Goal: Information Seeking & Learning: Find specific fact

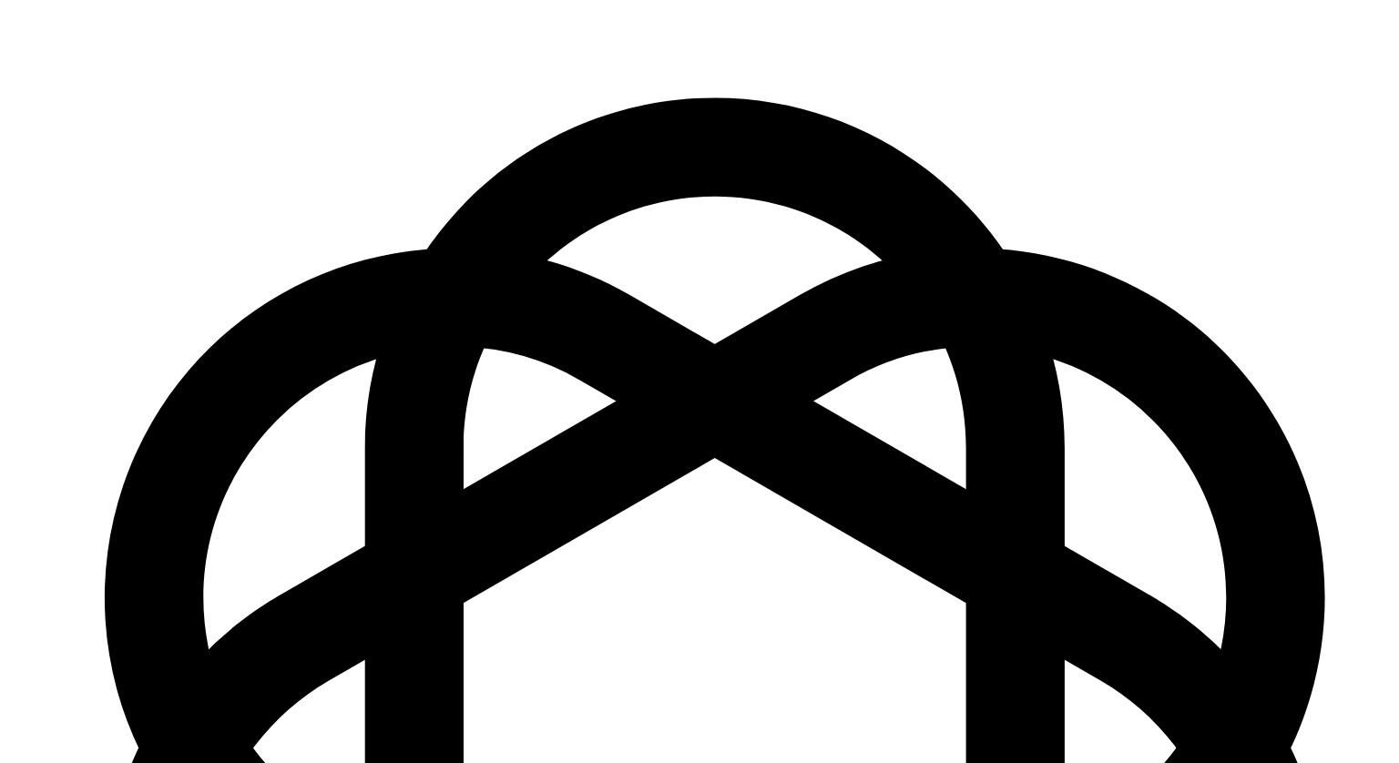
scroll to position [2289, 0]
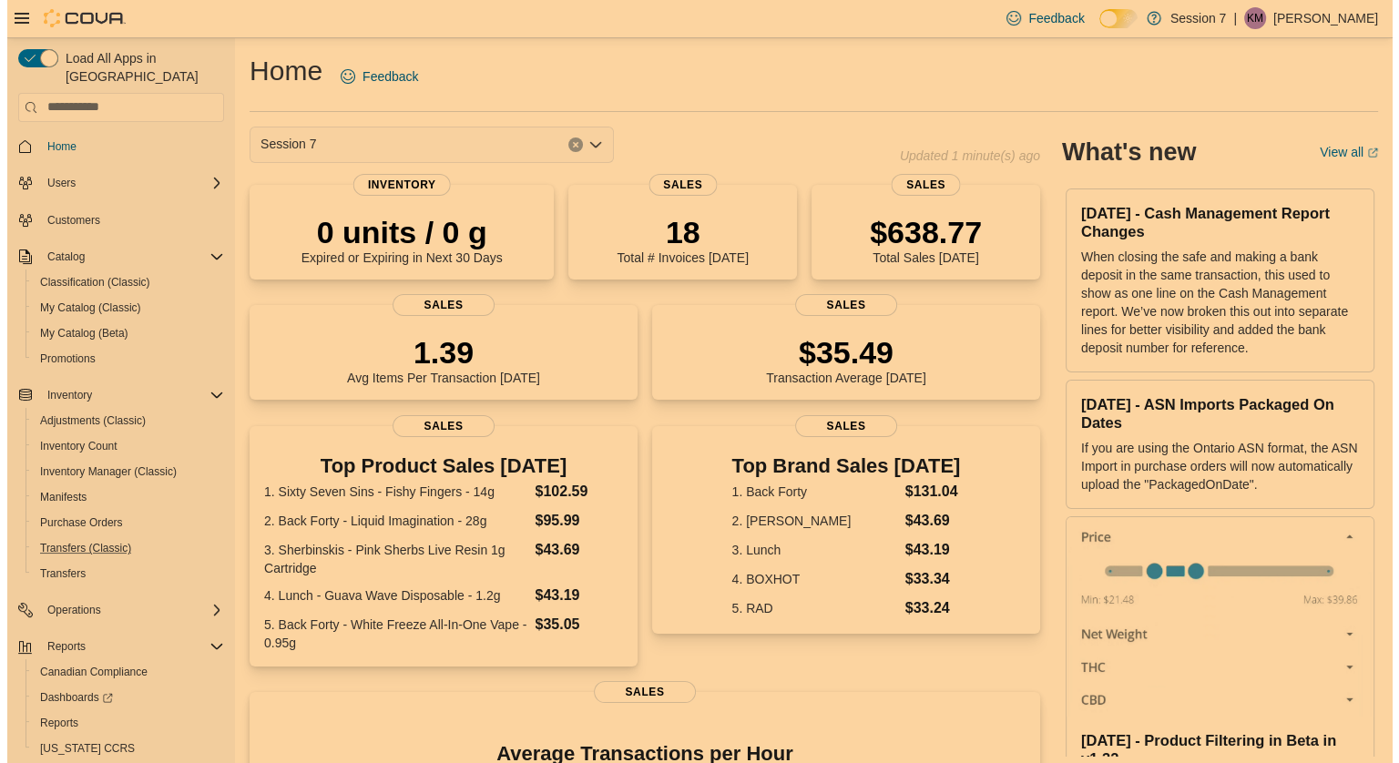
scroll to position [40, 0]
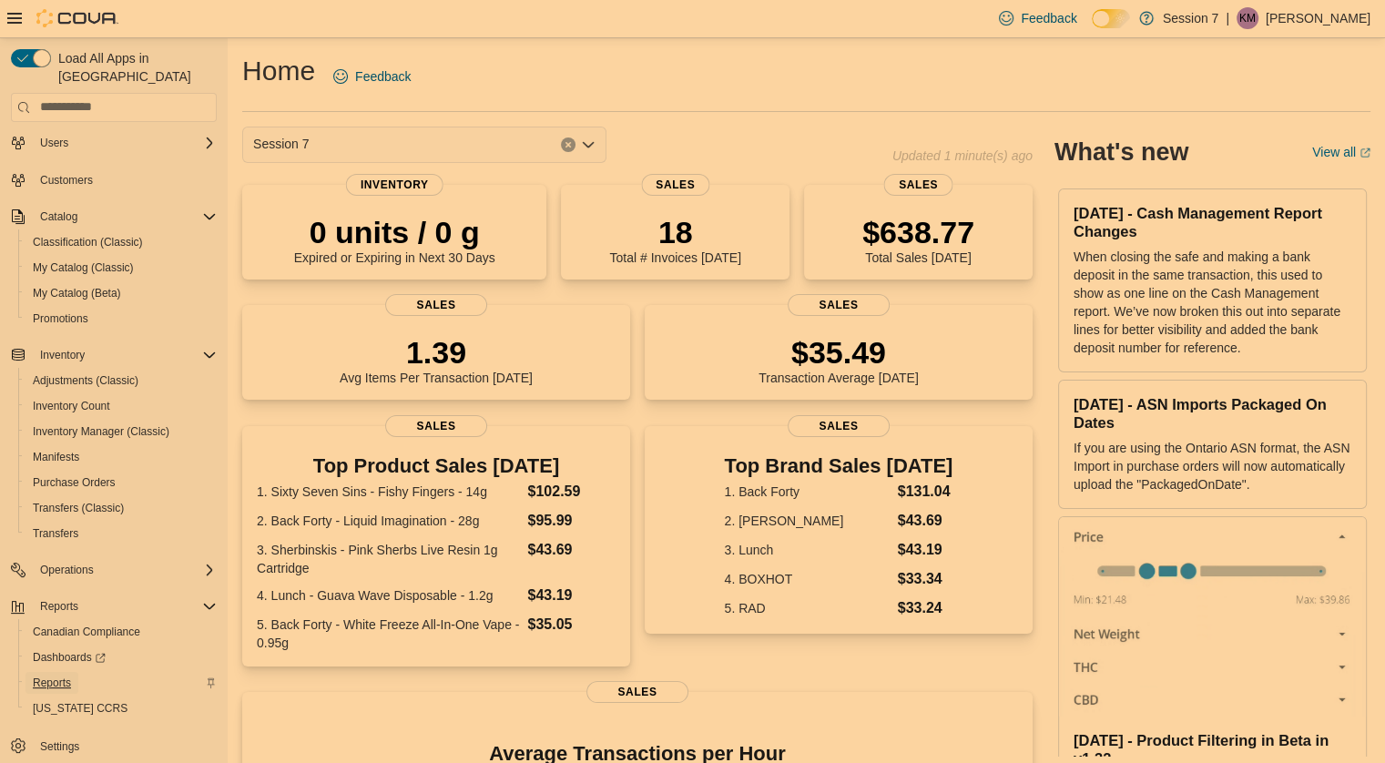
click at [61, 676] on span "Reports" at bounding box center [52, 683] width 38 height 15
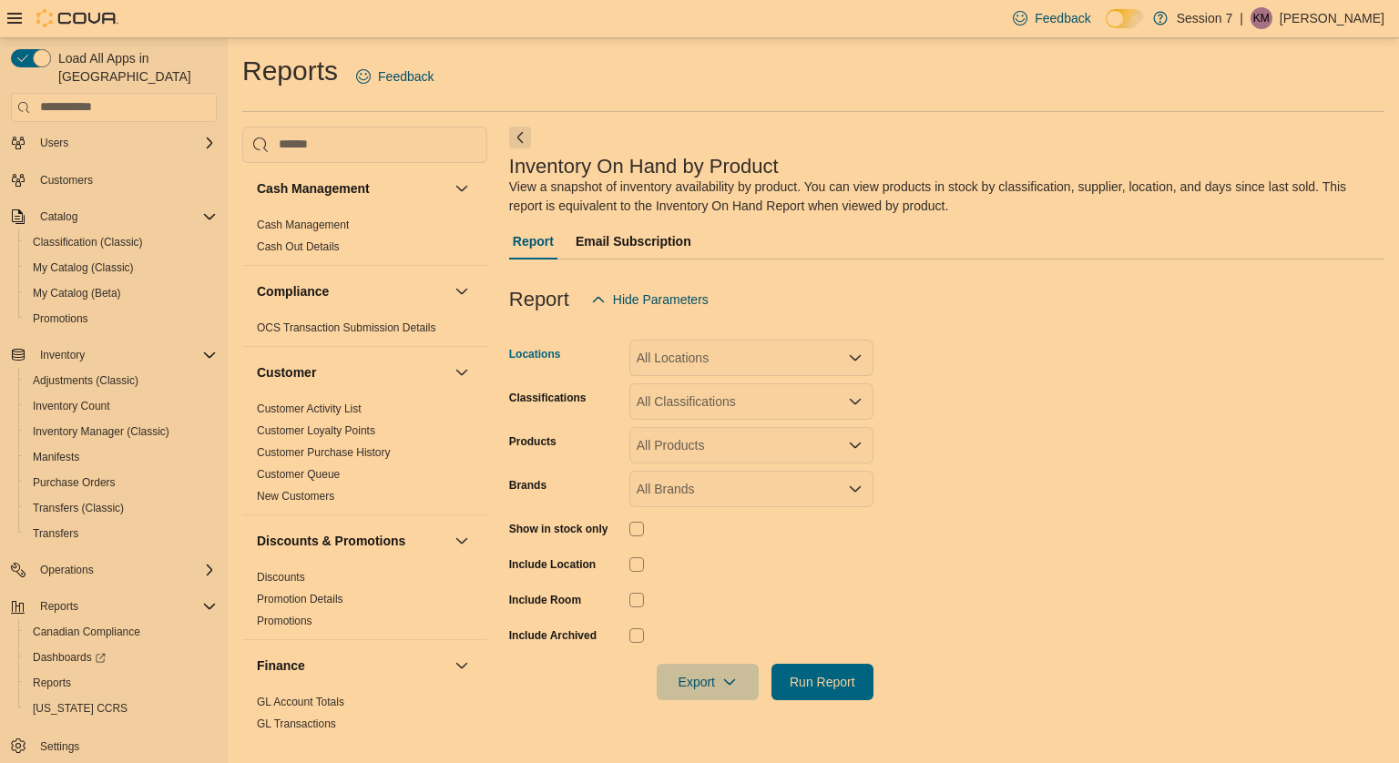
click at [779, 363] on div "All Locations" at bounding box center [751, 358] width 244 height 36
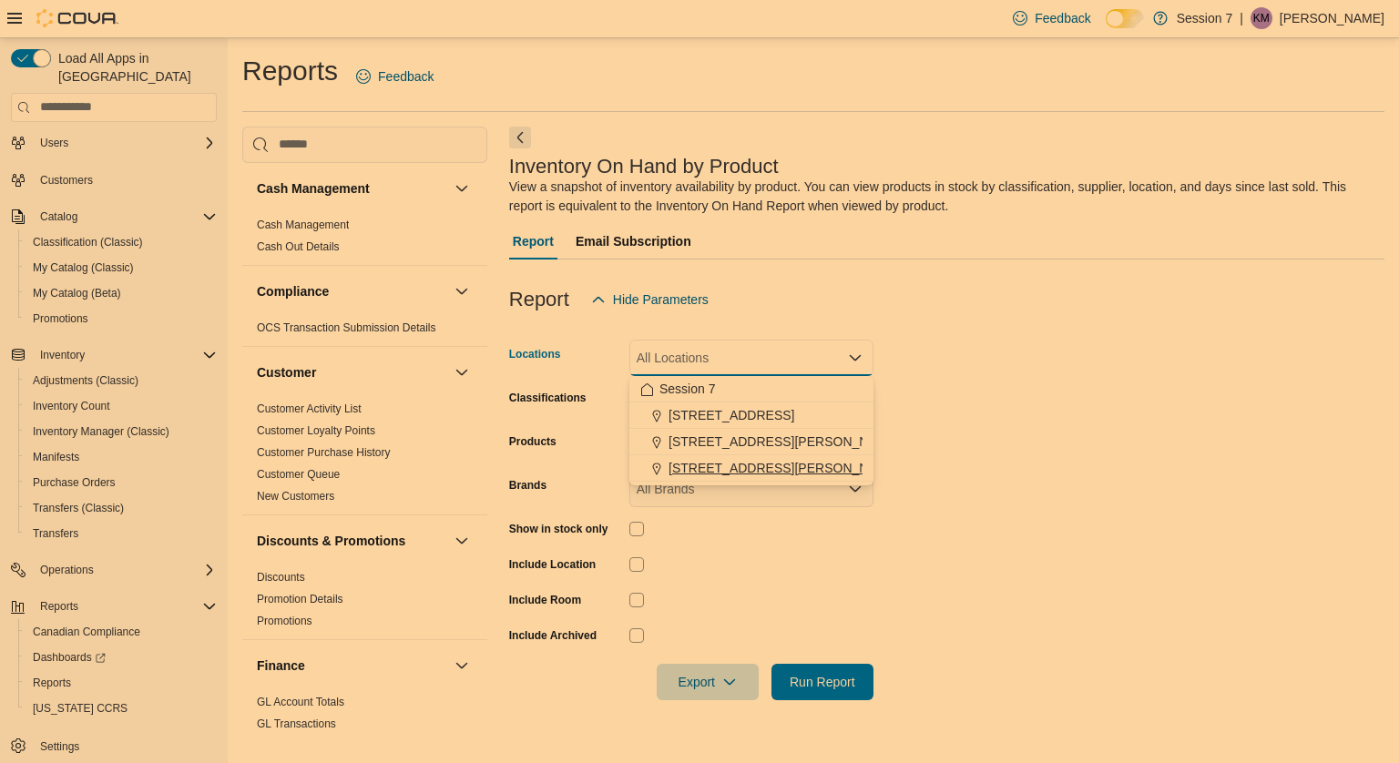
click at [770, 463] on span "685 Fischer Hallman Rd" at bounding box center [836, 468] width 336 height 18
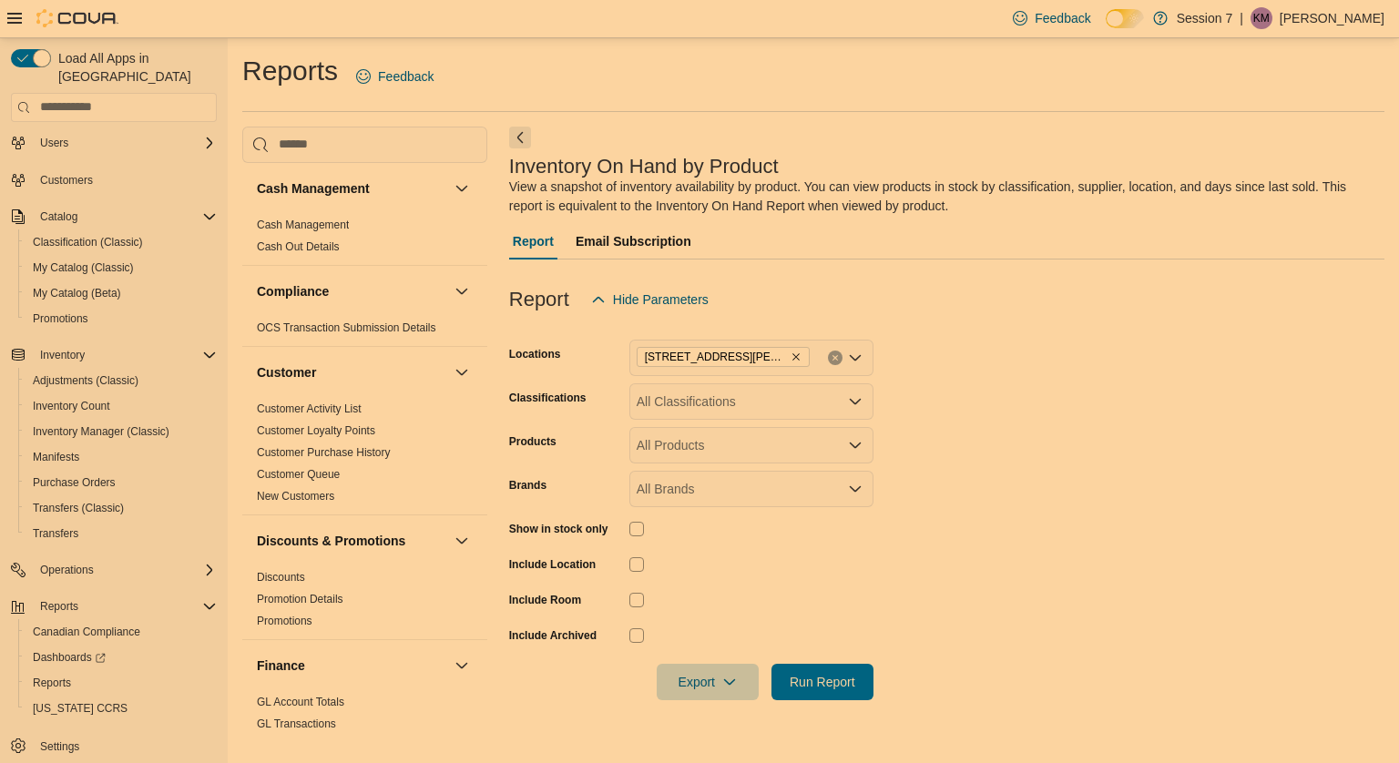
click at [827, 560] on div at bounding box center [751, 564] width 244 height 15
click at [718, 412] on div "All Classifications" at bounding box center [751, 401] width 244 height 36
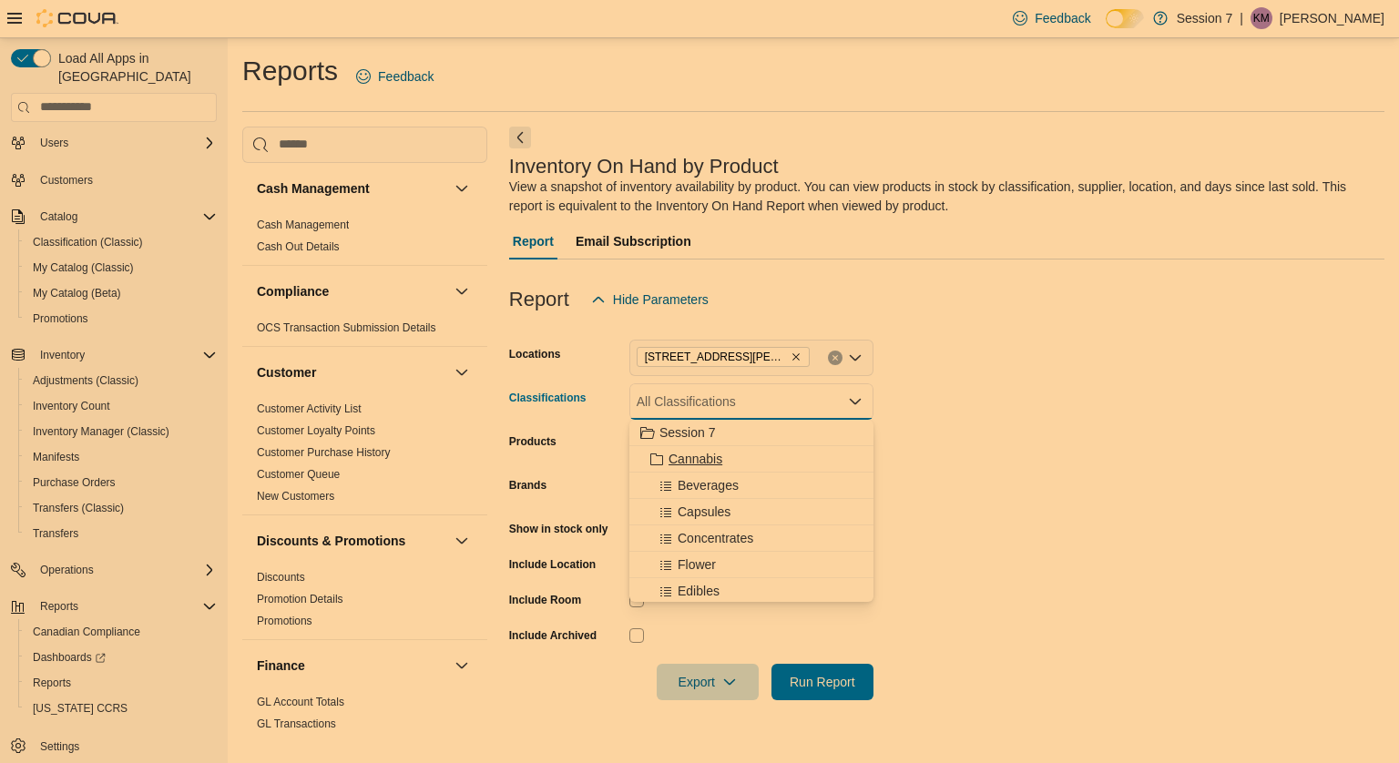
click at [721, 454] on span "Cannabis" at bounding box center [695, 459] width 54 height 18
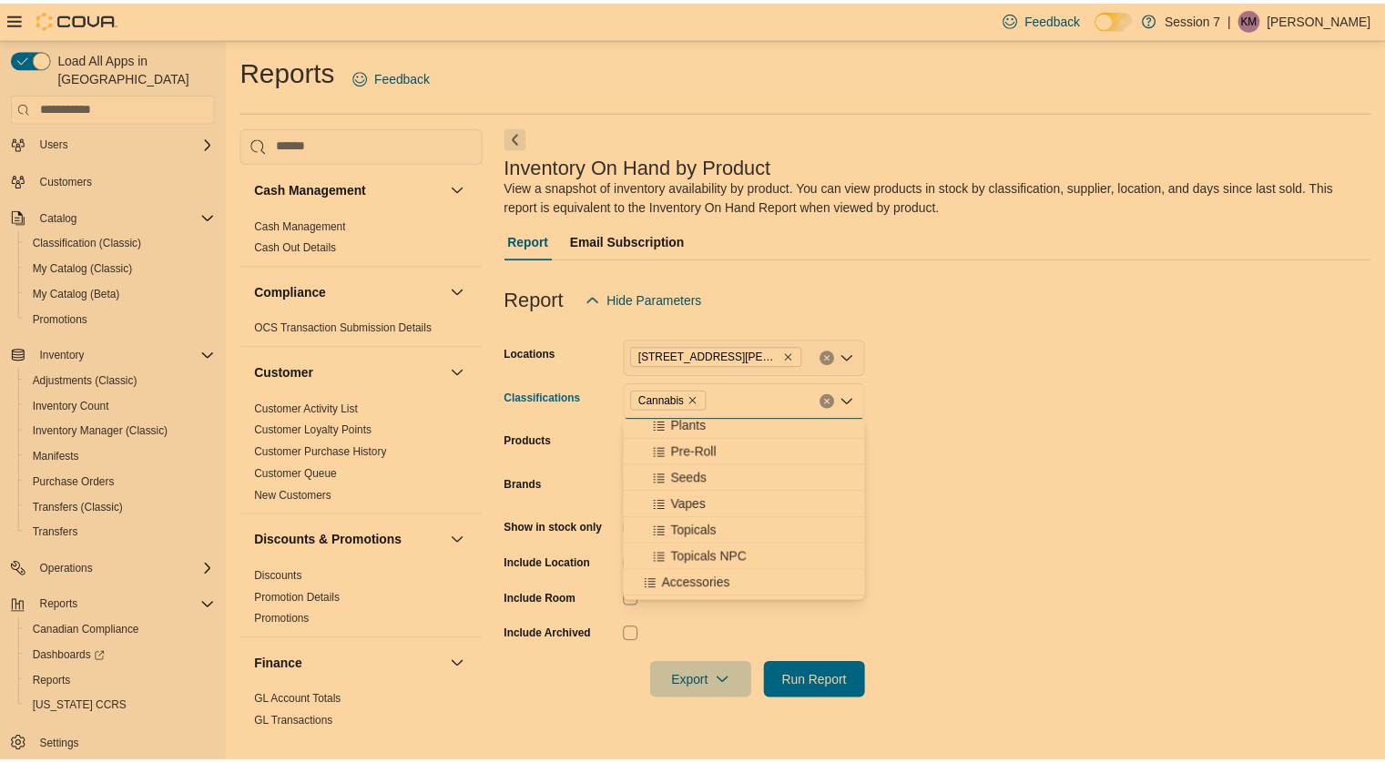
scroll to position [200, 0]
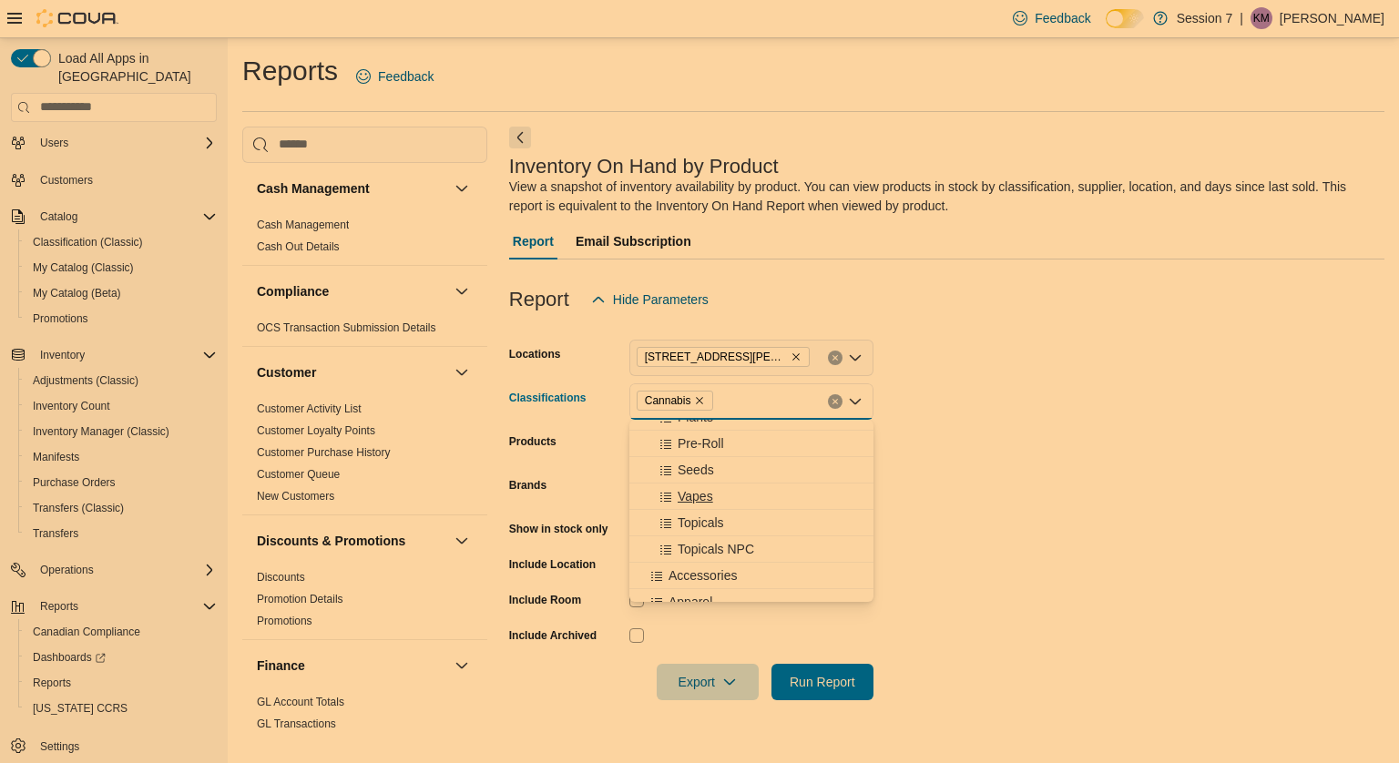
click at [702, 494] on span "Vapes" at bounding box center [695, 496] width 36 height 18
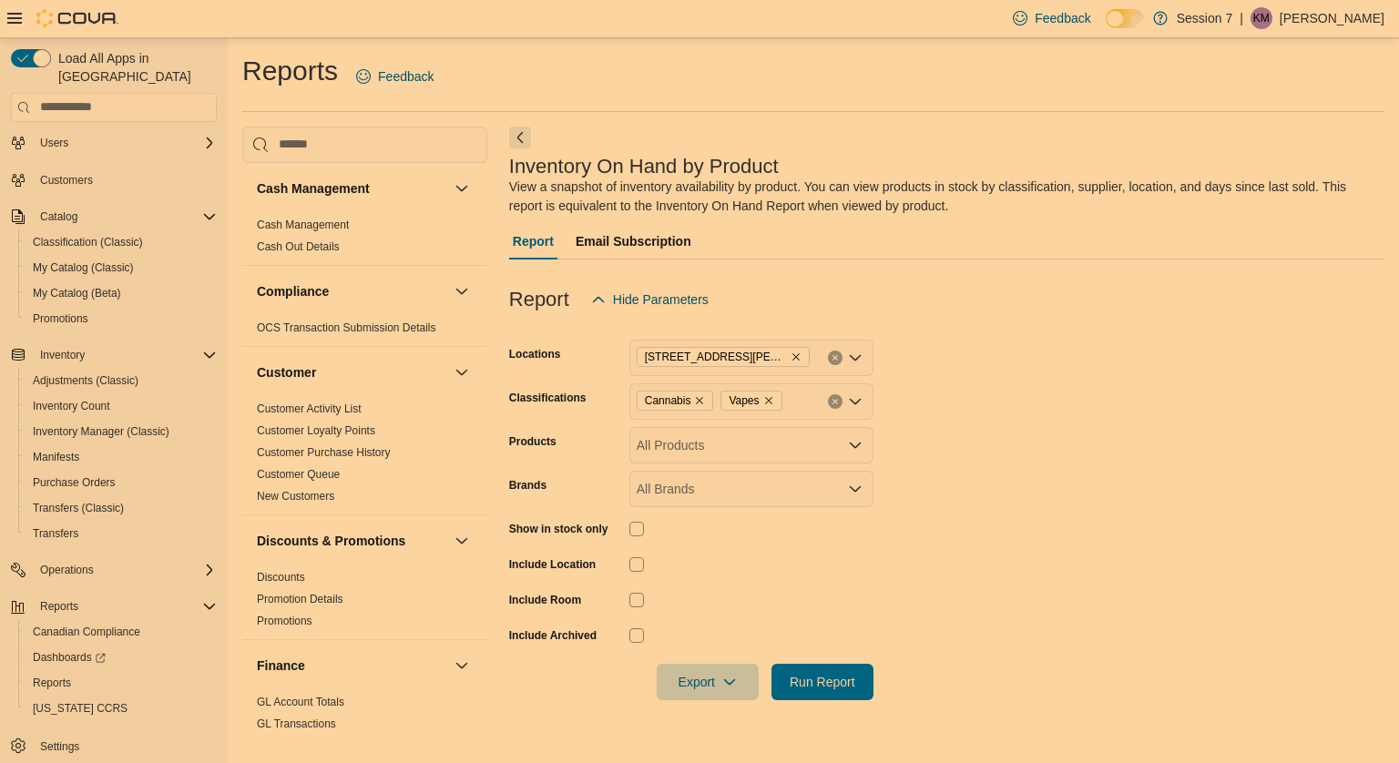
click at [956, 505] on form "Locations 685 Fischer Hallman Rd Classifications Cannabis Vapes Products All Pr…" at bounding box center [946, 509] width 875 height 382
click at [769, 459] on div "All Products" at bounding box center [751, 445] width 244 height 36
click at [939, 483] on form "Locations 685 Fischer Hallman Rd Classifications Cannabis Vapes Products All Pr…" at bounding box center [946, 509] width 875 height 382
click at [805, 677] on span "Run Report" at bounding box center [822, 681] width 66 height 18
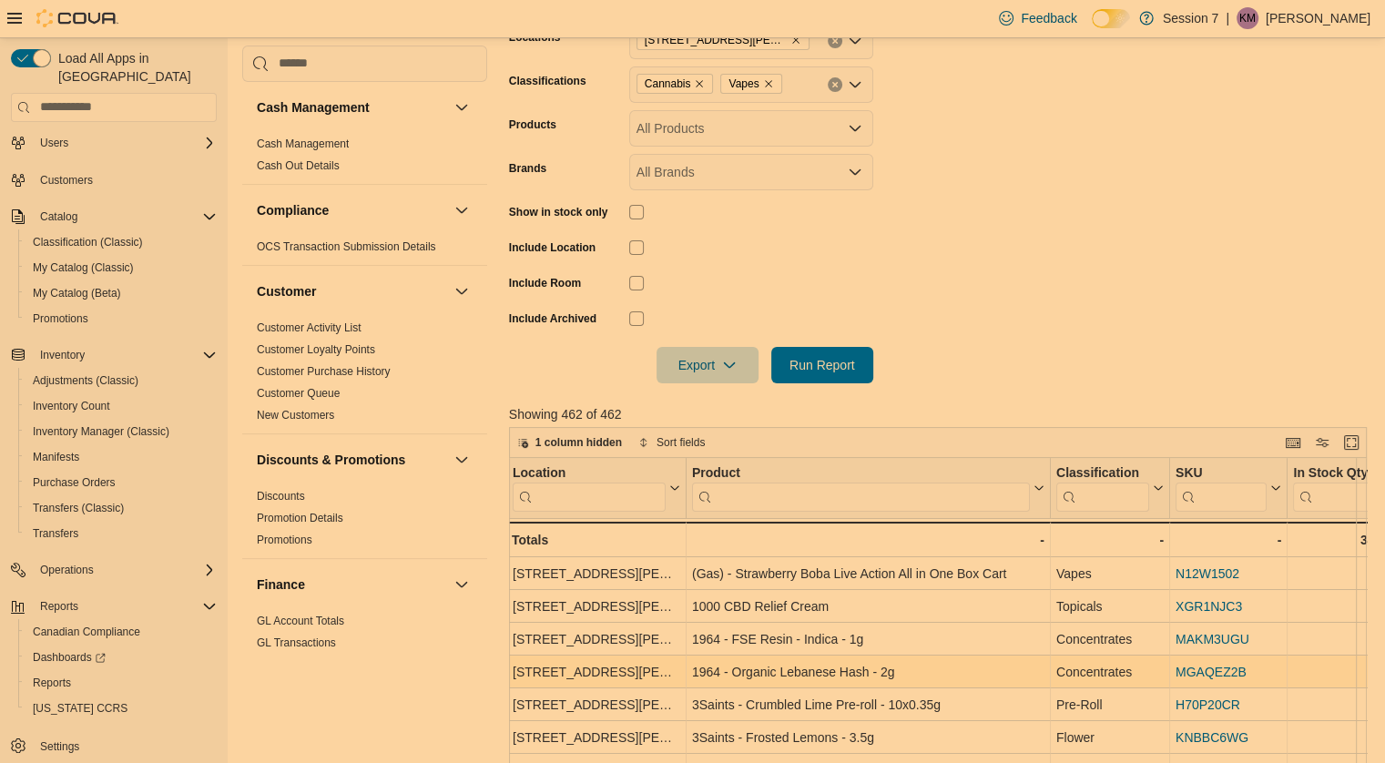
scroll to position [0, 4]
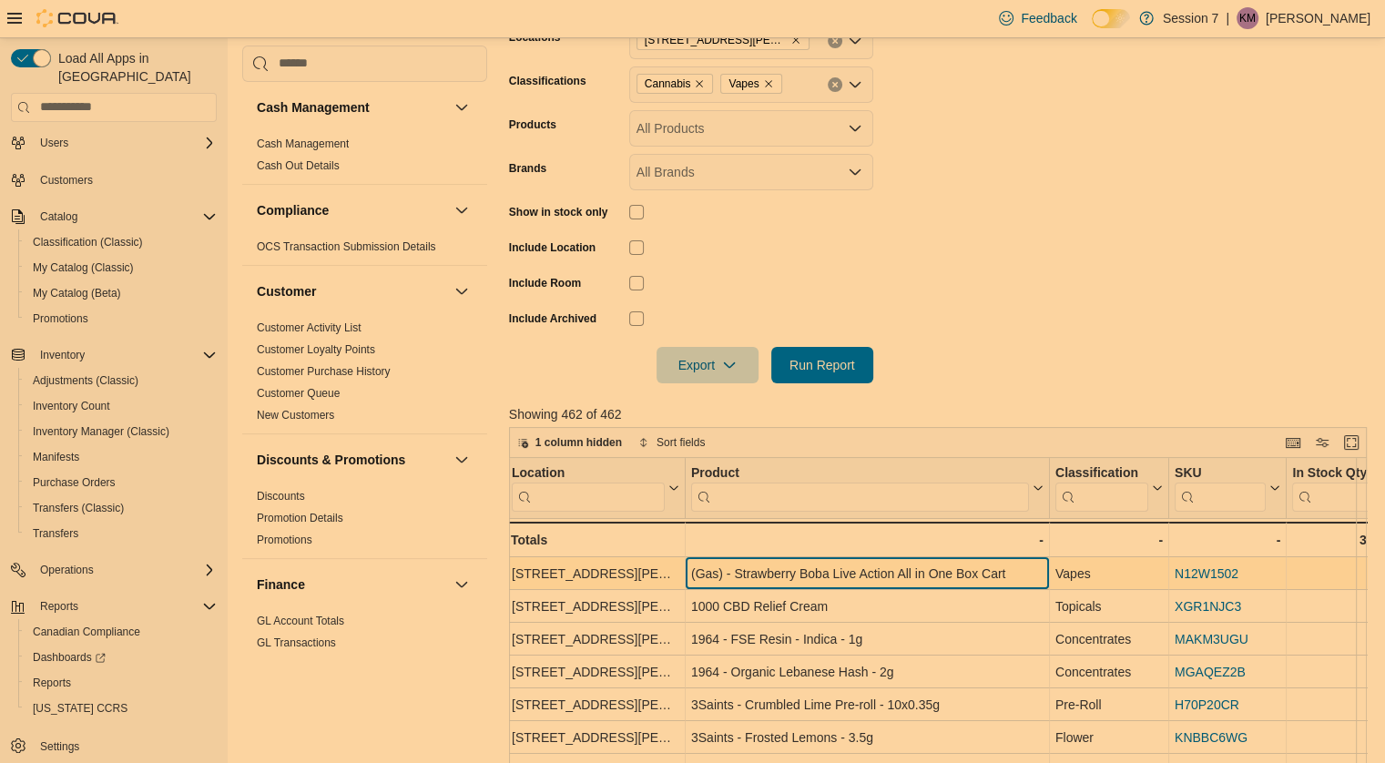
click at [811, 583] on div "(Gas) - Strawberry Boba Live Action All in One Box Cart" at bounding box center [867, 574] width 352 height 22
type textarea "****"
click at [811, 583] on div "(Gas) - Strawberry Boba Live Action All in One Box Cart" at bounding box center [867, 574] width 352 height 22
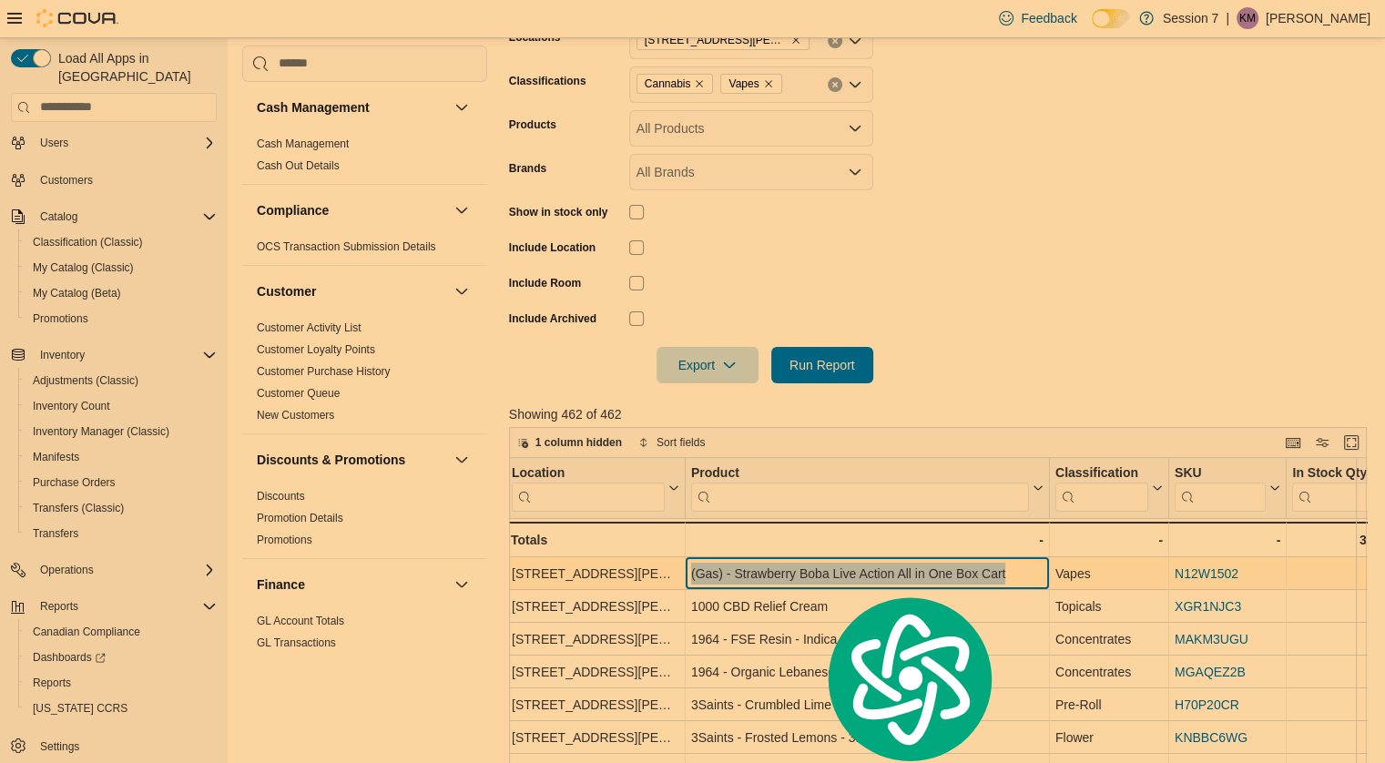
click at [811, 583] on div "(Gas) - Strawberry Boba Live Action All in One Box Cart" at bounding box center [867, 574] width 352 height 22
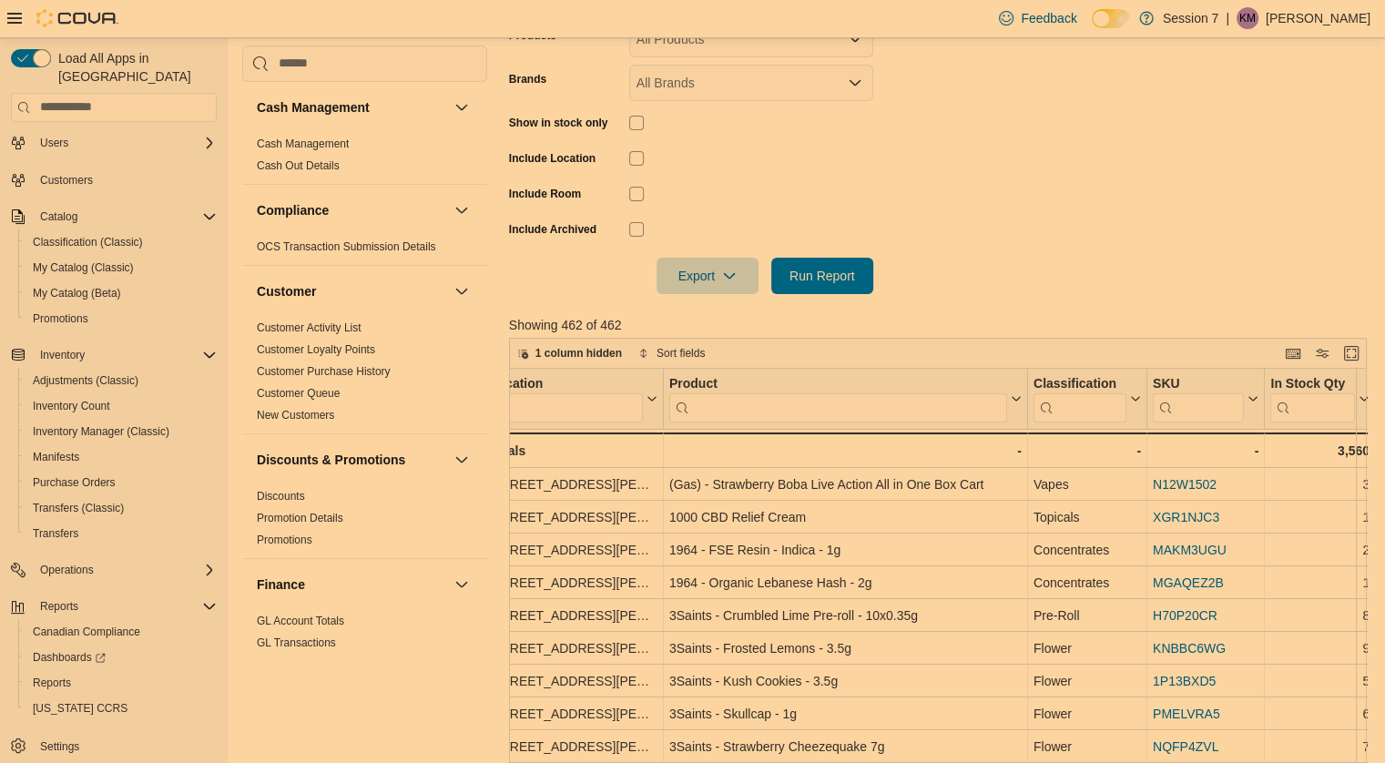
scroll to position [0, 0]
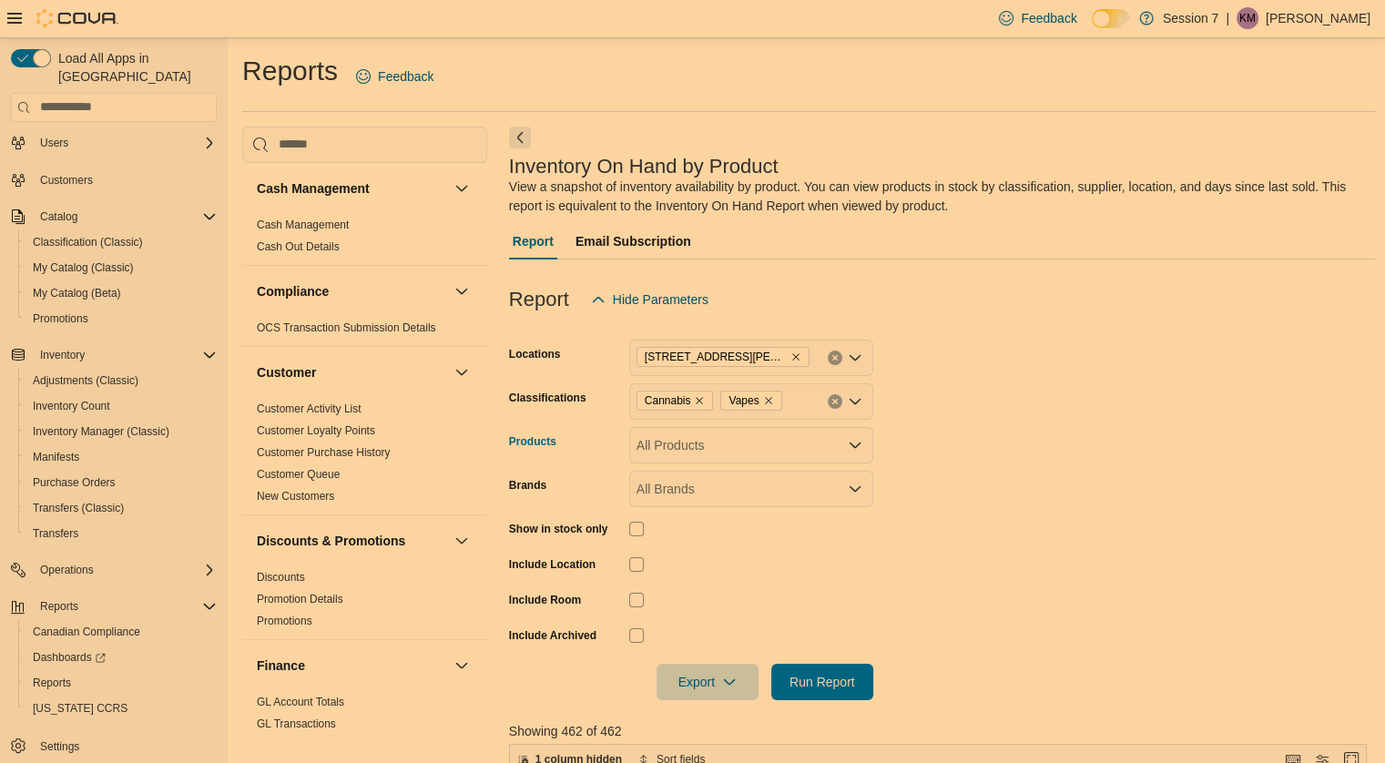
click at [859, 443] on icon "Open list of options" at bounding box center [855, 445] width 11 height 5
click at [995, 476] on form "Locations 685 Fischer Hallman Rd Classifications Cannabis Vapes Products All Pr…" at bounding box center [942, 509] width 867 height 382
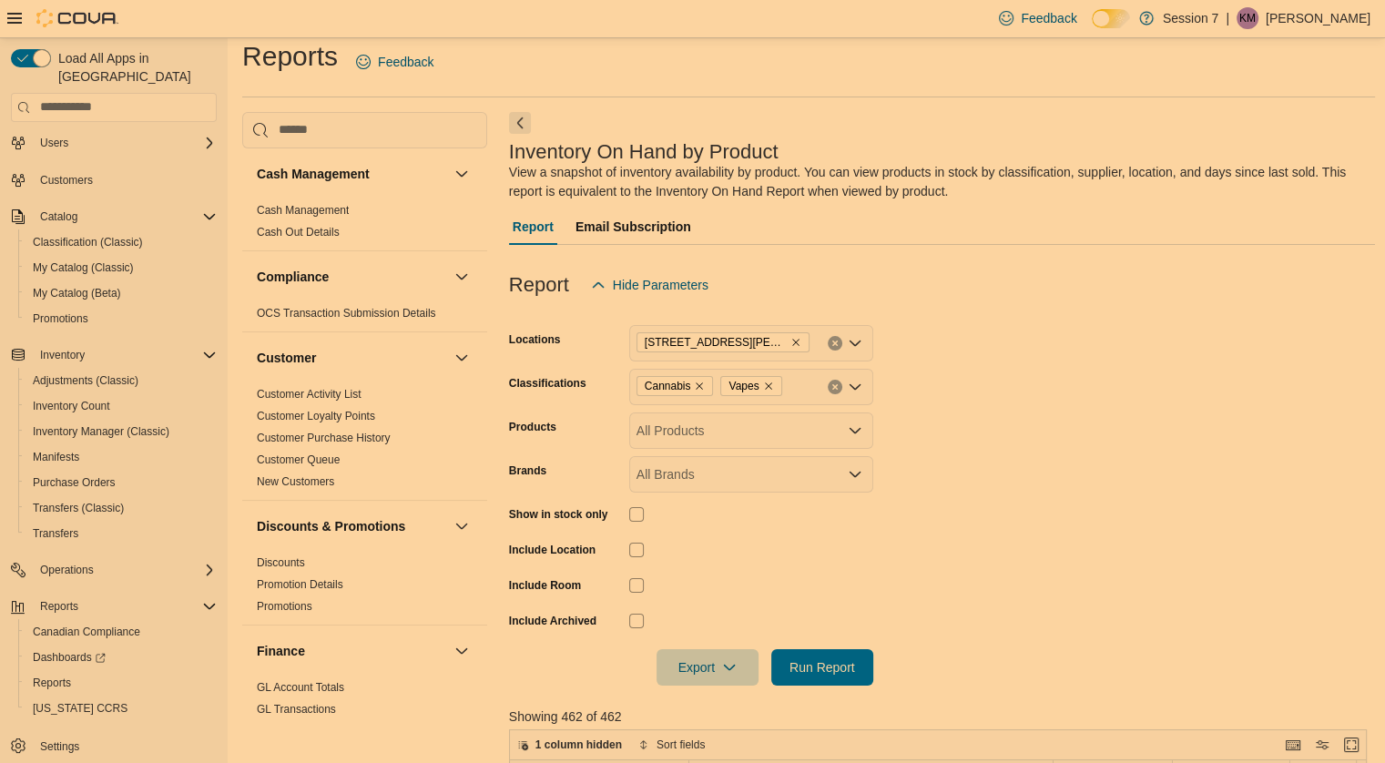
scroll to position [18, 0]
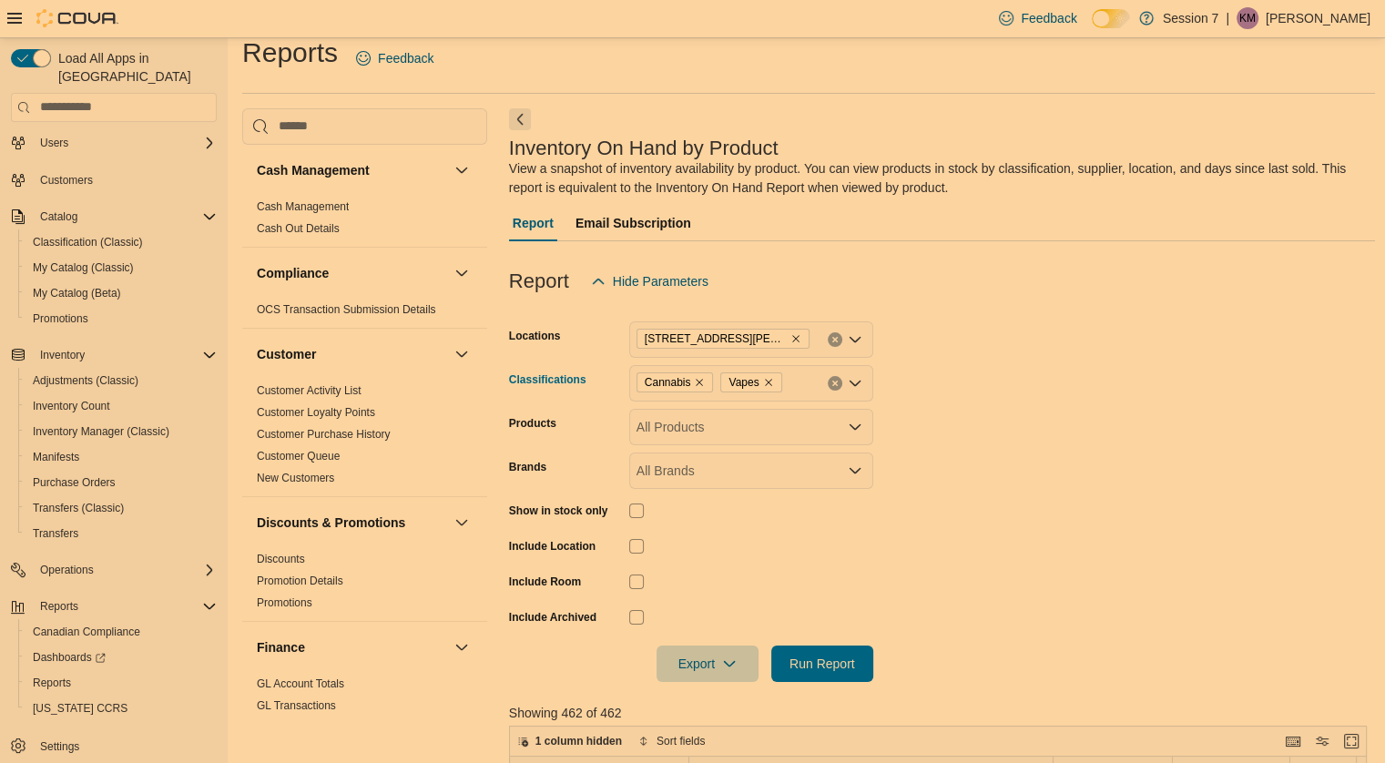
click at [692, 376] on span "Cannabis" at bounding box center [675, 382] width 61 height 18
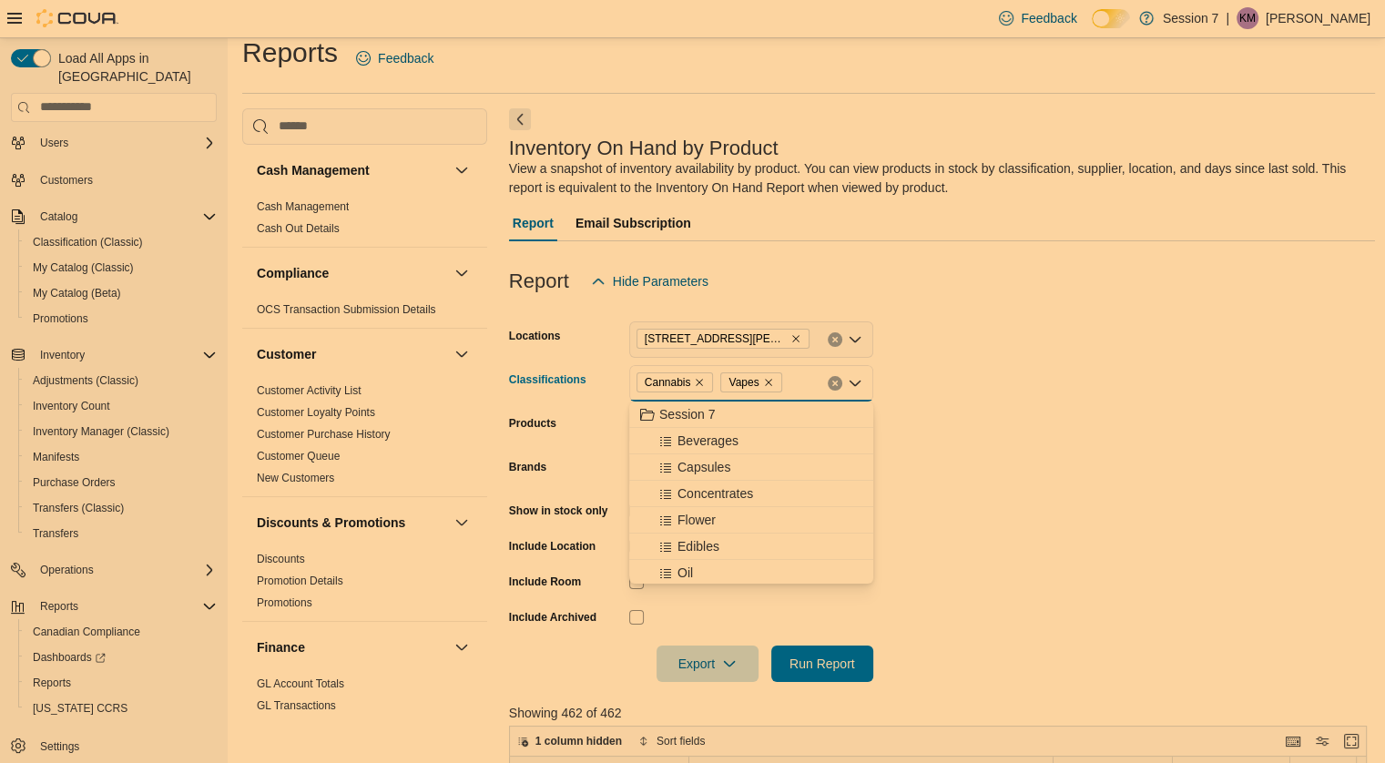
click at [692, 376] on span "Cannabis" at bounding box center [675, 382] width 61 height 18
click at [694, 377] on icon "Remove Cannabis from selection in this group" at bounding box center [699, 382] width 11 height 11
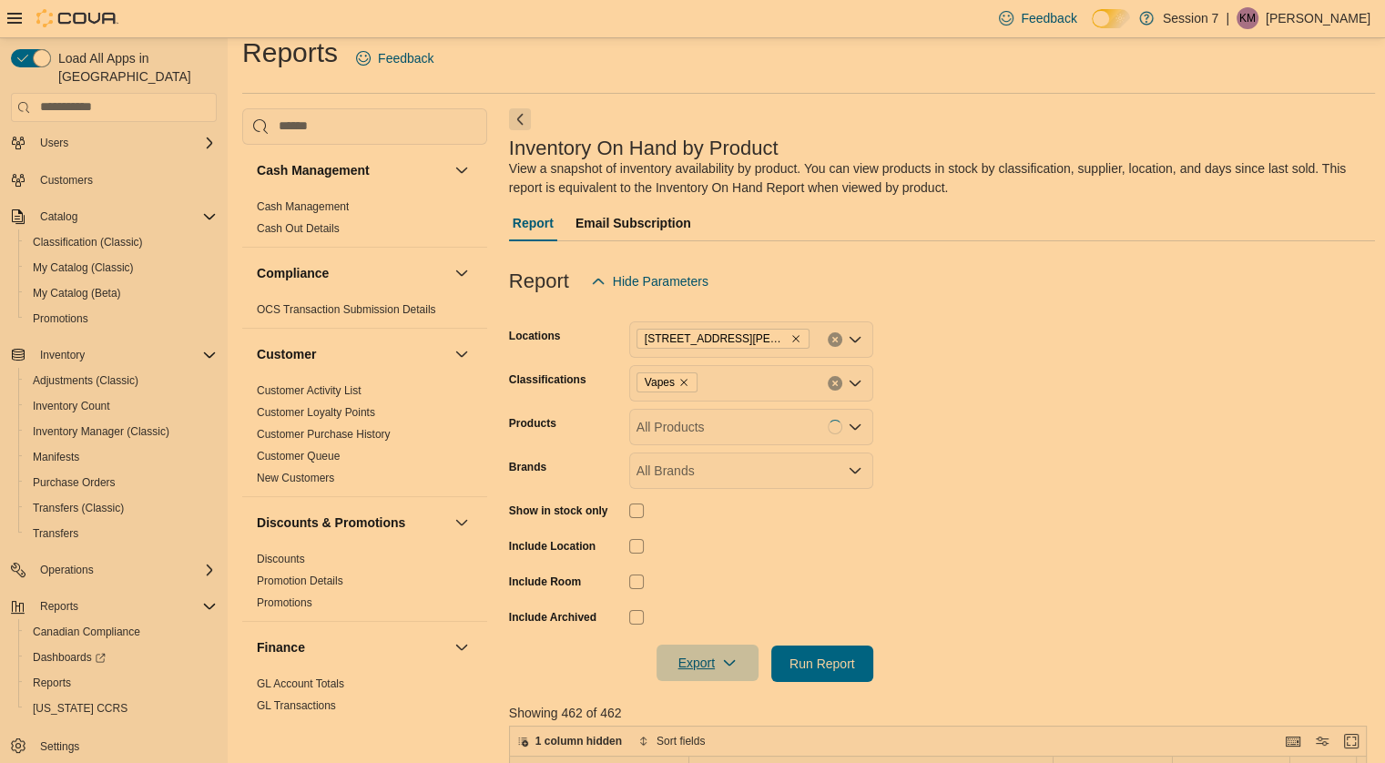
click at [725, 657] on icon "button" at bounding box center [729, 663] width 15 height 15
click at [836, 657] on span "Run Report" at bounding box center [822, 663] width 66 height 18
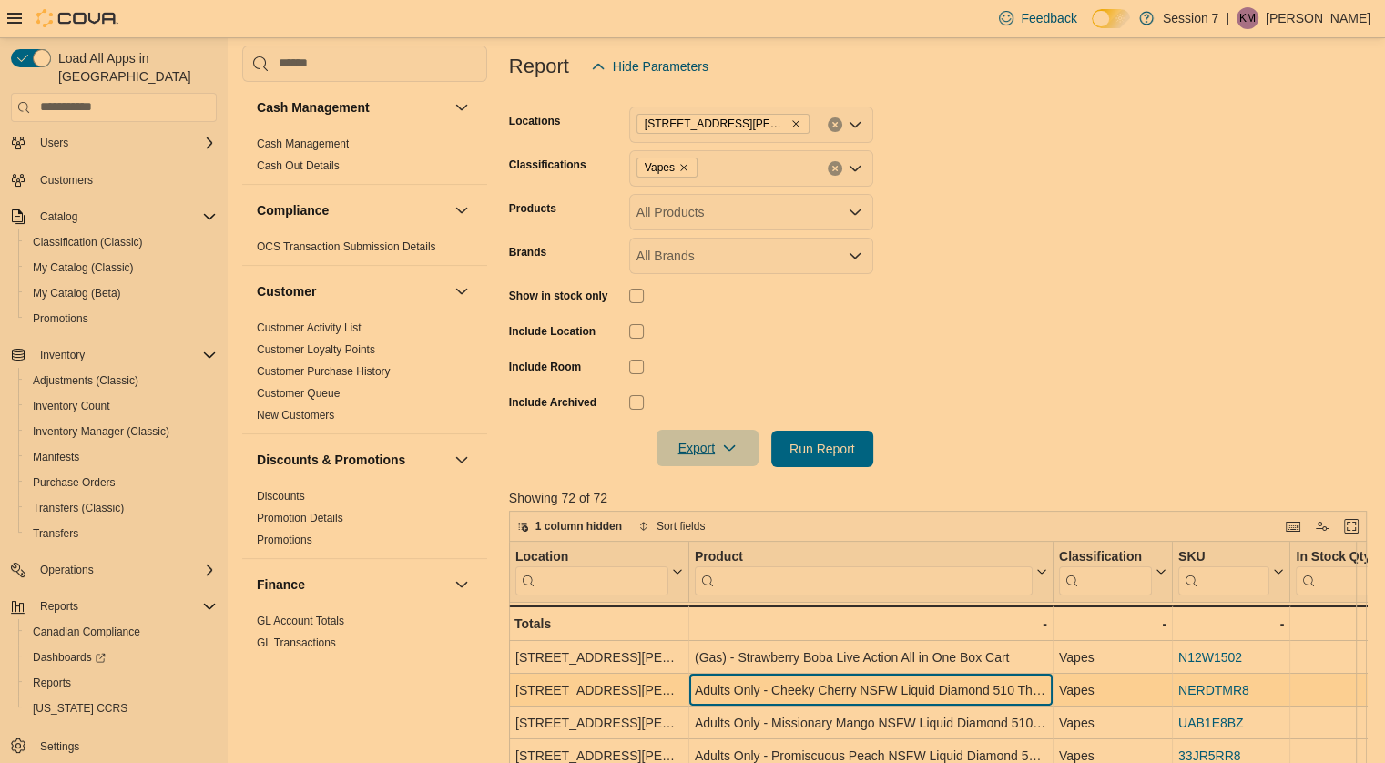
click at [825, 689] on div "Adults Only - Cheeky Cherry NSFW Liquid Diamond 510 Thread Cartridge - 1g" at bounding box center [871, 690] width 352 height 22
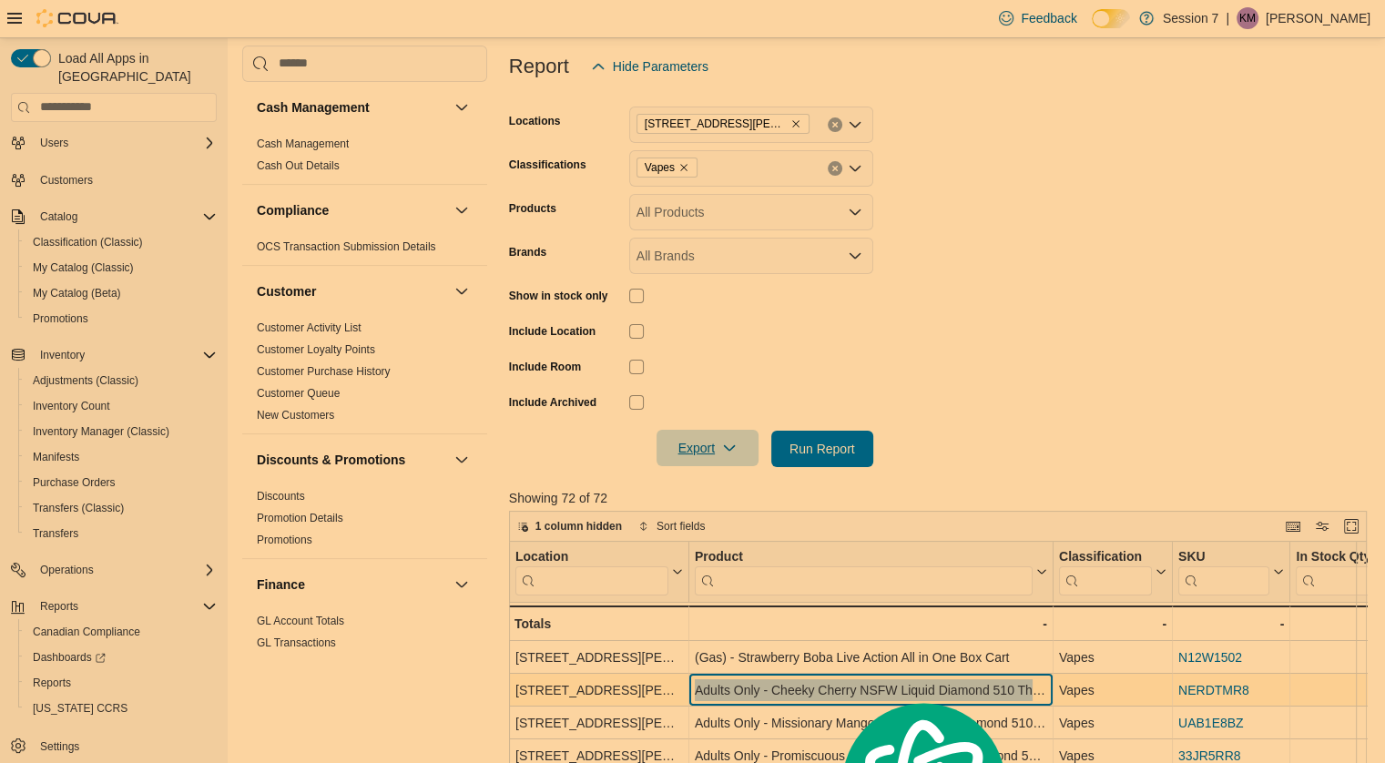
click at [825, 689] on div "Adults Only - Cheeky Cherry NSFW Liquid Diamond 510 Thread Cartridge - 1g" at bounding box center [871, 690] width 352 height 22
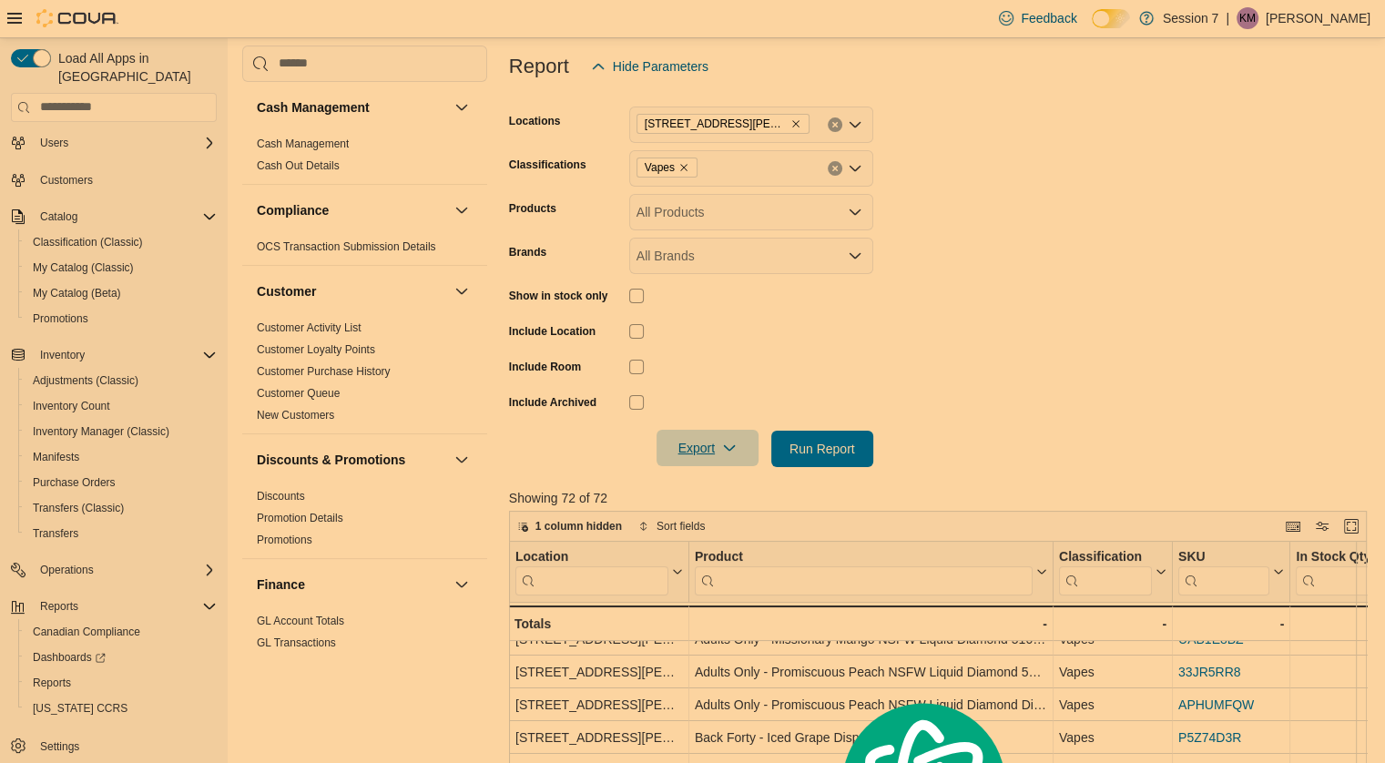
scroll to position [44, 0]
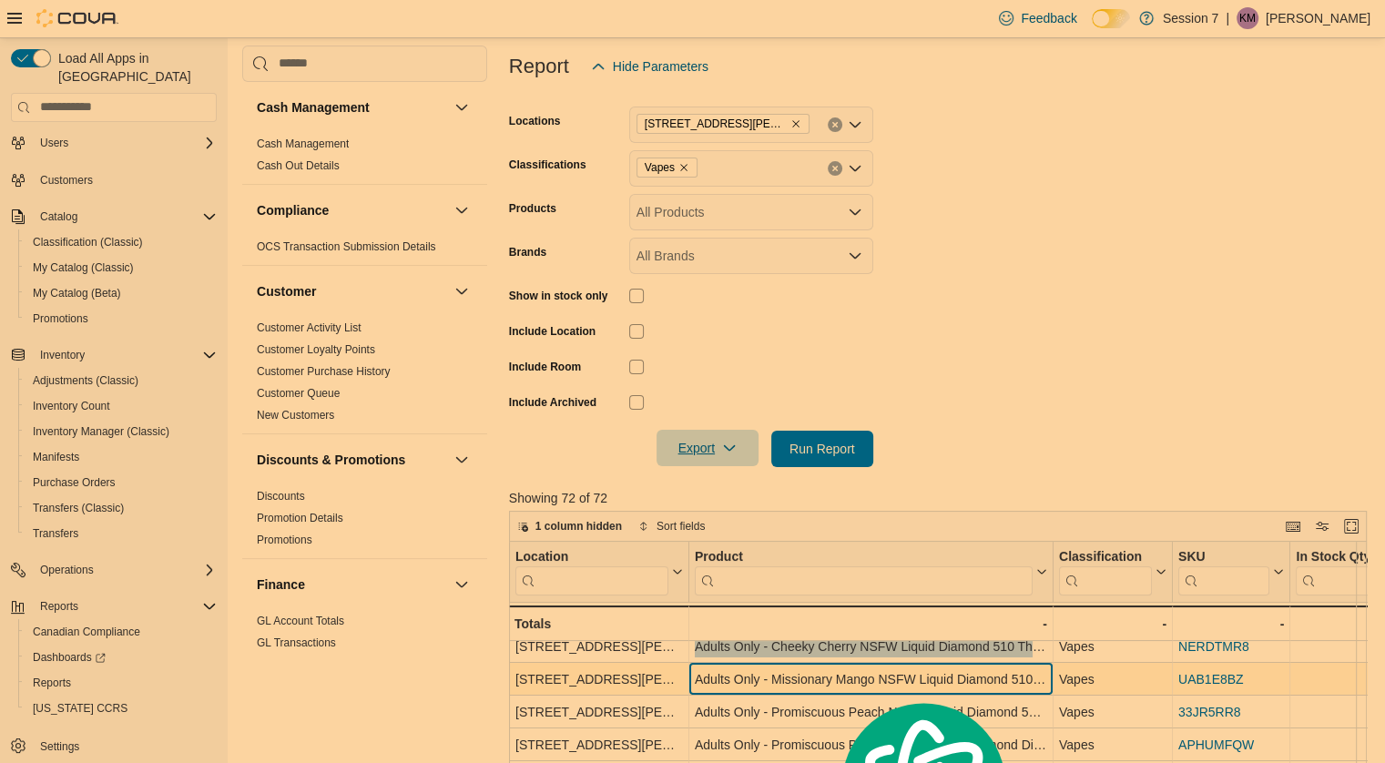
click at [841, 674] on div "Adults Only - Missionary Mango NSFW Liquid Diamond 510 Thread Cartridge - 1g" at bounding box center [871, 679] width 352 height 22
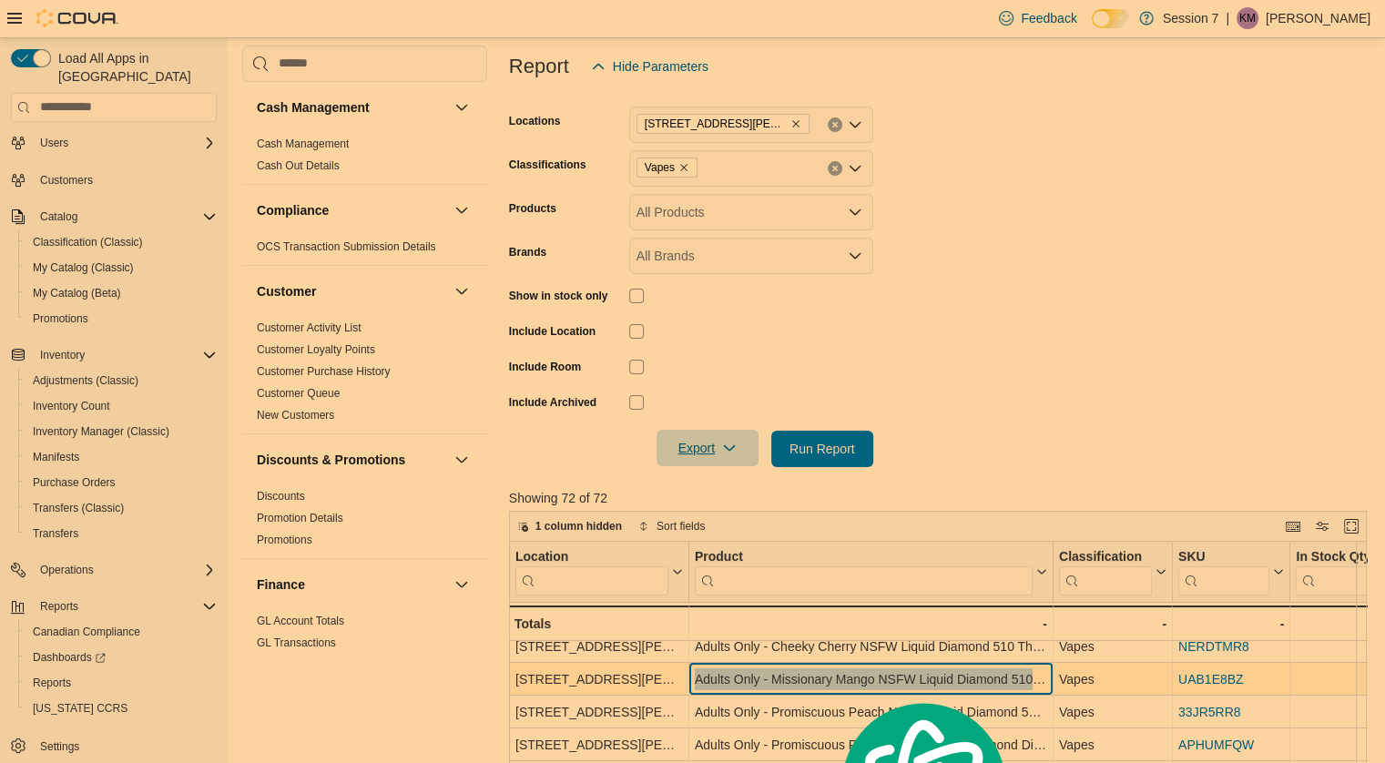
click at [841, 674] on div "Adults Only - Missionary Mango NSFW Liquid Diamond 510 Thread Cartridge - 1g" at bounding box center [871, 679] width 352 height 22
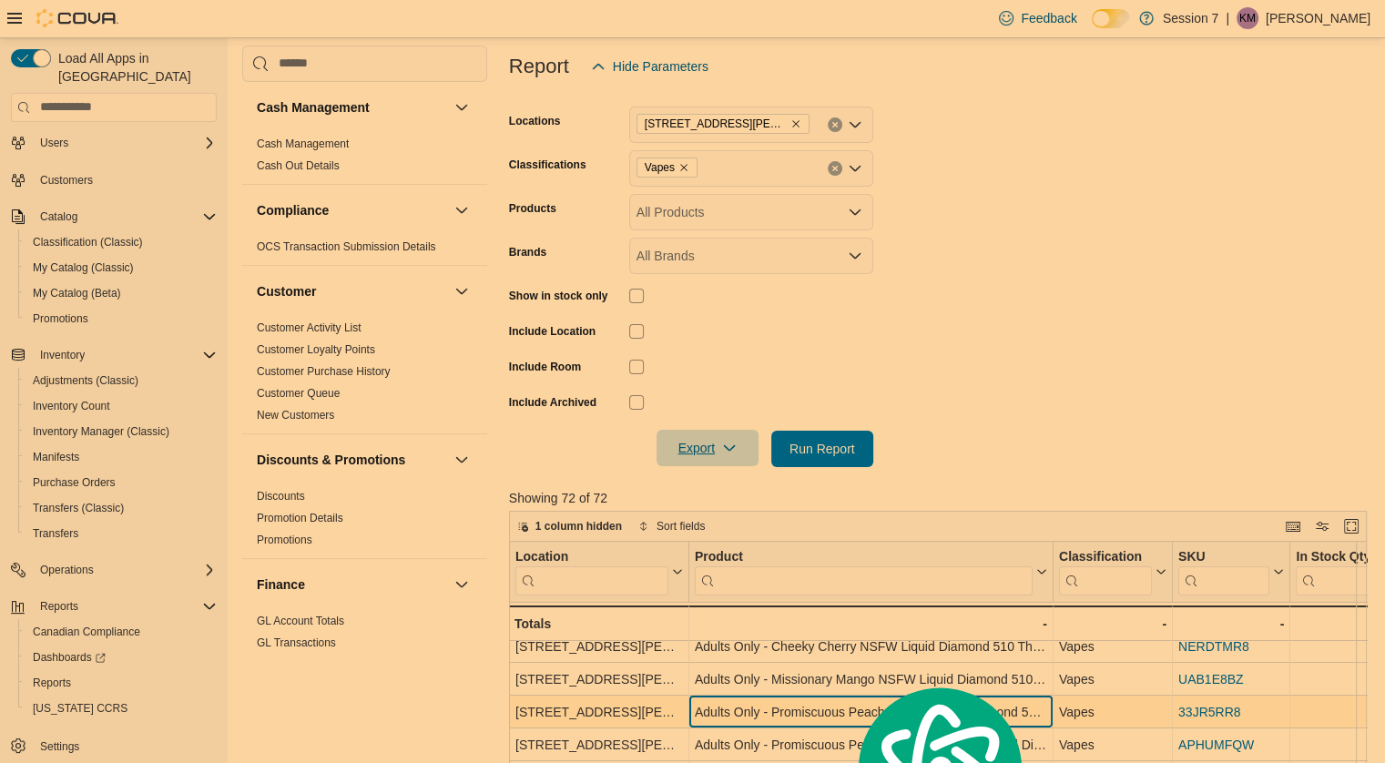
click at [806, 721] on div "Adults Only - Promiscuous Peach NSFW Liquid Diamond 510 Thread Cartridge - 1g" at bounding box center [871, 712] width 352 height 22
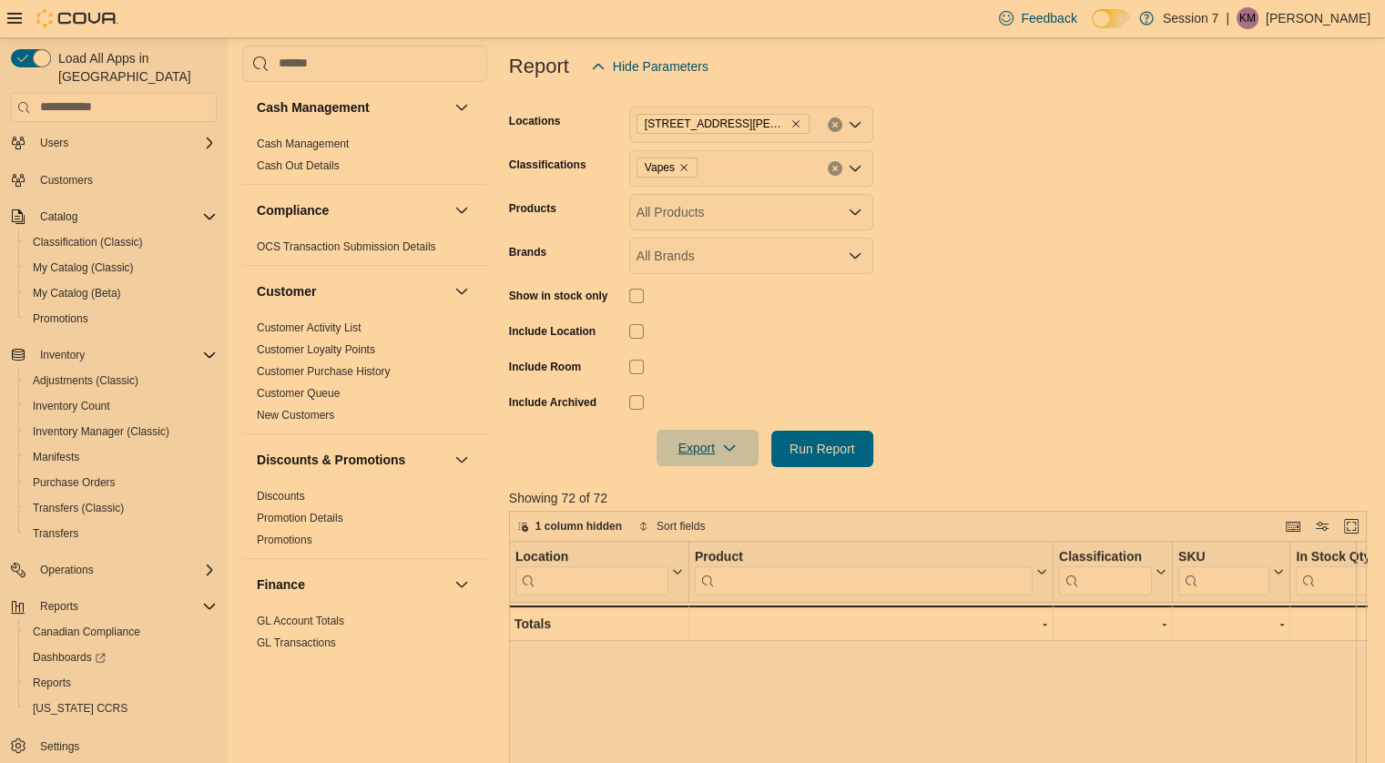
scroll to position [0, 0]
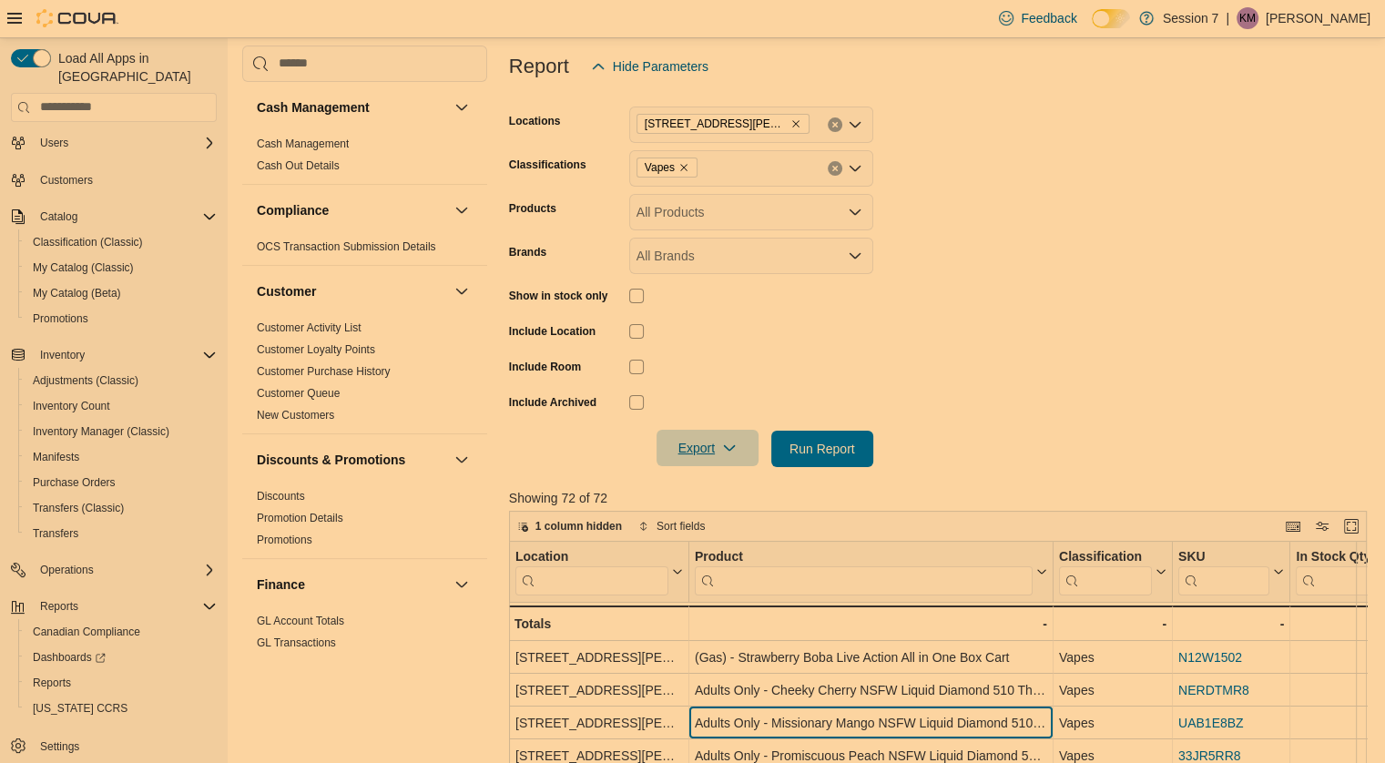
click at [775, 713] on div "Adults Only - Missionary Mango NSFW Liquid Diamond 510 Thread Cartridge - 1g" at bounding box center [871, 723] width 352 height 22
copy div "Adults Only - Missionary Mango NSFW Liquid Diamond 510 Thread Cartridge - 1g"
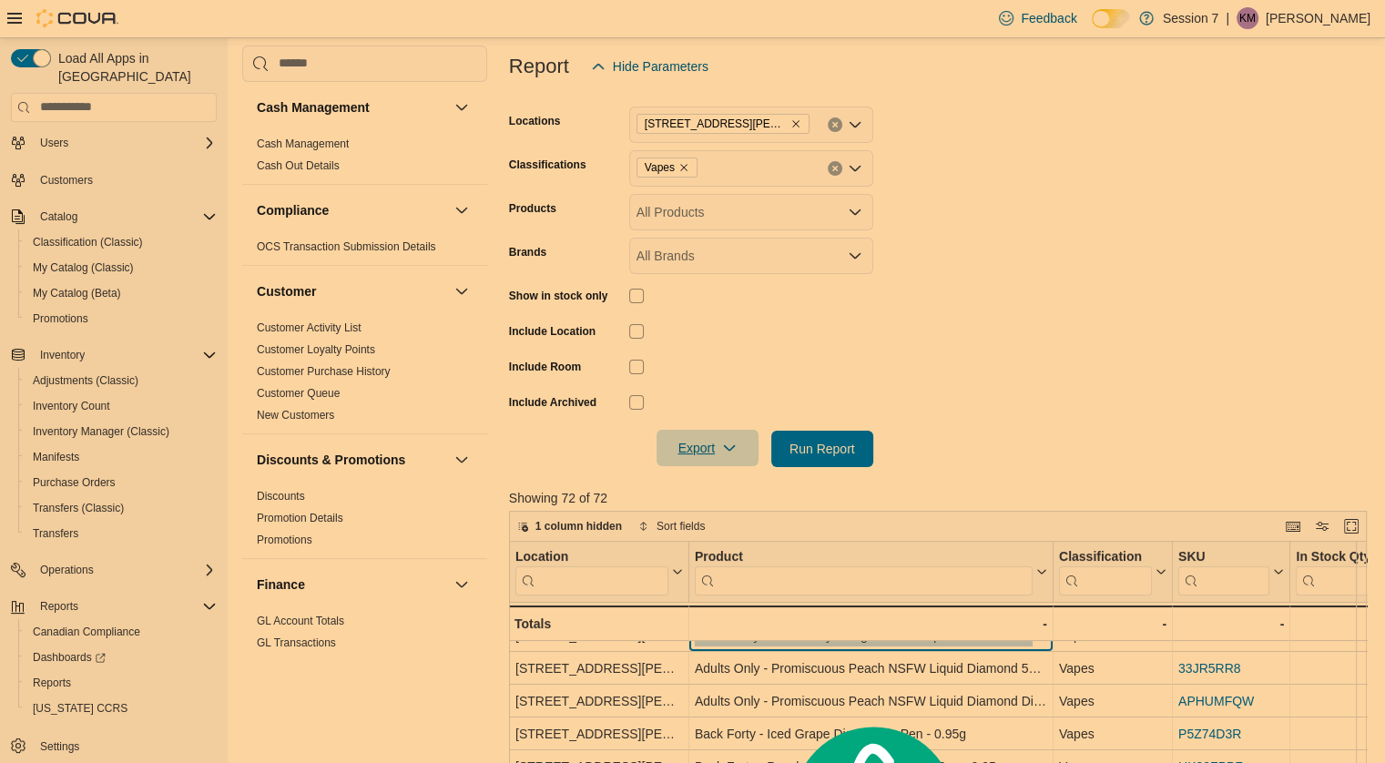
scroll to position [91, 0]
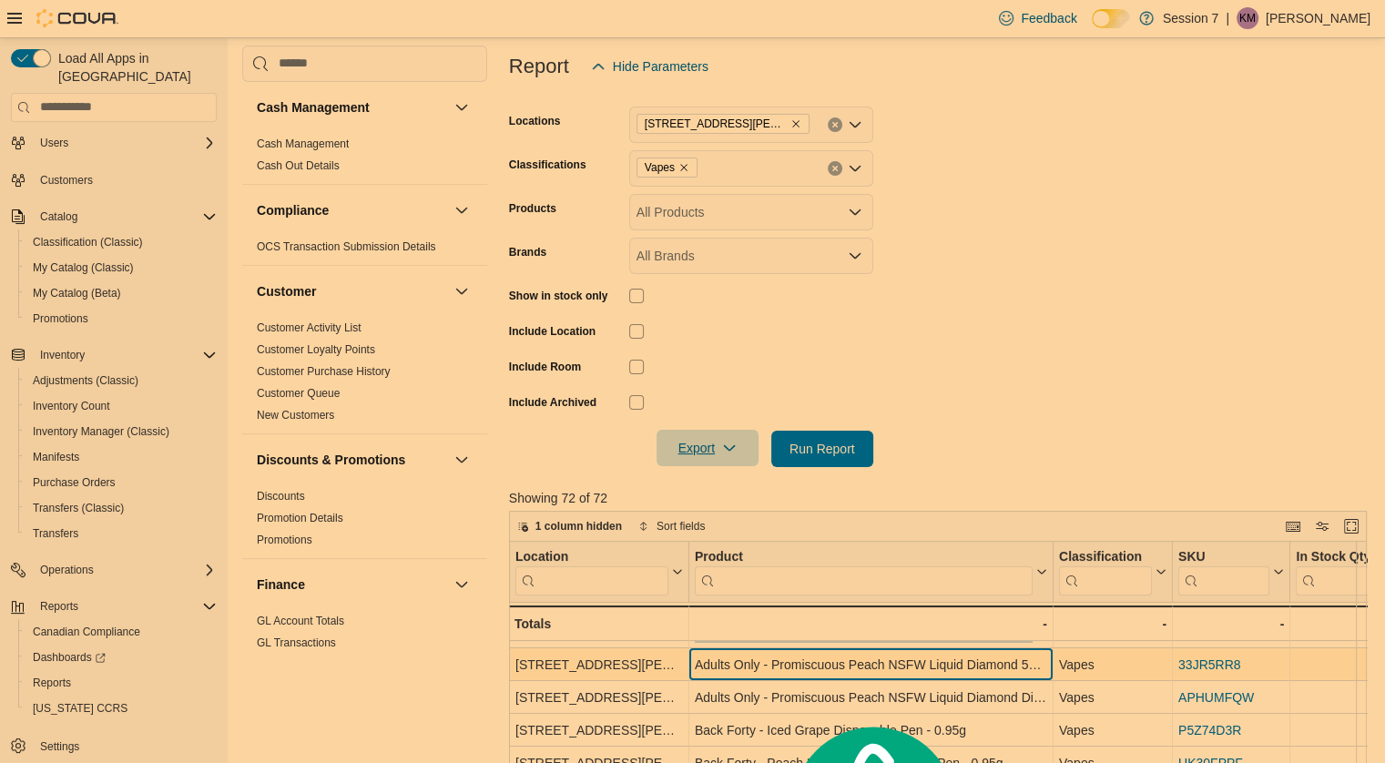
click at [784, 669] on div "Adults Only - Promiscuous Peach NSFW Liquid Diamond 510 Thread Cartridge - 1g" at bounding box center [871, 665] width 352 height 22
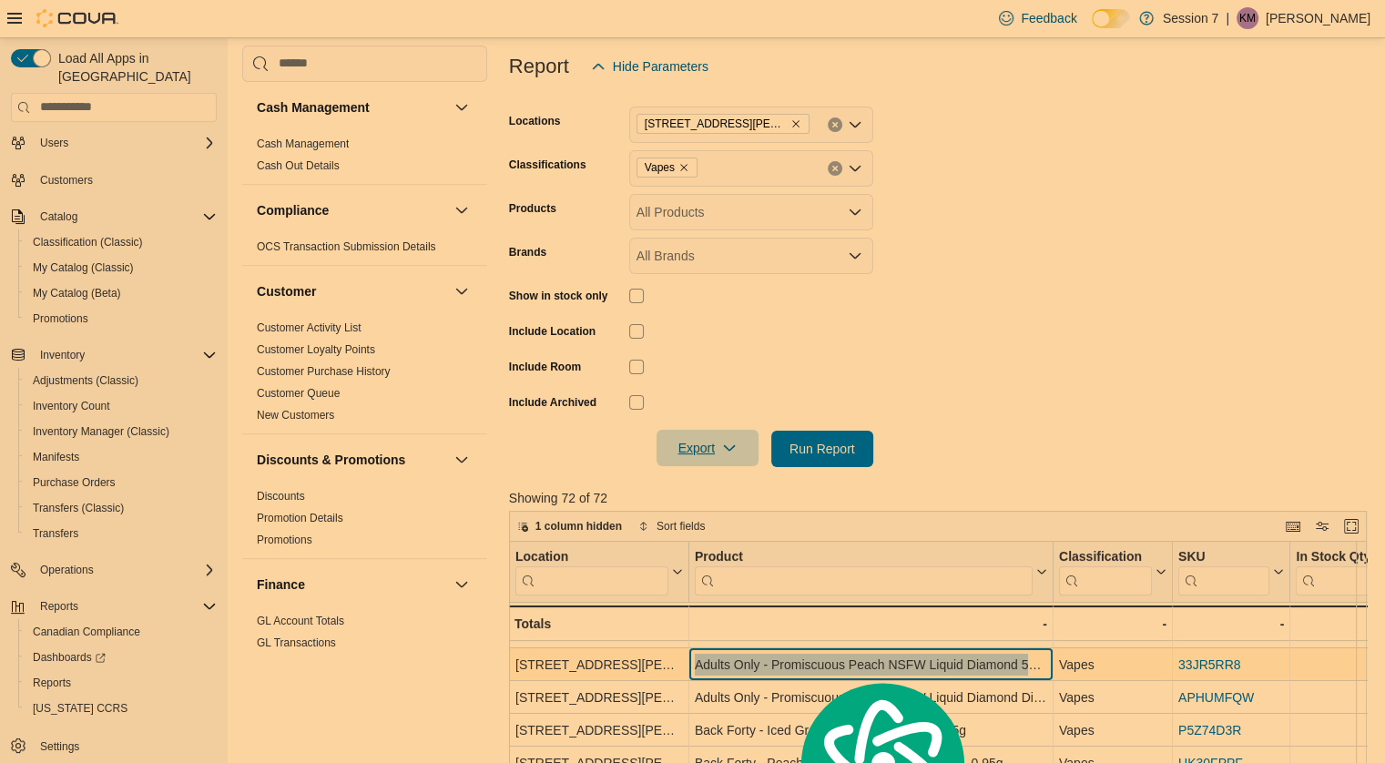
click at [784, 669] on div "Adults Only - Promiscuous Peach NSFW Liquid Diamond 510 Thread Cartridge - 1g" at bounding box center [871, 665] width 352 height 22
copy div "Adults Only - Promiscuous Peach NSFW Liquid Diamond 510 Thread Cartridge - 1g"
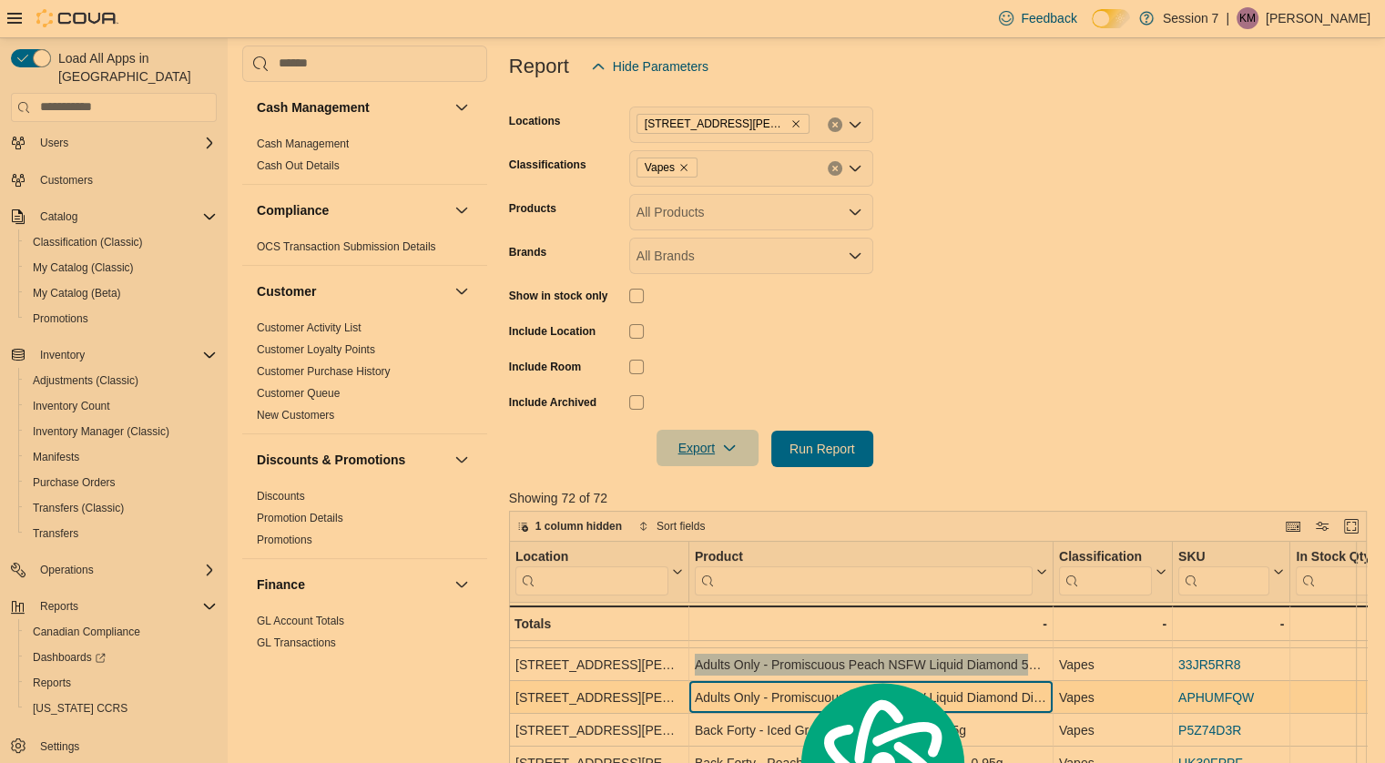
click at [735, 699] on div "Adults Only - Promiscuous Peach NSFW Liquid Diamond Disposable Vape - 1g" at bounding box center [871, 698] width 352 height 22
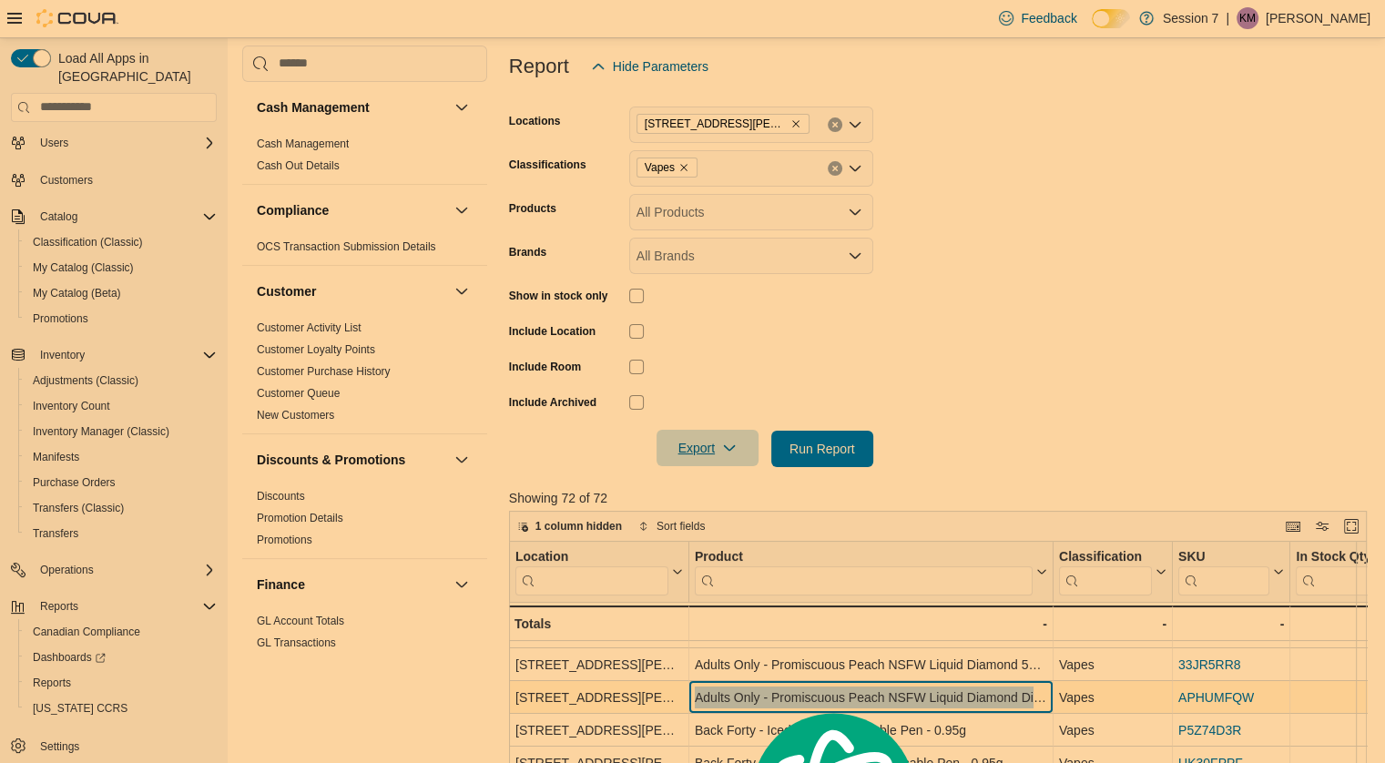
copy div "Adults Only - Promiscuous Peach NSFW Liquid Diamond Disposable Vape - 1g"
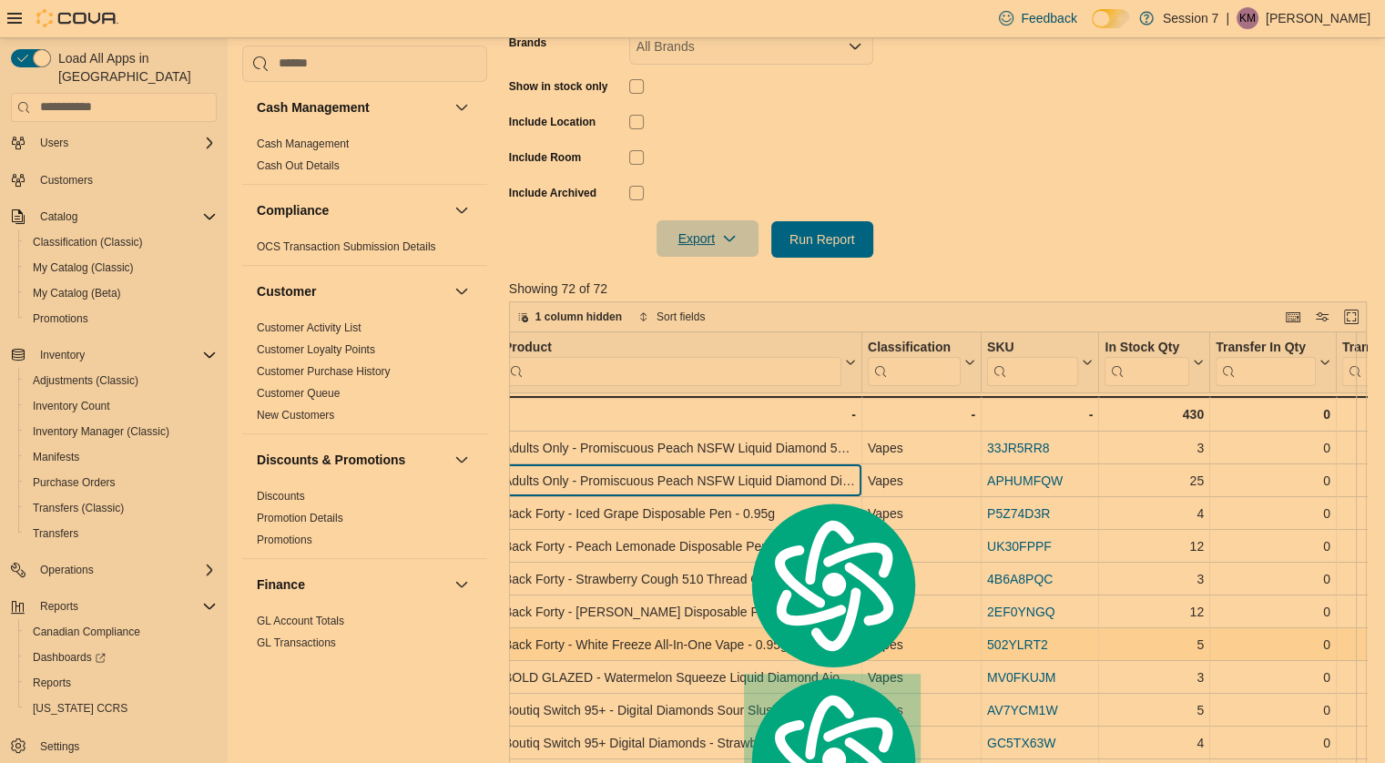
scroll to position [98, 189]
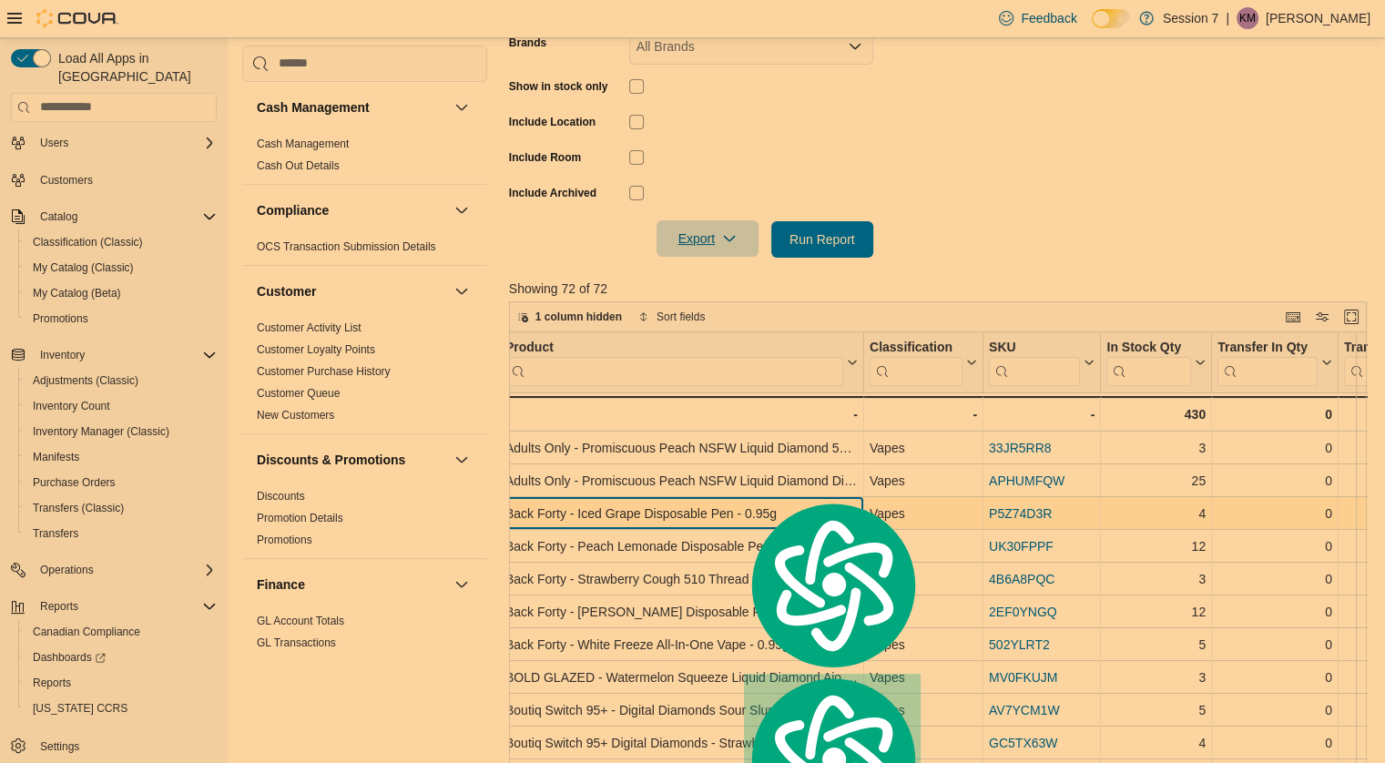
click at [619, 516] on div "Back Forty - Iced Grape Disposable Pen - 0.95g" at bounding box center [681, 514] width 352 height 22
click at [619, 516] on div "Location Click to view column header actions Product Click to view column heade…" at bounding box center [942, 605] width 867 height 547
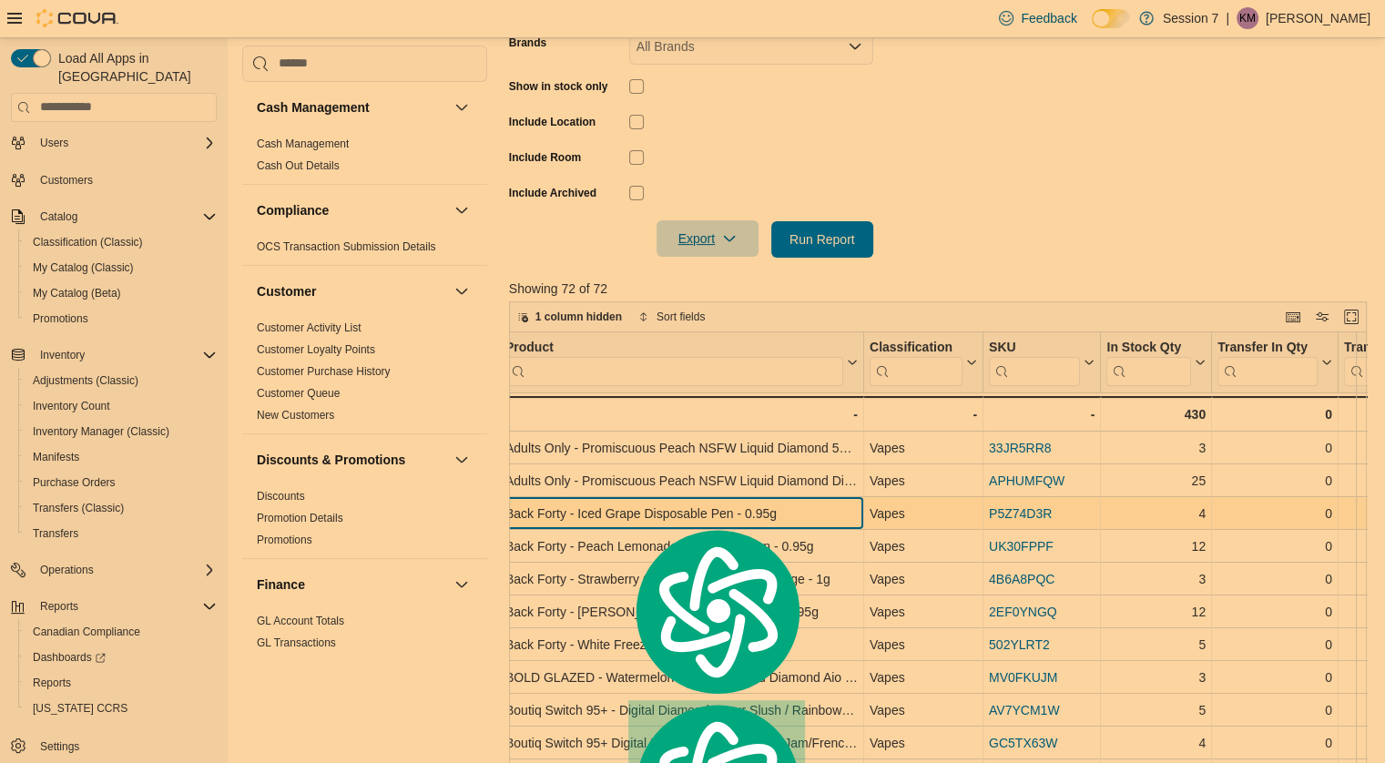
scroll to position [98, 180]
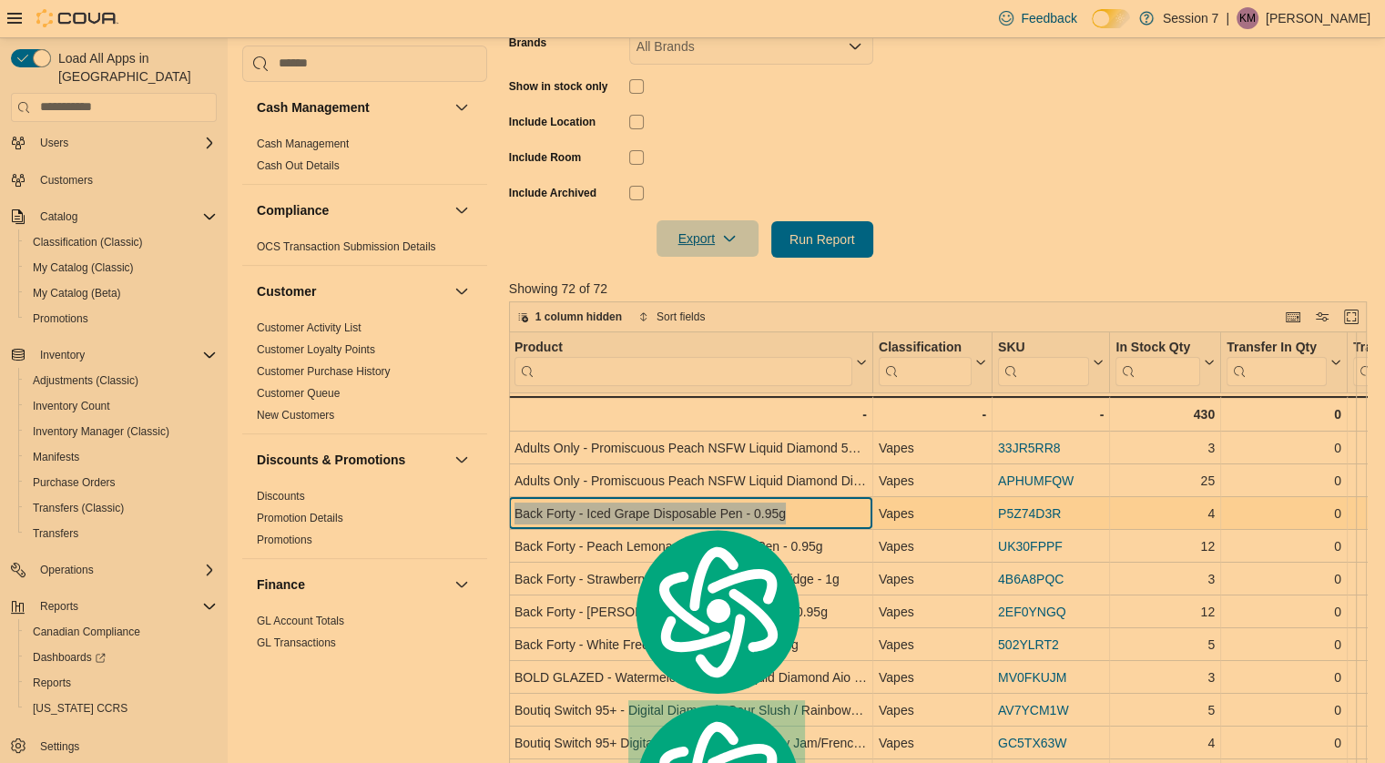
copy div "Back Forty - Iced Grape Disposable Pen - 0.95g"
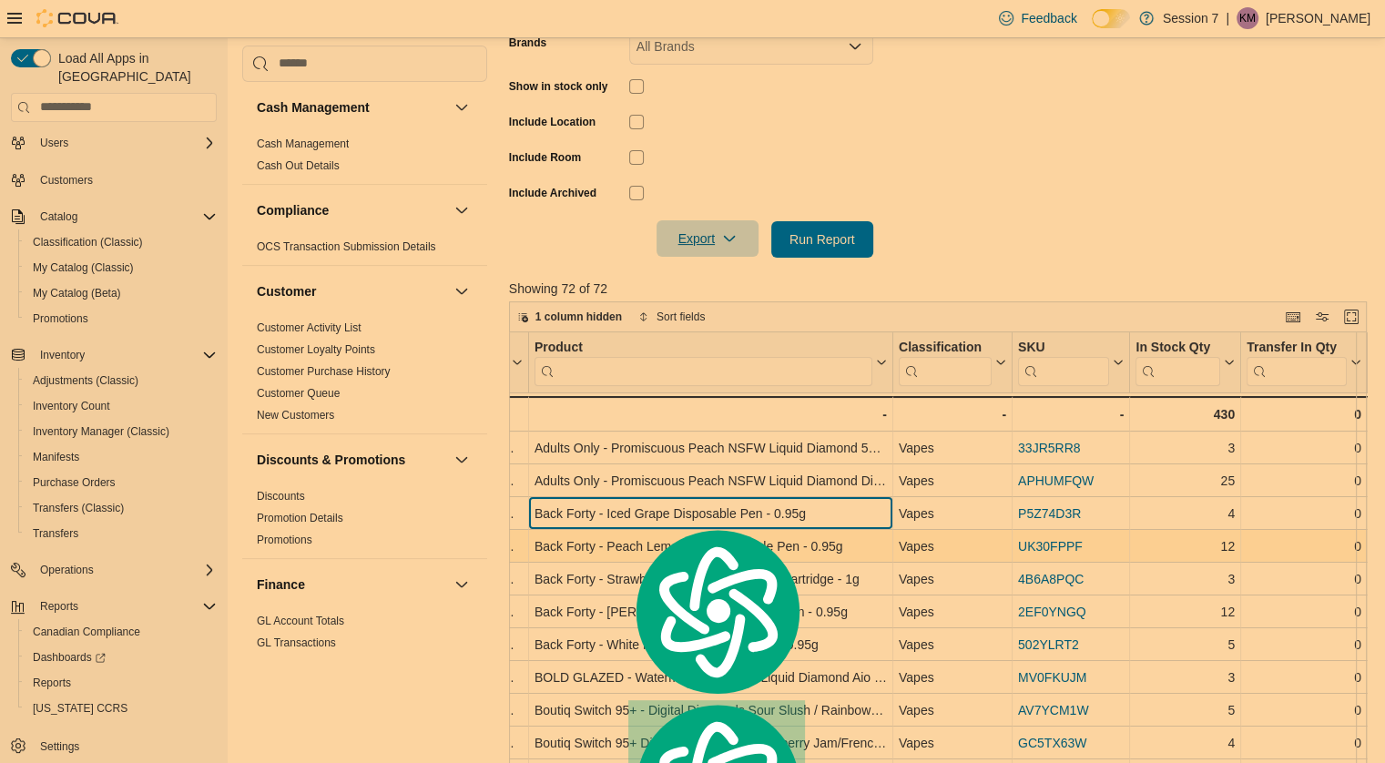
scroll to position [98, 139]
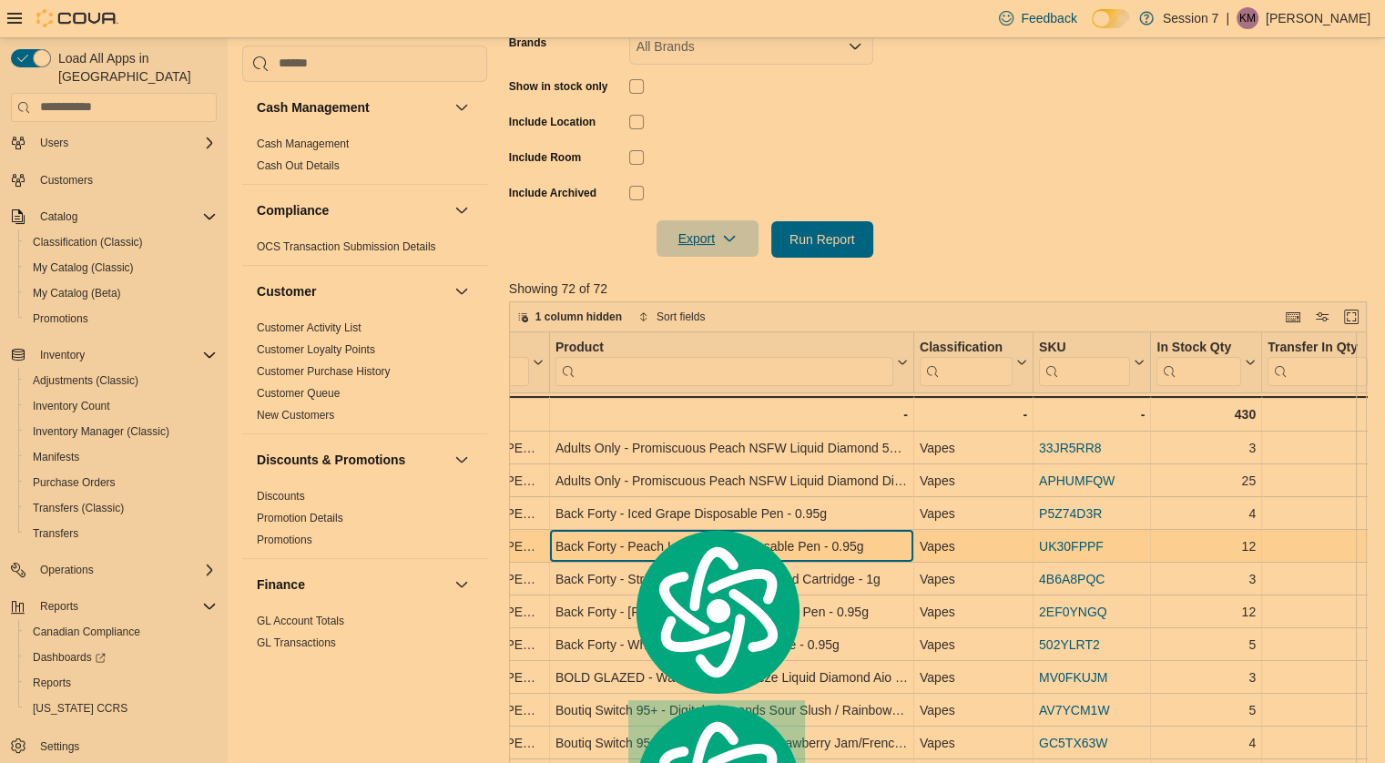
click at [579, 543] on div "Back Forty - Peach Lemonade Disposable Pen - 0.95g" at bounding box center [731, 546] width 352 height 22
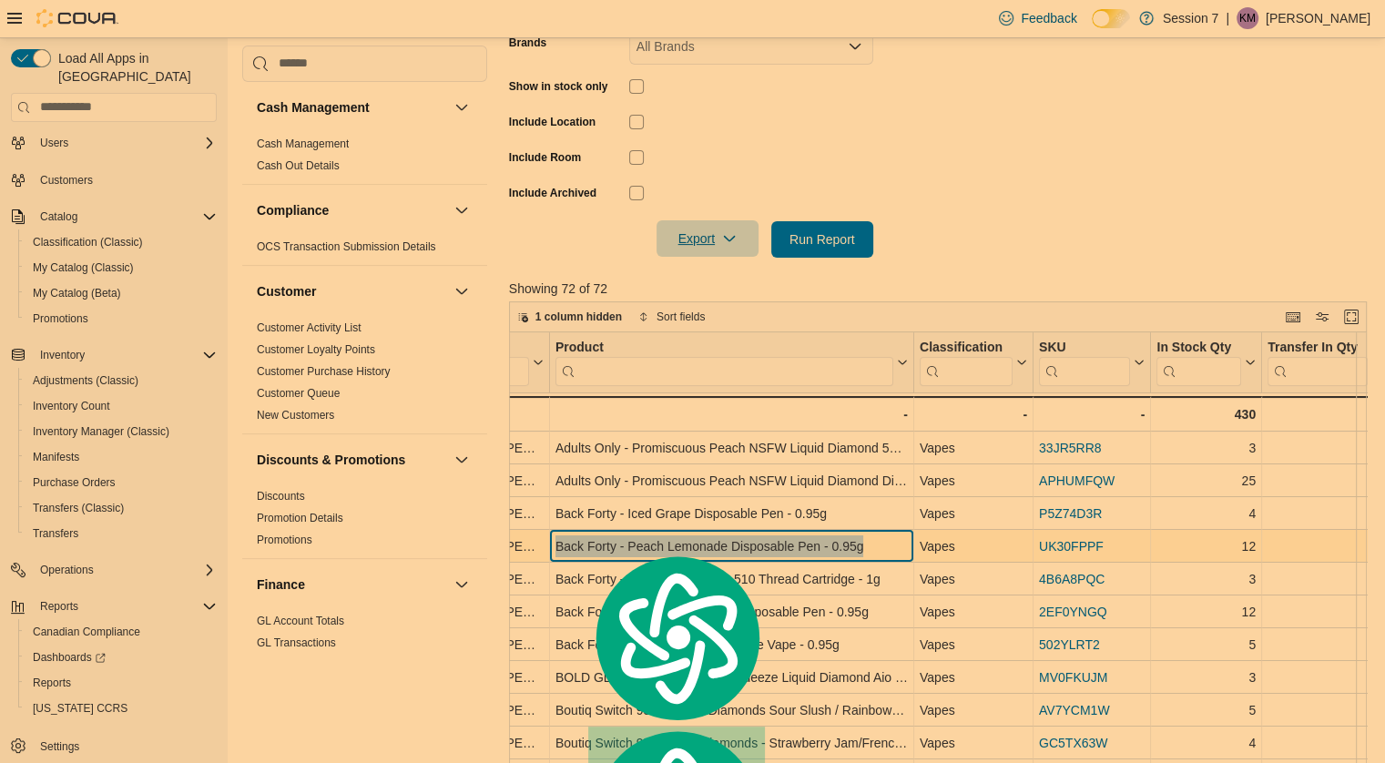
copy div "Back Forty - Peach Lemonade Disposable Pen - 0.95g"
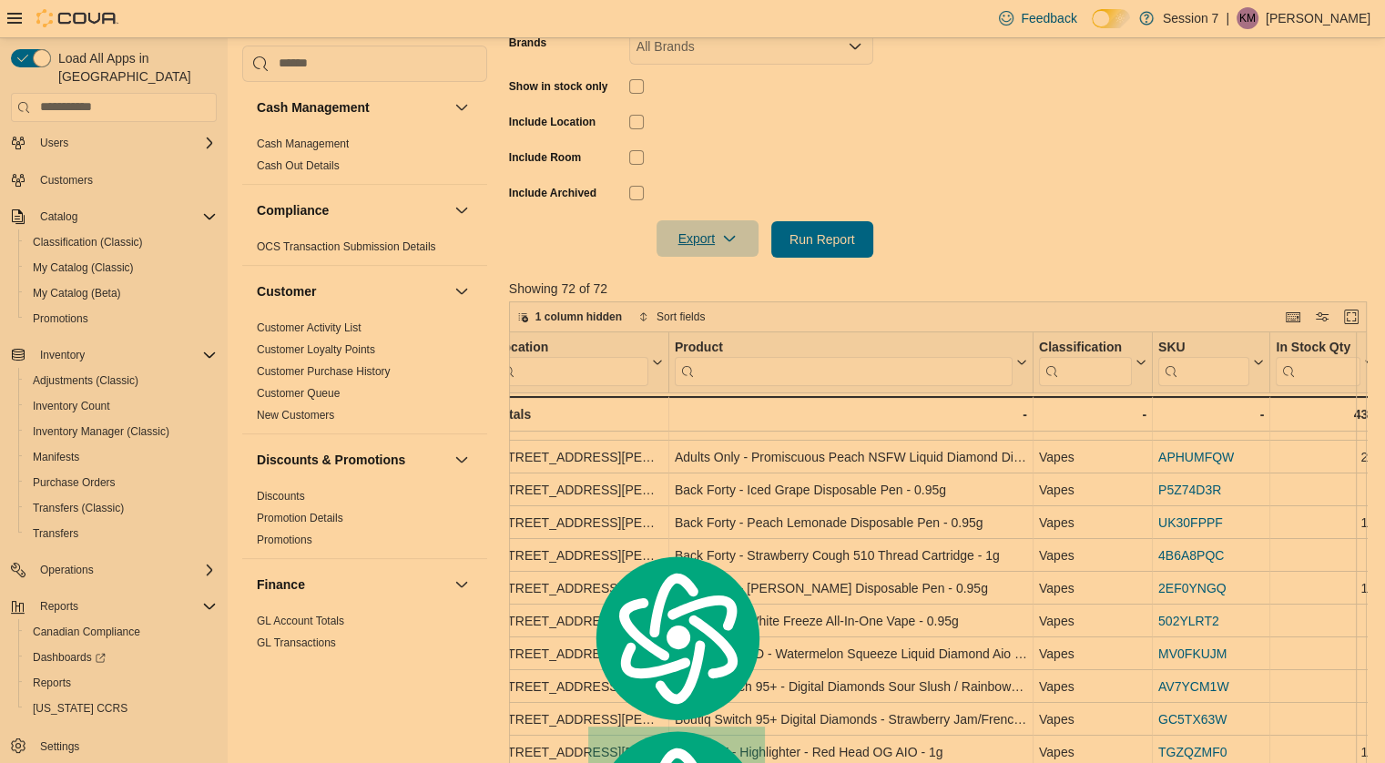
scroll to position [122, 20]
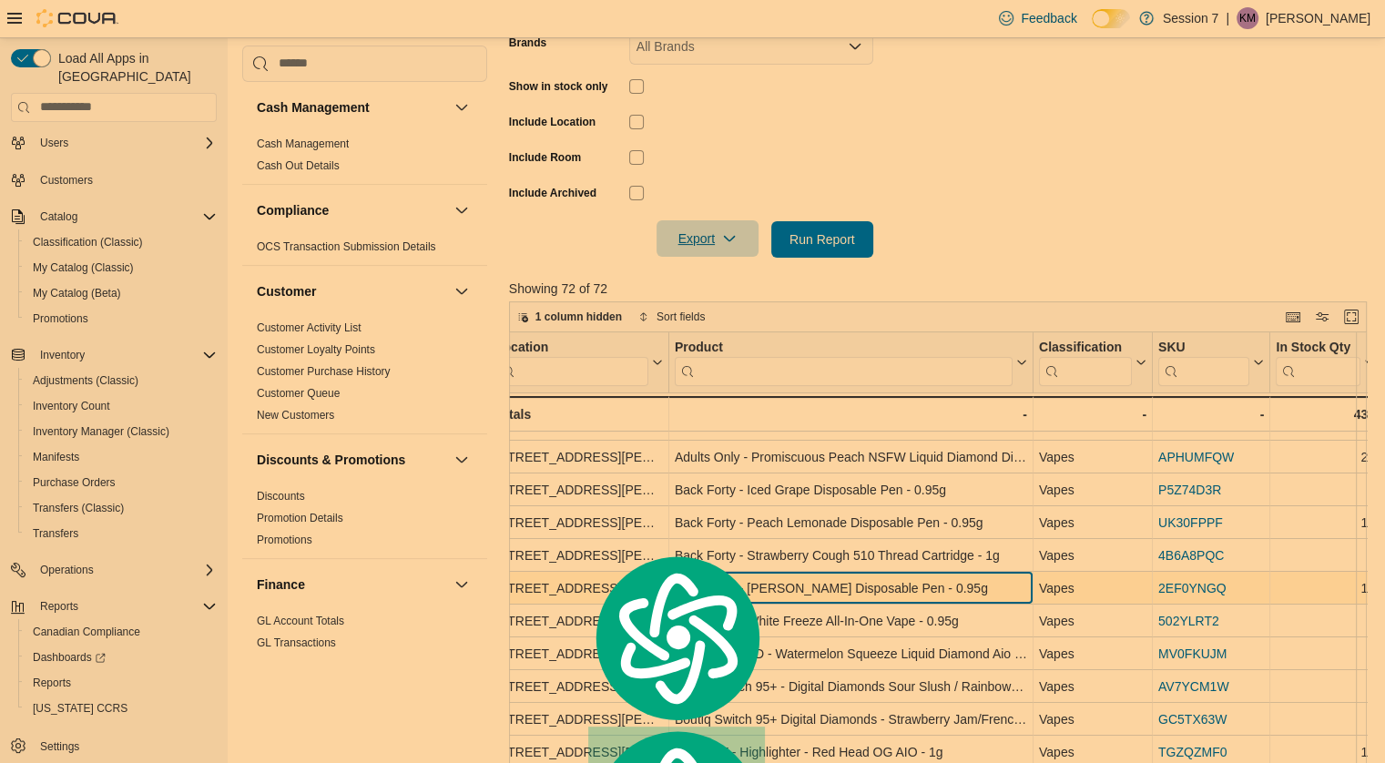
click at [863, 577] on div "Back Forty - Tiki Tang Disposable Pen - 0.95g" at bounding box center [851, 588] width 352 height 22
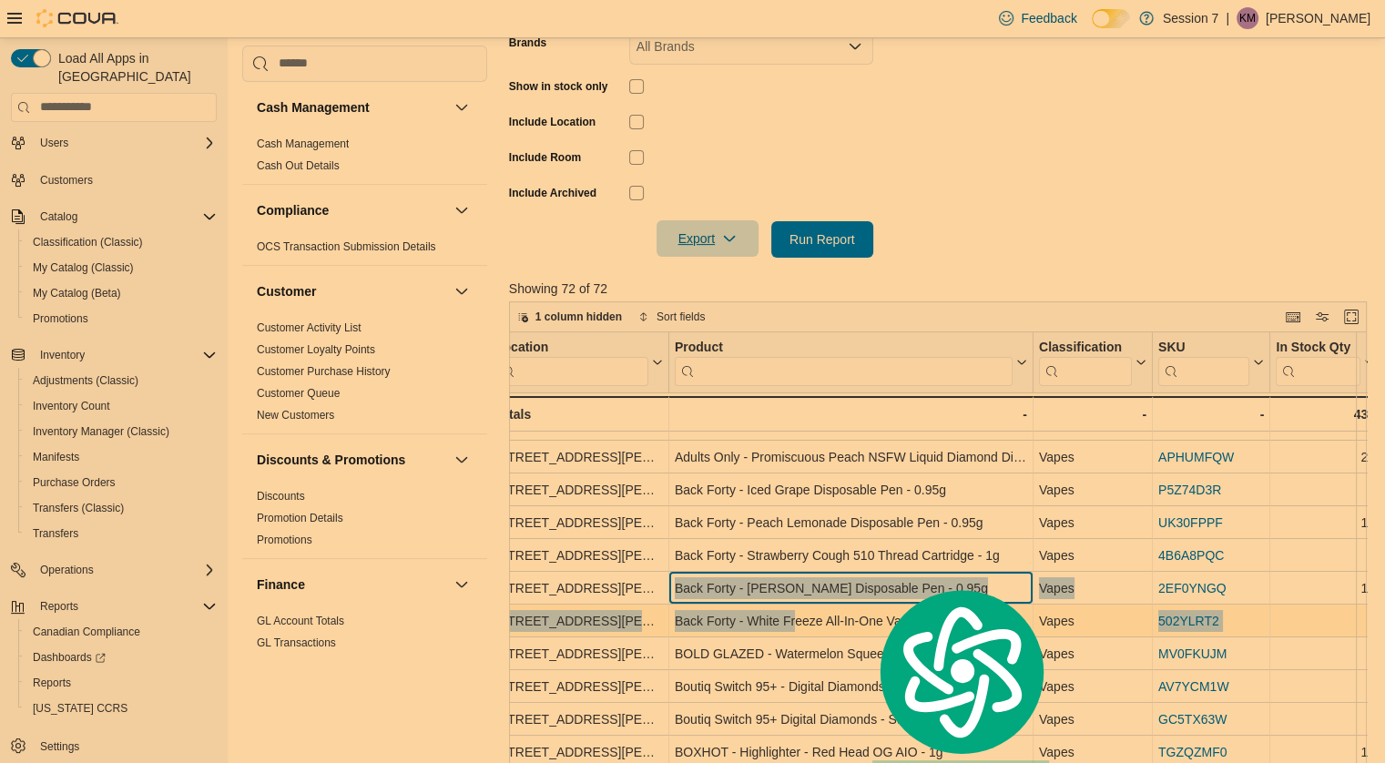
drag, startPoint x: 671, startPoint y: 585, endPoint x: 805, endPoint y: 612, distance: 136.4
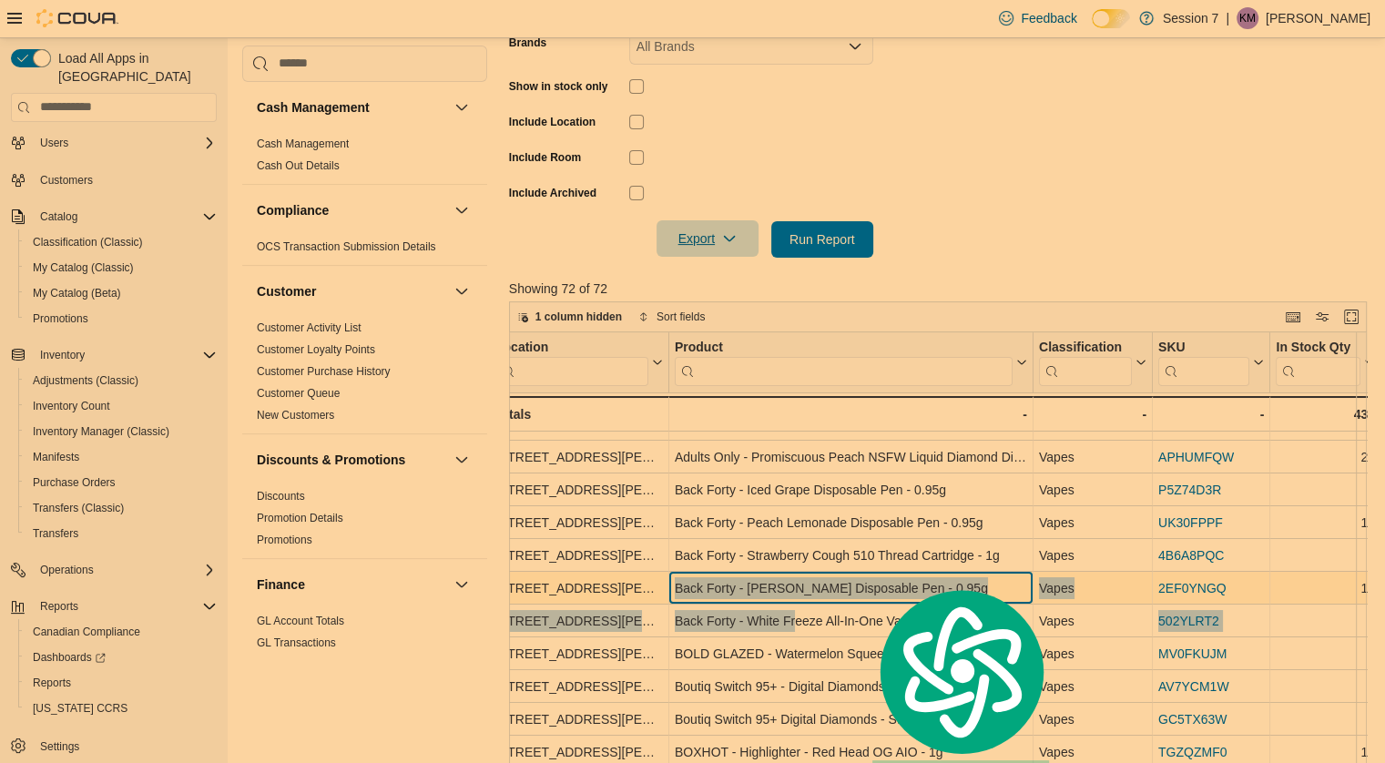
click at [794, 585] on div "Back Forty - Tiki Tang Disposable Pen - 0.95g" at bounding box center [851, 588] width 352 height 22
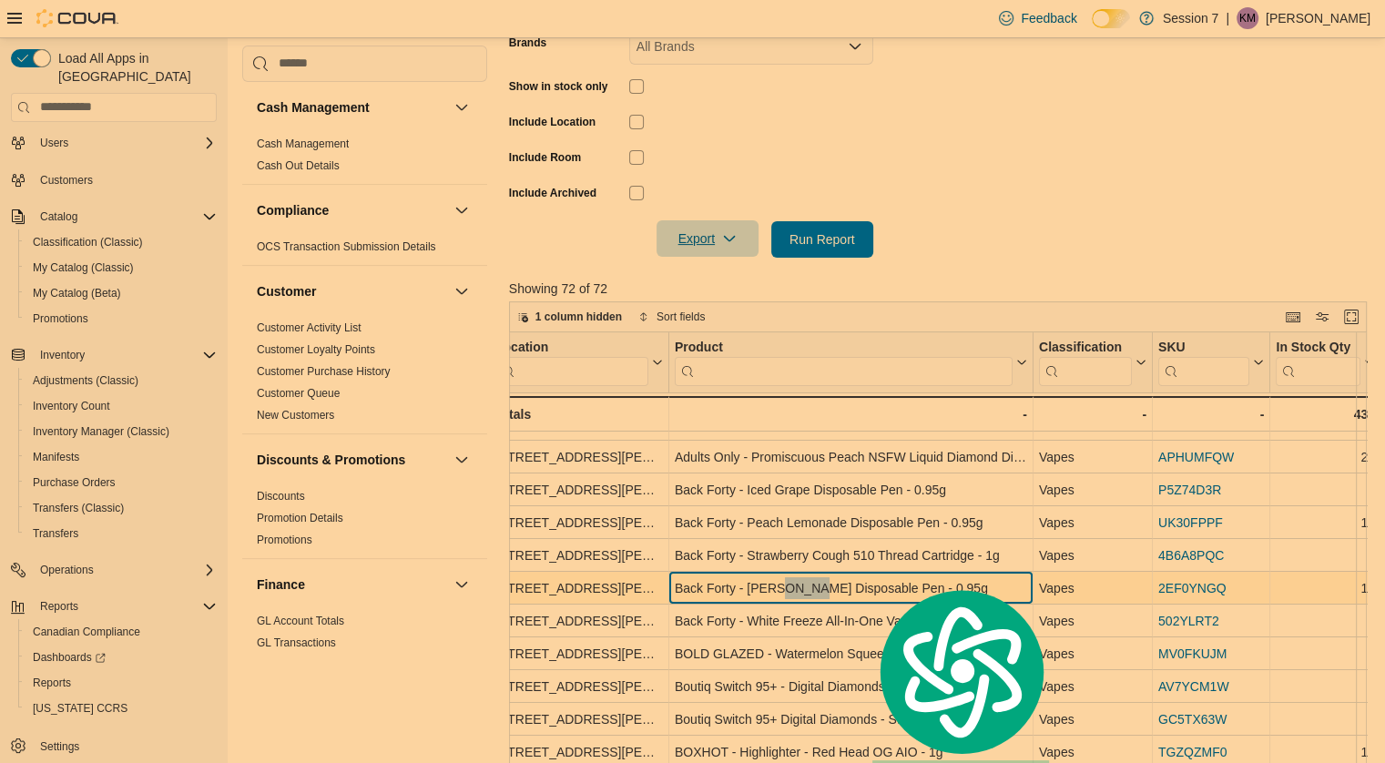
click at [794, 585] on div "Back Forty - Tiki Tang Disposable Pen - 0.95g" at bounding box center [851, 588] width 352 height 22
copy div "Back Forty - Tiki Tang Disposable Pen - 0.95g"
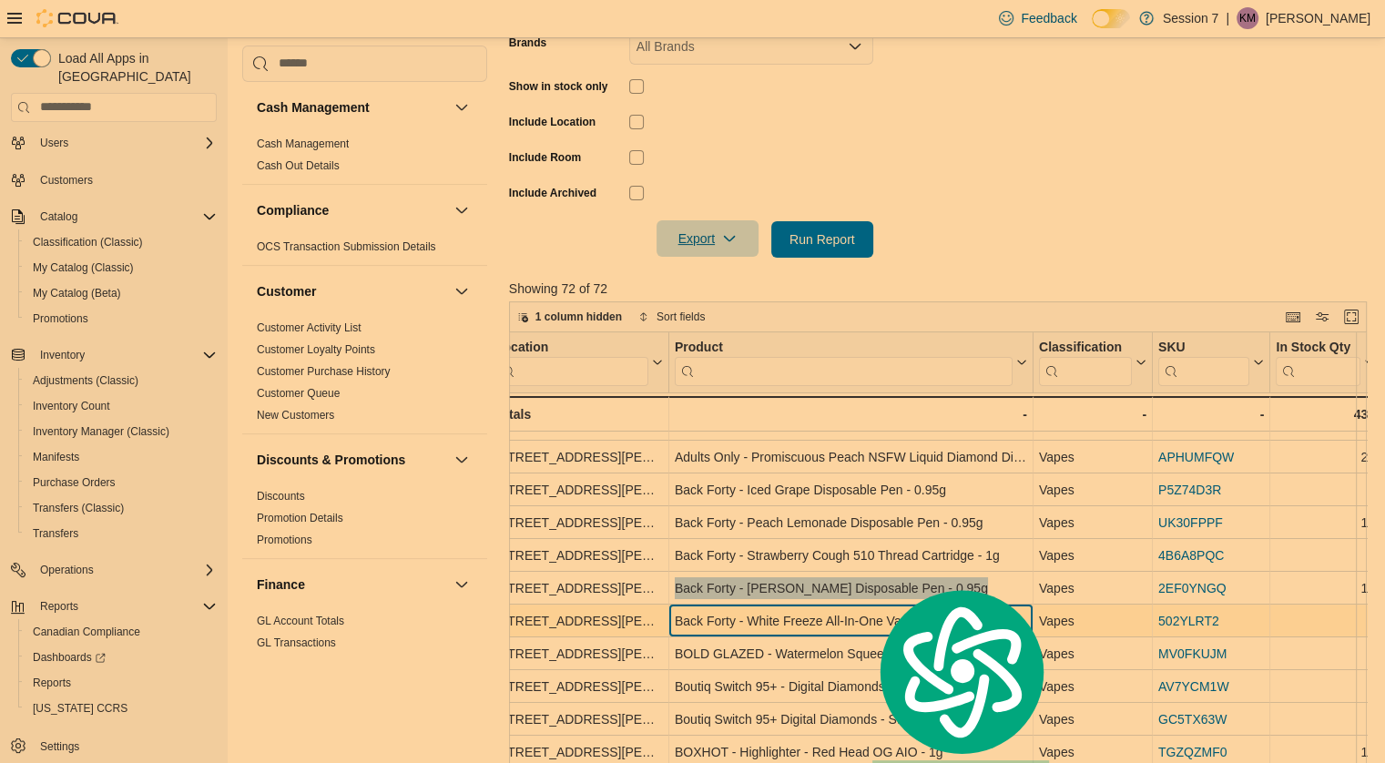
click at [755, 626] on div "Back Forty - White Freeze All-In-One Vape - 0.95g" at bounding box center [851, 621] width 352 height 22
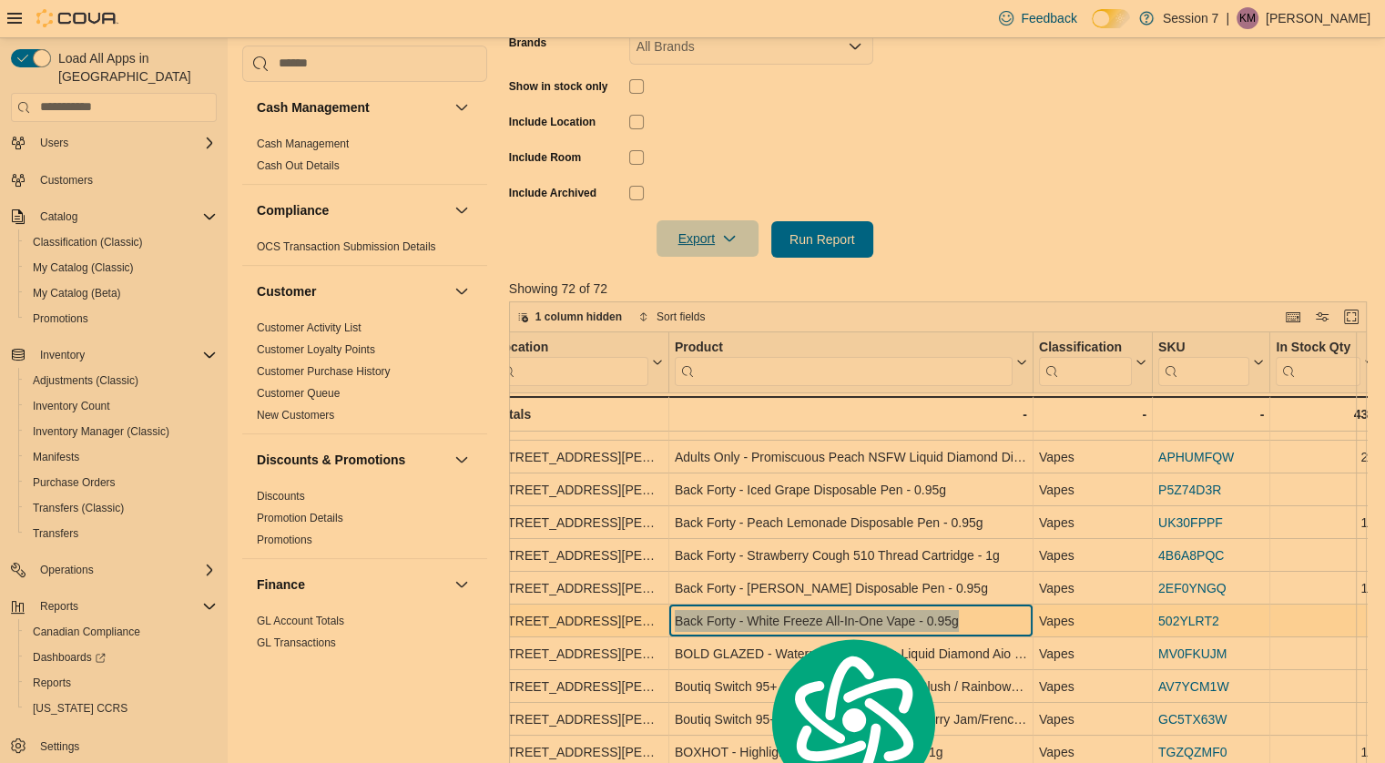
click at [755, 626] on div "Back Forty - White Freeze All-In-One Vape - 0.95g" at bounding box center [851, 621] width 352 height 22
copy div "Back Forty - White Freeze All-In-One Vape - 0.95g"
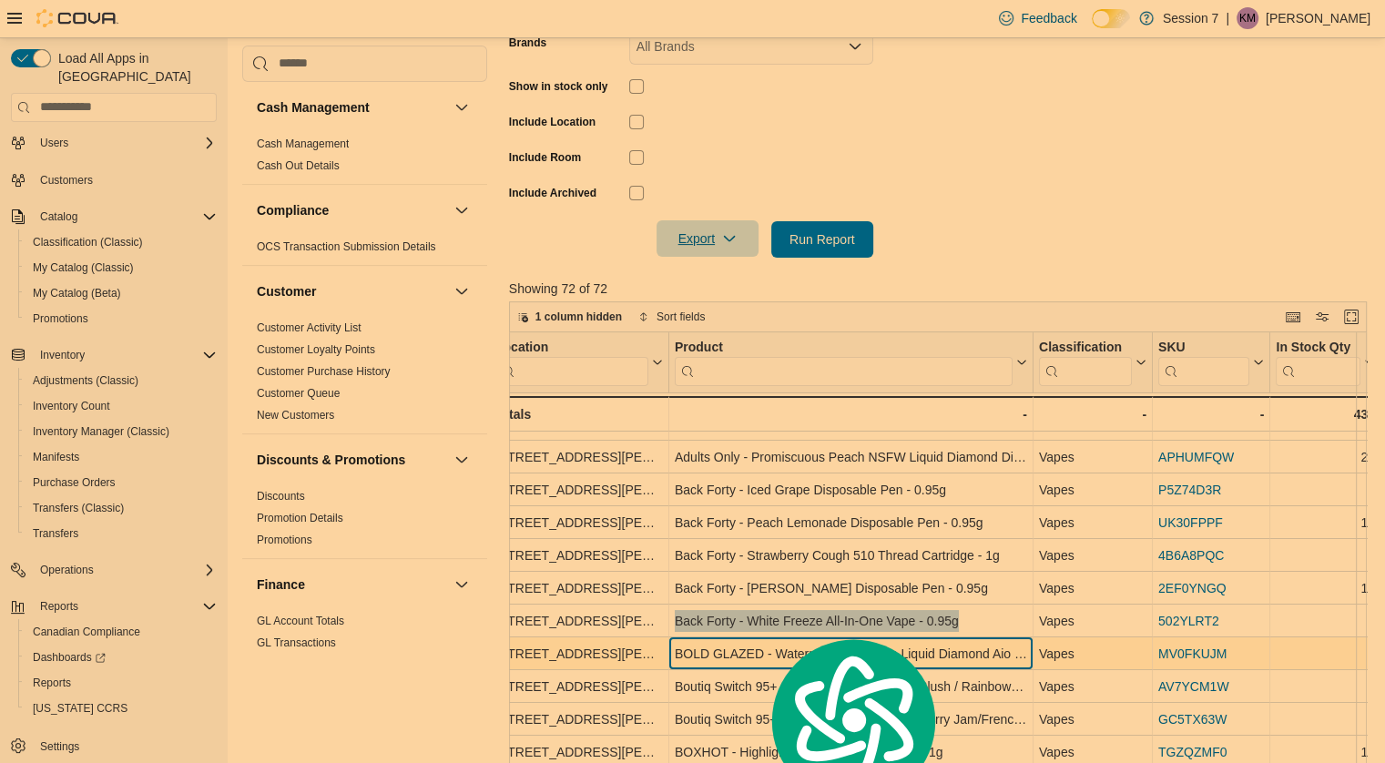
click at [699, 644] on div "BOLD GLAZED - Watermelon Squeeze Liquid Diamond Aio Disposable - 1g" at bounding box center [851, 654] width 352 height 22
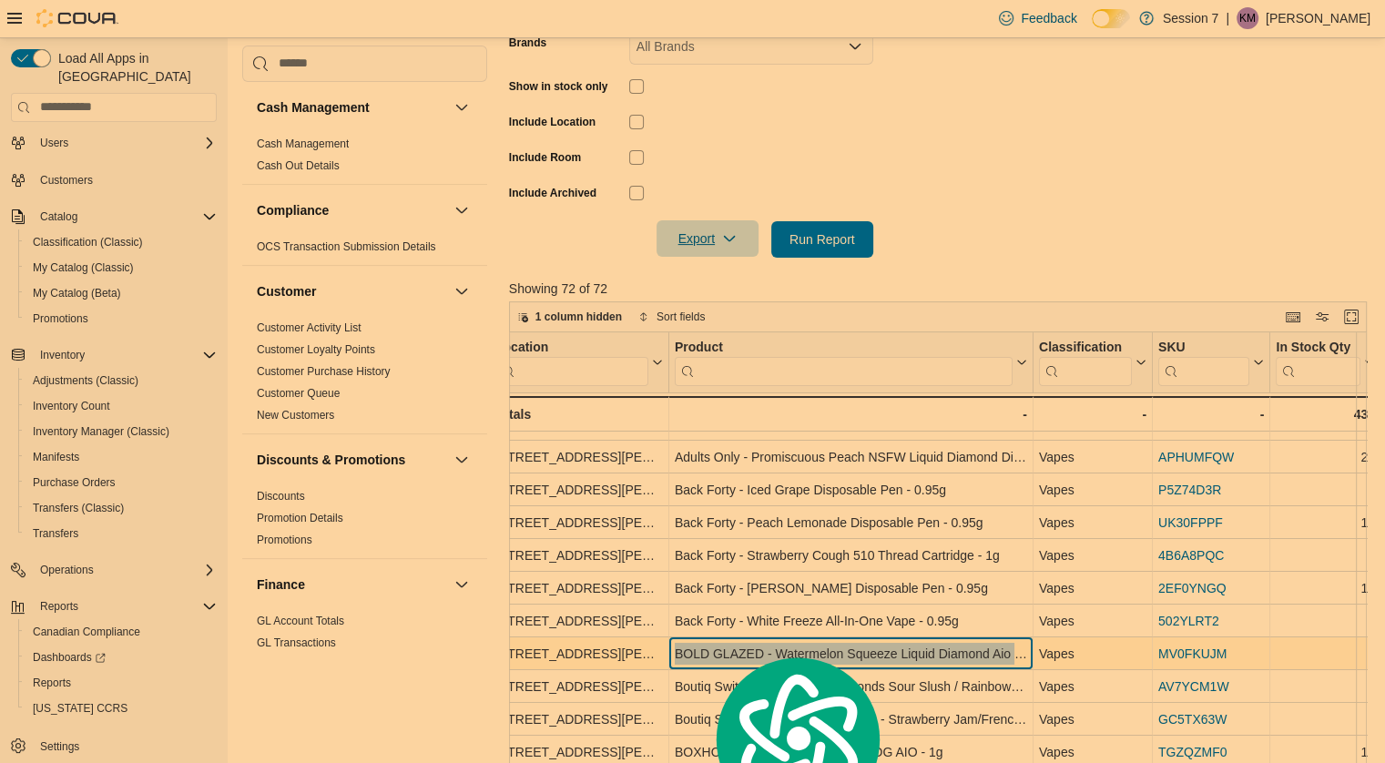
copy div "BOLD GLAZED - Watermelon Squeeze Liquid Diamond Aio Disposable - 1g"
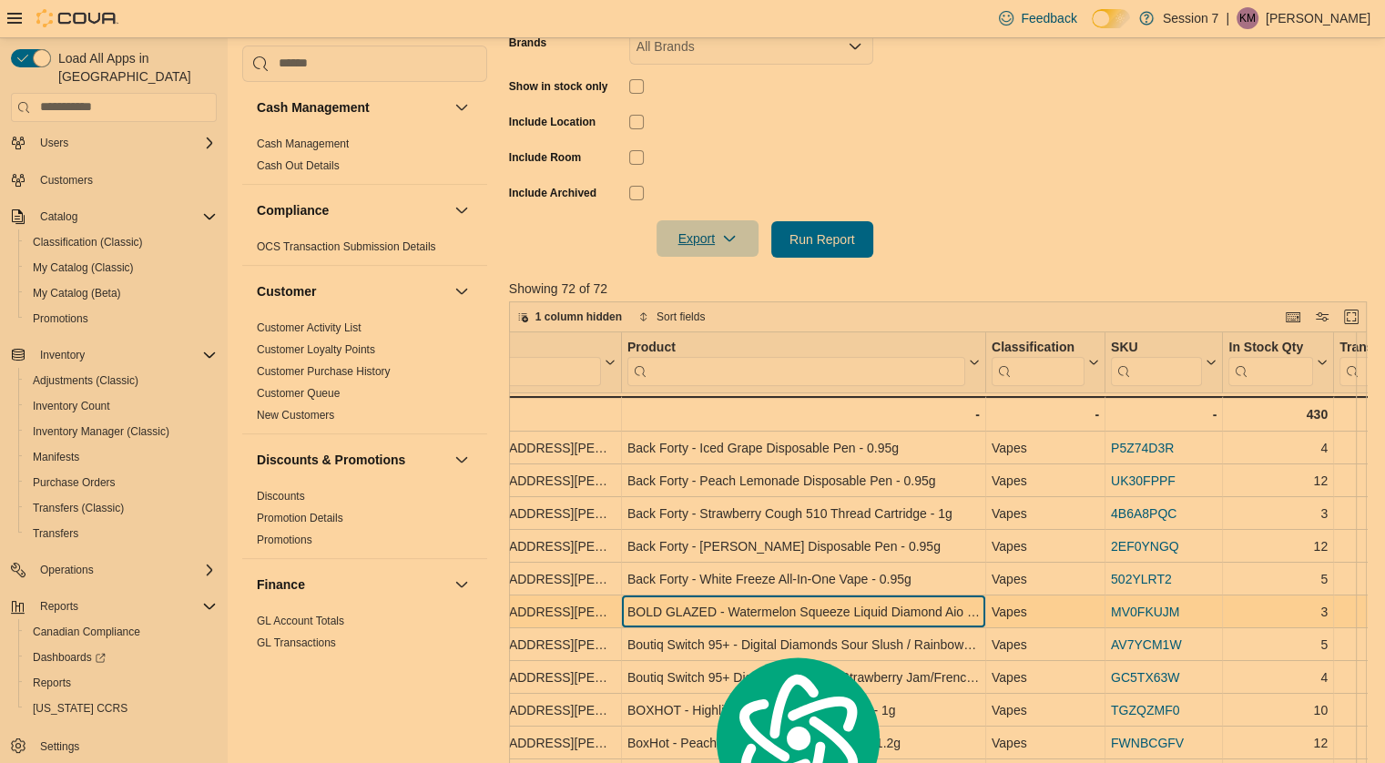
scroll to position [189, 67]
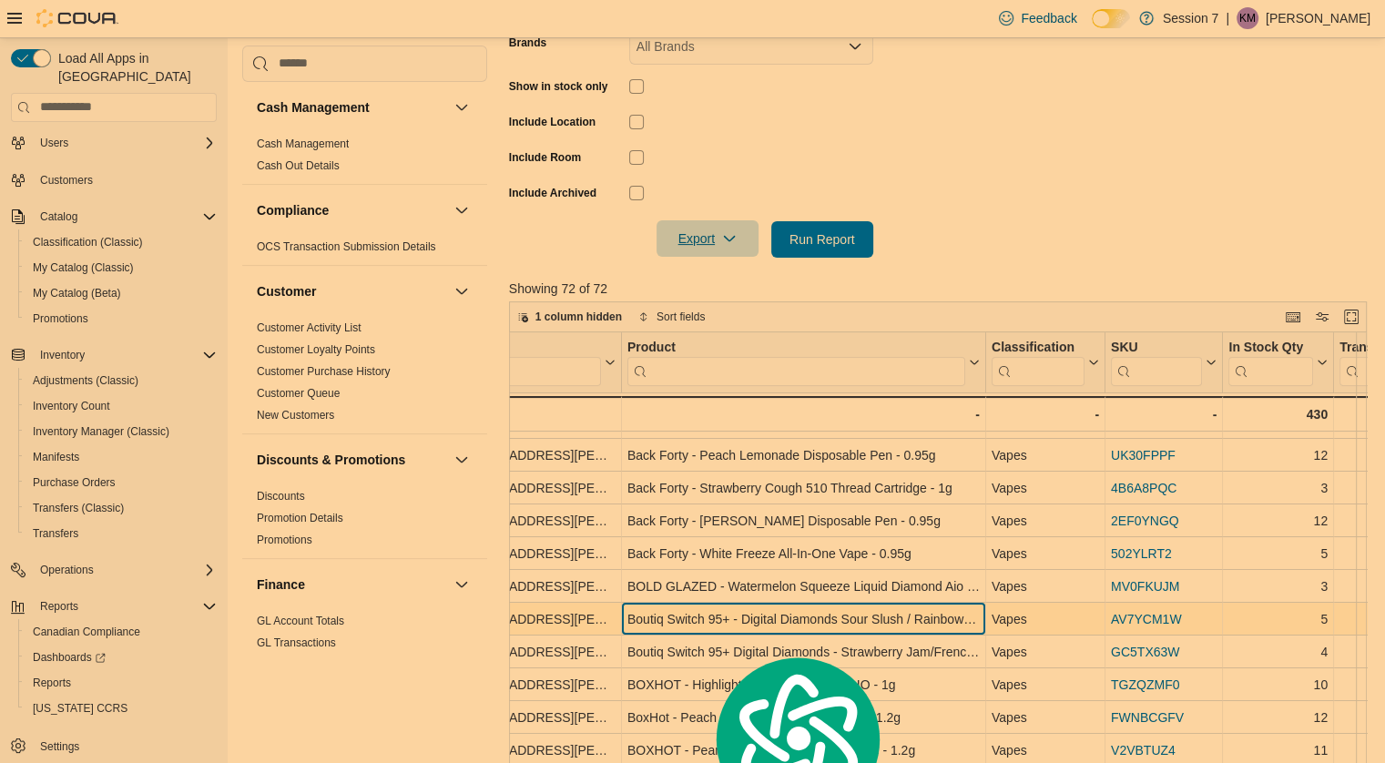
click at [661, 616] on div "Boutiq Switch 95+ - Digital Diamonds Sour Slush / Rainbow Belts AIO 1g" at bounding box center [803, 619] width 352 height 22
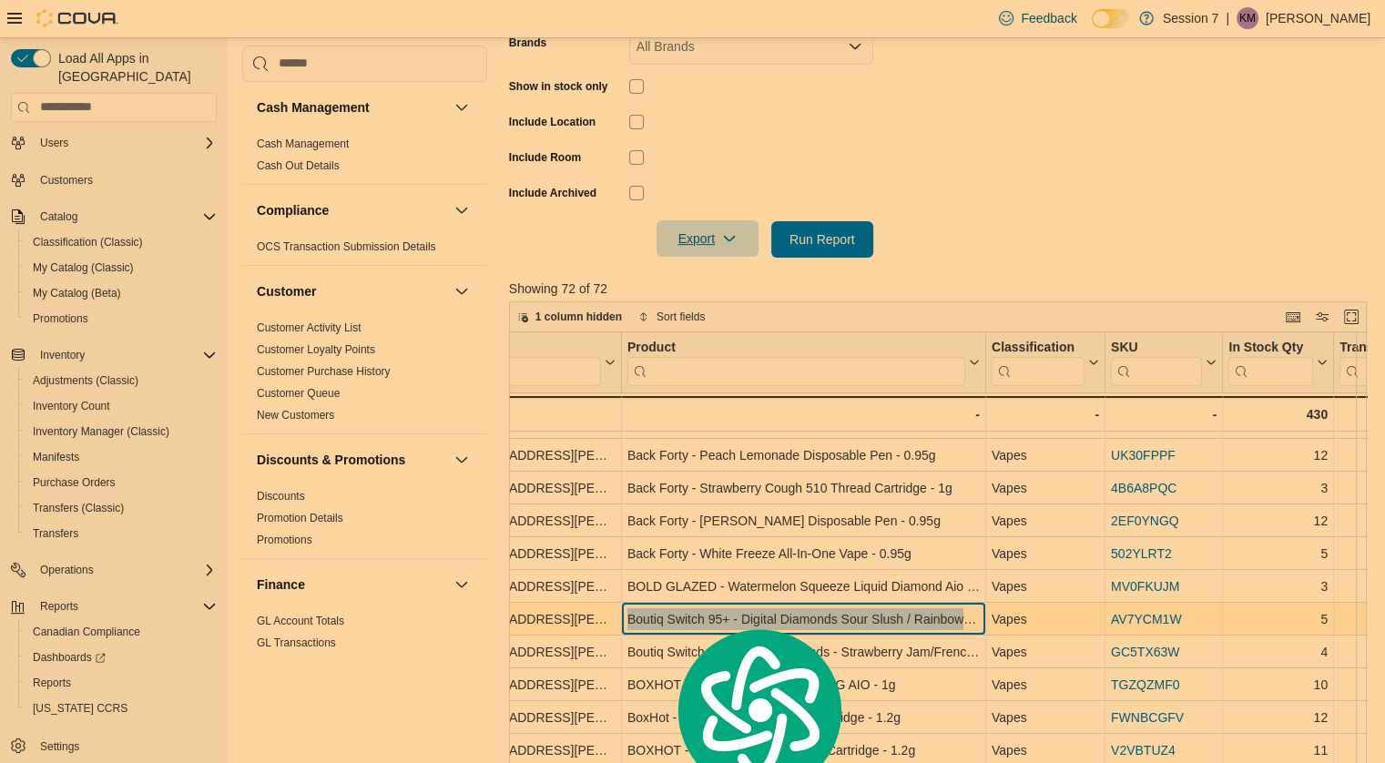
copy div "Boutiq Switch 95+ - Digital Diamonds Sour Slush / Rainbow Belts AIO 1g"
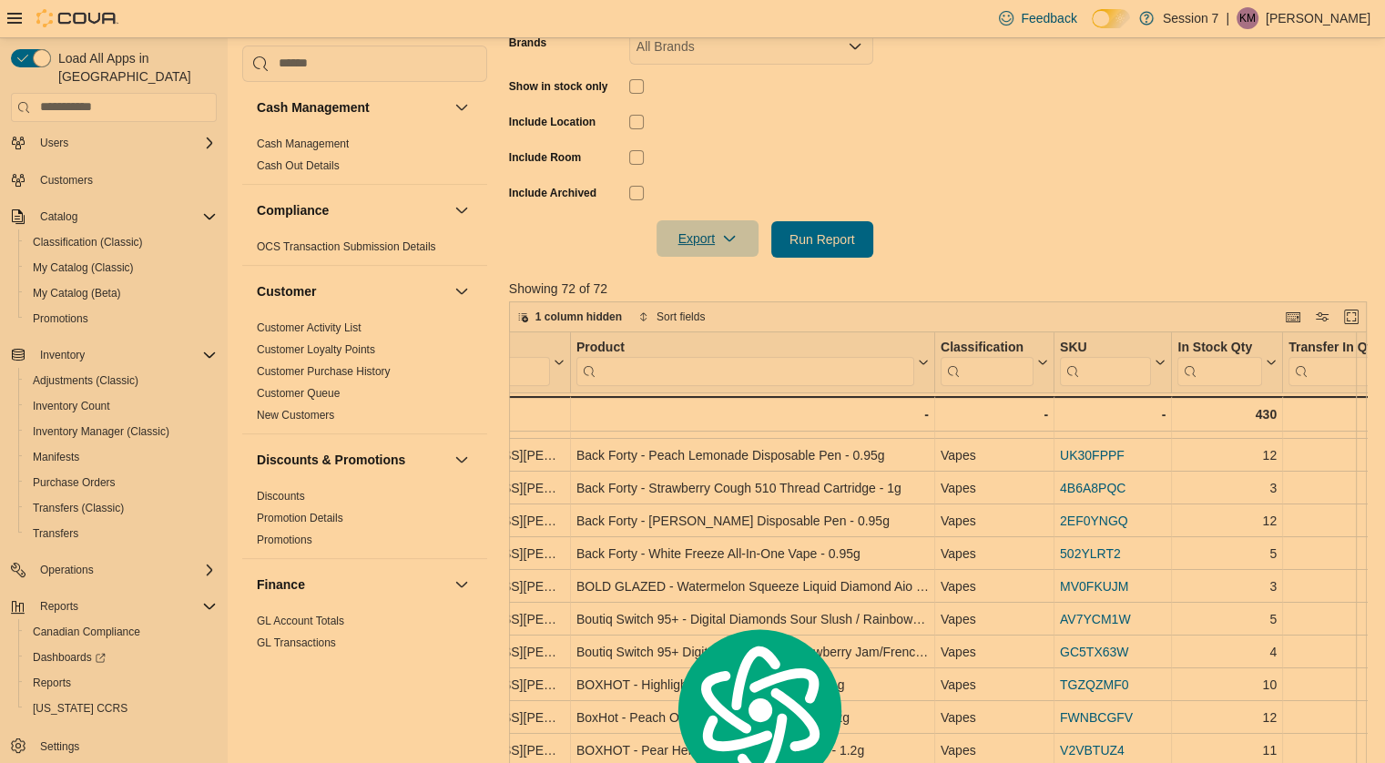
scroll to position [189, 117]
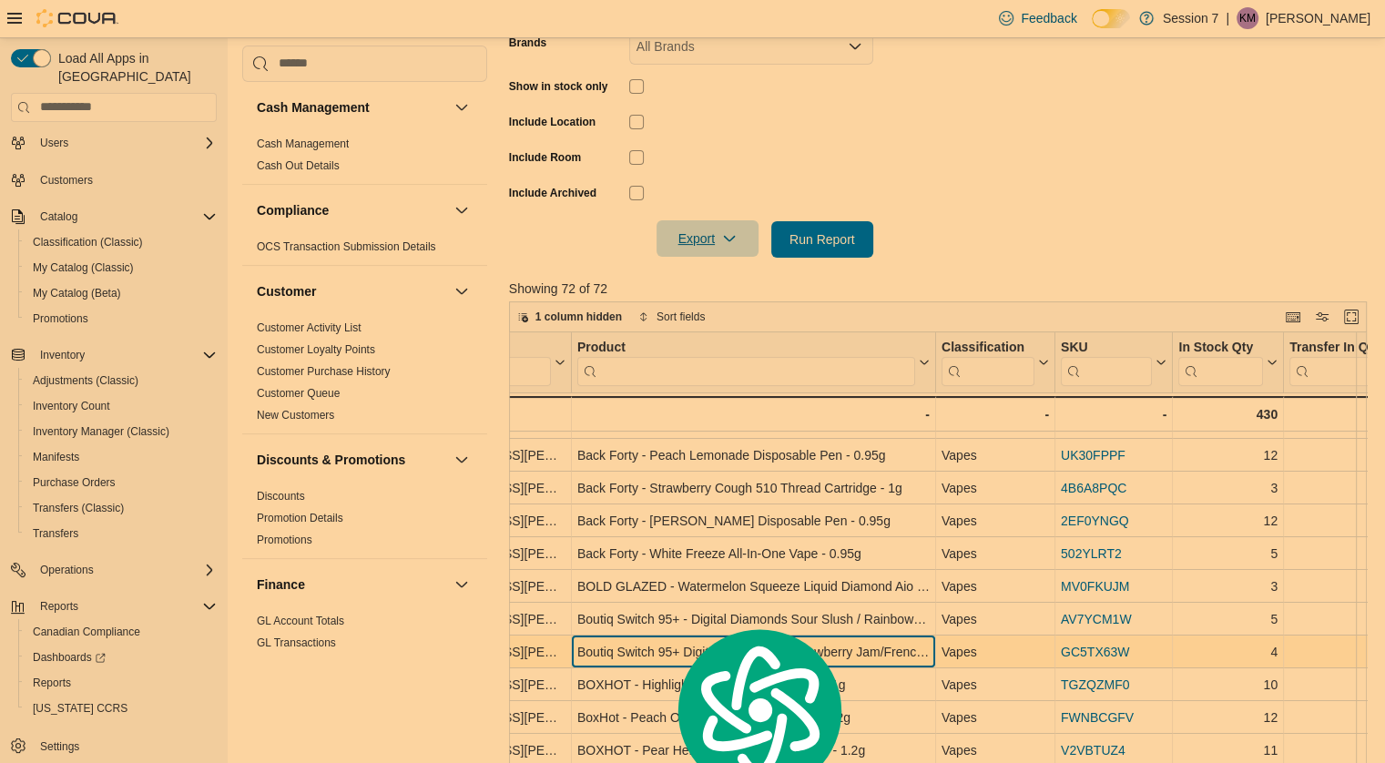
click at [615, 644] on div "Boutiq Switch 95+ Digital Diamonds - Strawberry Jam/French Toast AIO 1g" at bounding box center [753, 652] width 352 height 22
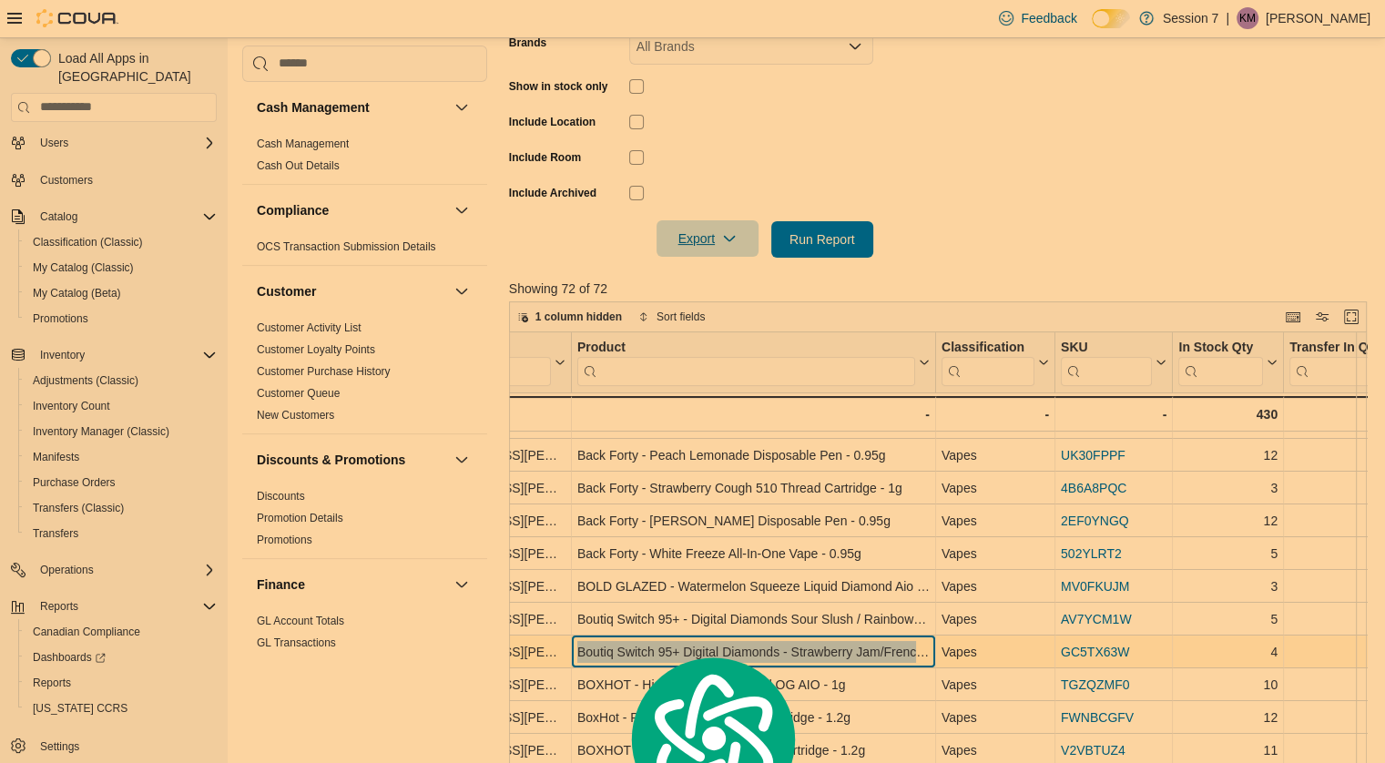
copy div "Boutiq Switch 95+ Digital Diamonds - Strawberry Jam/French Toast AIO 1g"
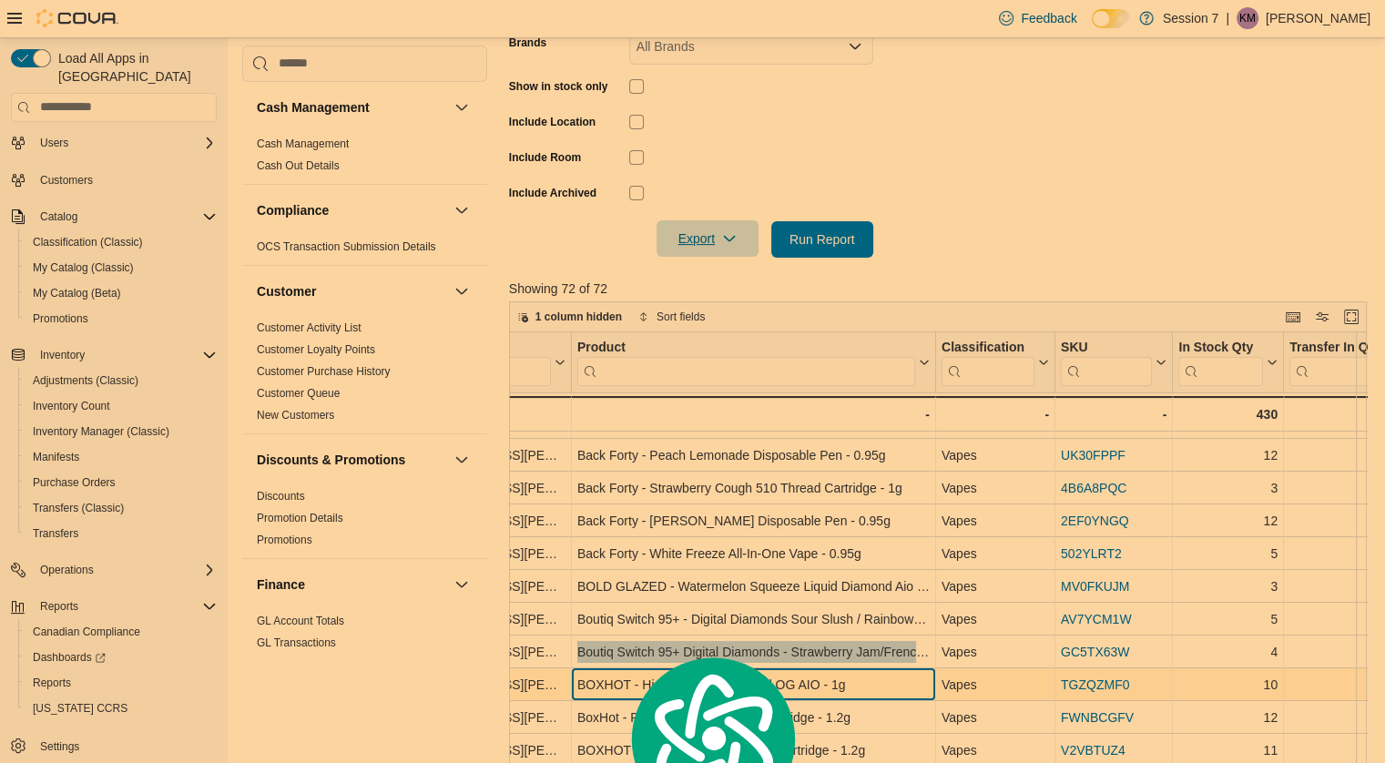
click at [599, 692] on div "BOXHOT - Highlighter - Red Head OG AIO - 1g" at bounding box center [753, 685] width 352 height 22
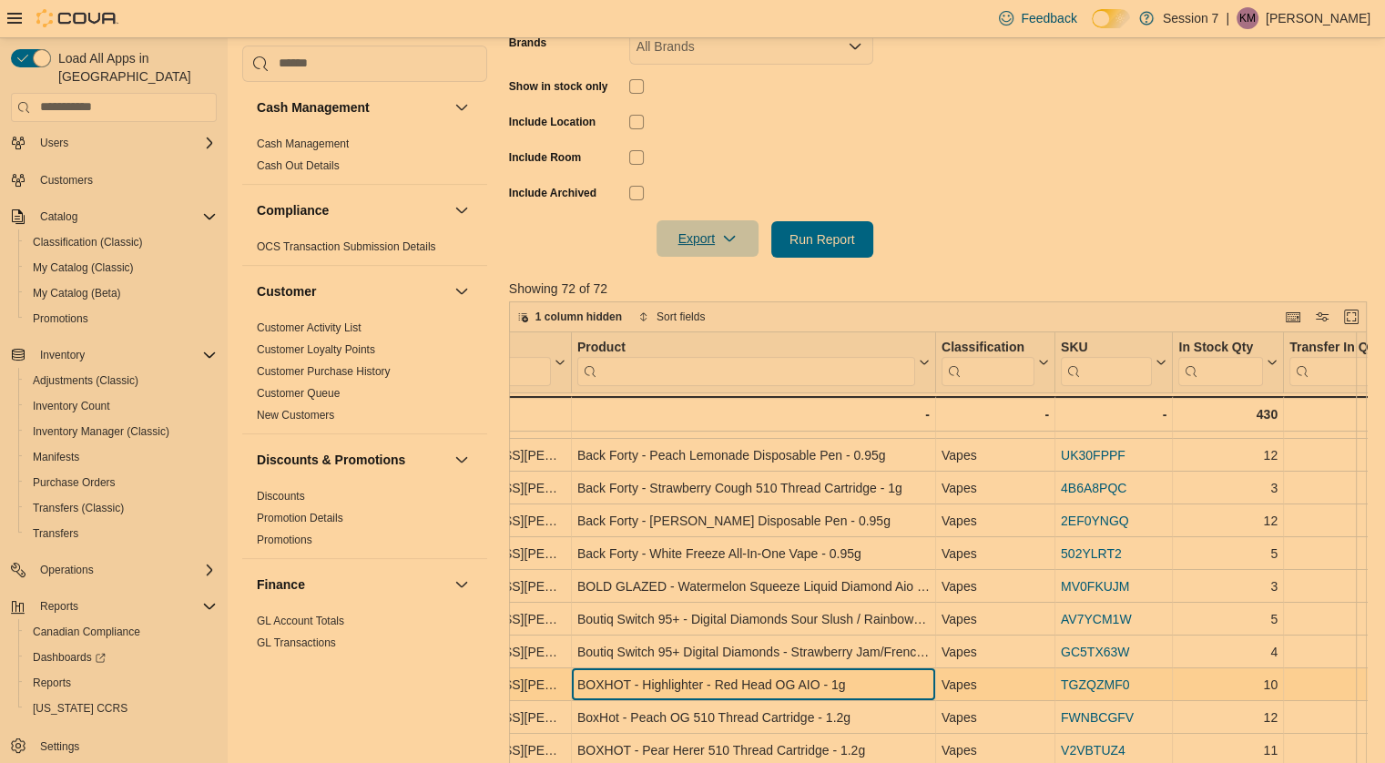
click at [599, 692] on div "BOXHOT - Highlighter - Red Head OG AIO - 1g" at bounding box center [753, 685] width 352 height 22
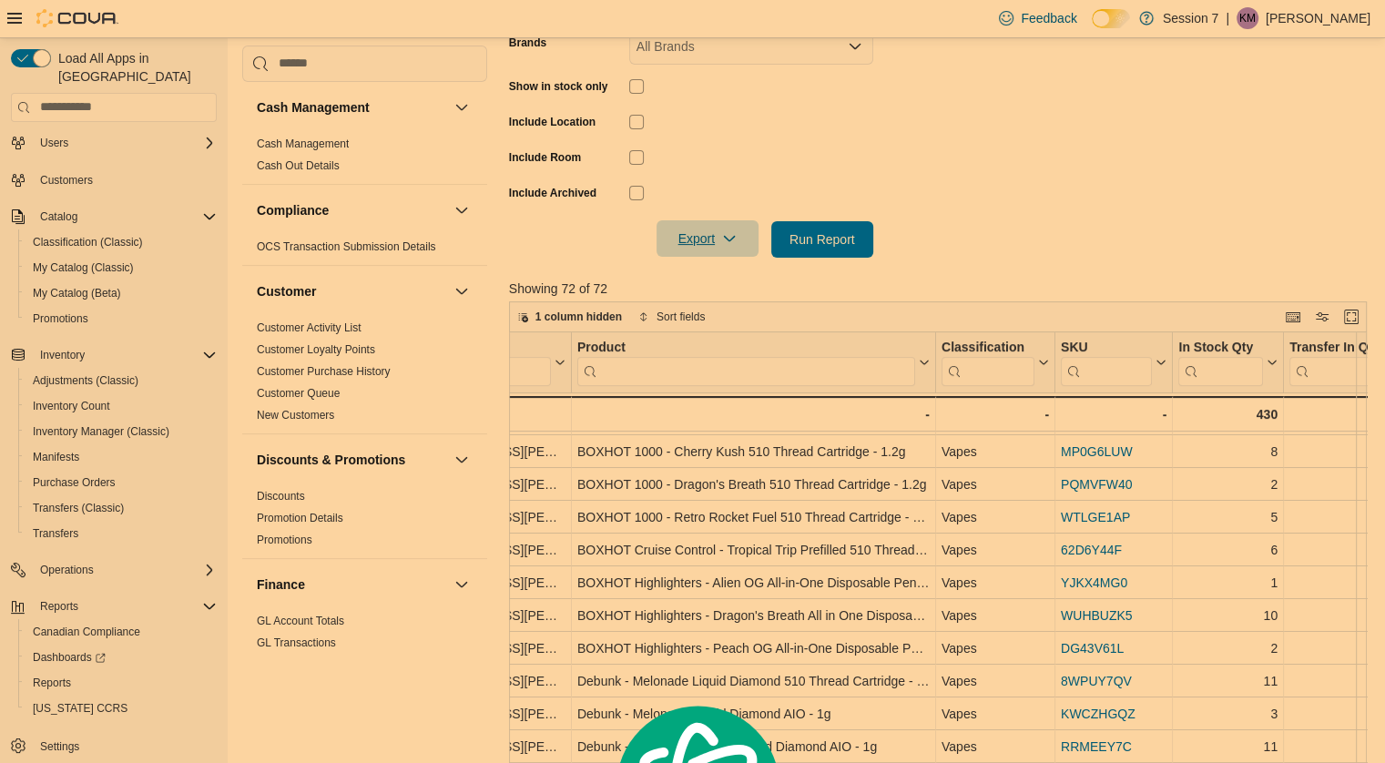
scroll to position [557, 117]
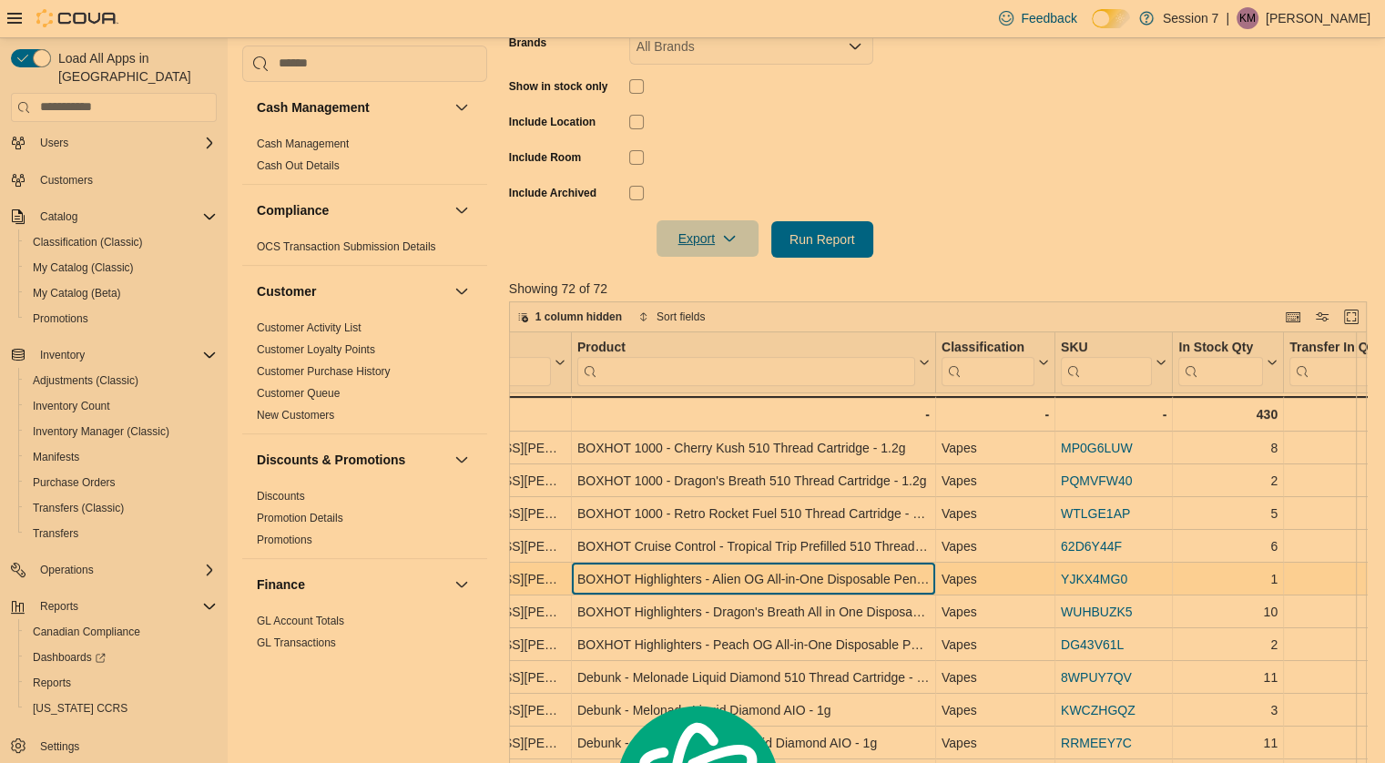
click at [691, 578] on div "BOXHOT Highlighters - Alien OG All-in-One Disposable Pen - 1g" at bounding box center [753, 579] width 352 height 22
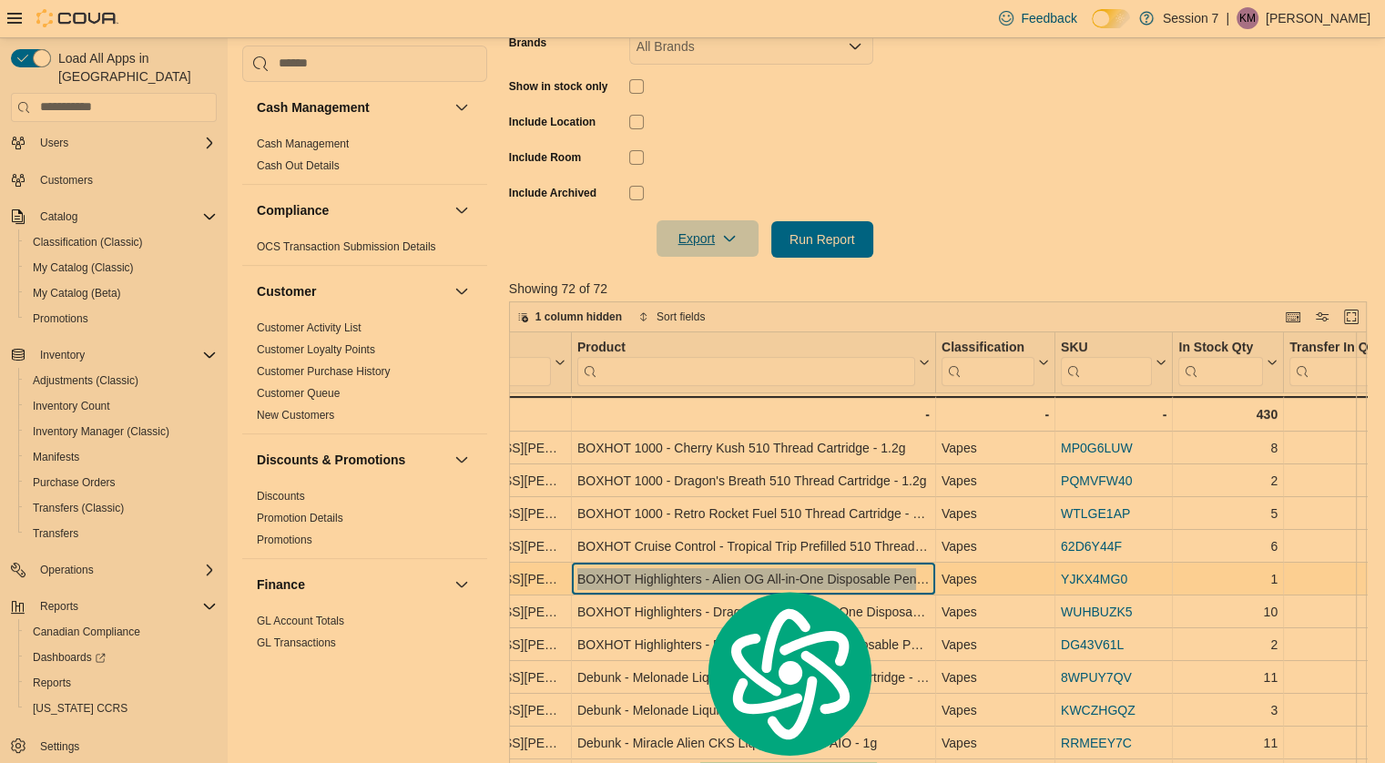
click at [691, 578] on div "BOXHOT Highlighters - Alien OG All-in-One Disposable Pen - 1g" at bounding box center [753, 579] width 352 height 22
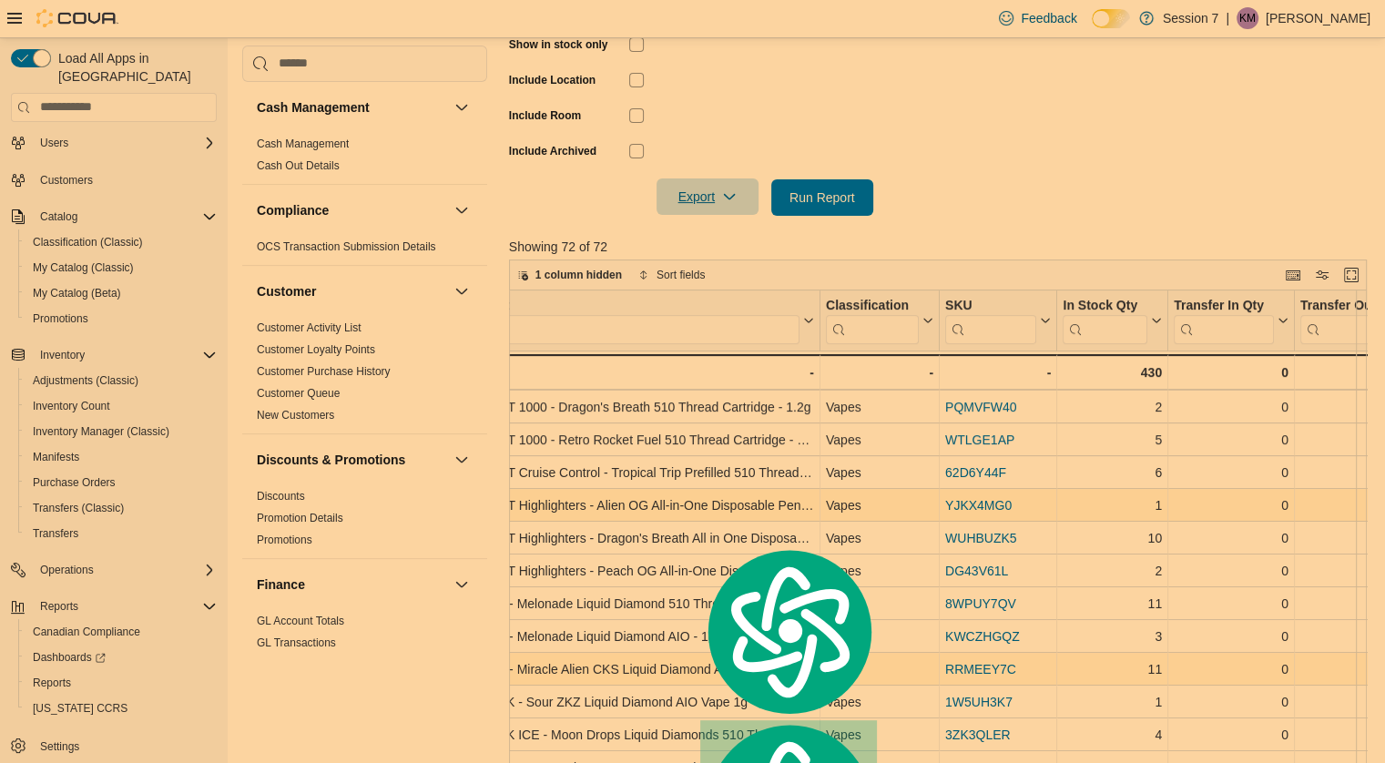
scroll to position [589, 244]
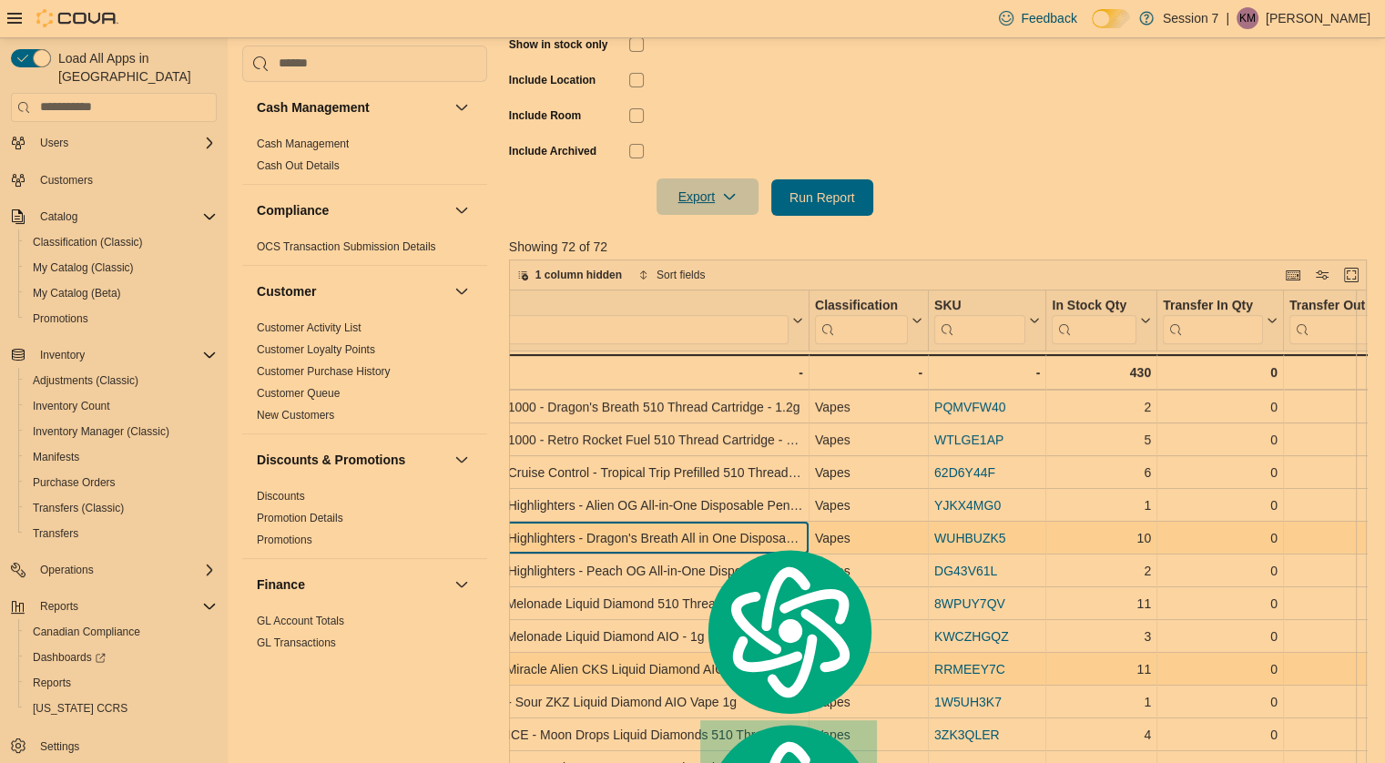
click at [580, 534] on div "BOXHOT Highlighters - Dragon's Breath All in One Disposable Pen - 1g" at bounding box center [627, 538] width 352 height 22
click at [580, 534] on div "Location Click to view column header actions Product Click to view column heade…" at bounding box center [942, 563] width 867 height 547
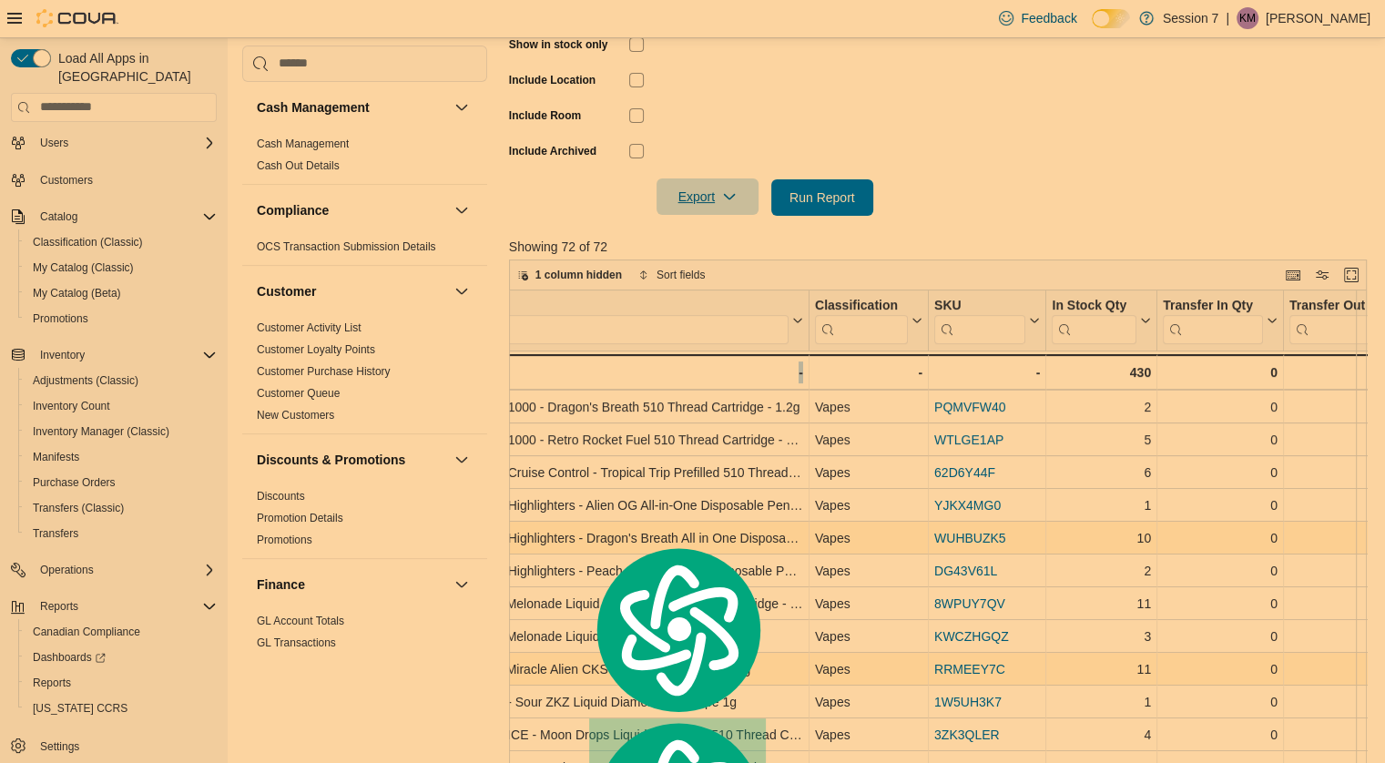
scroll to position [589, 180]
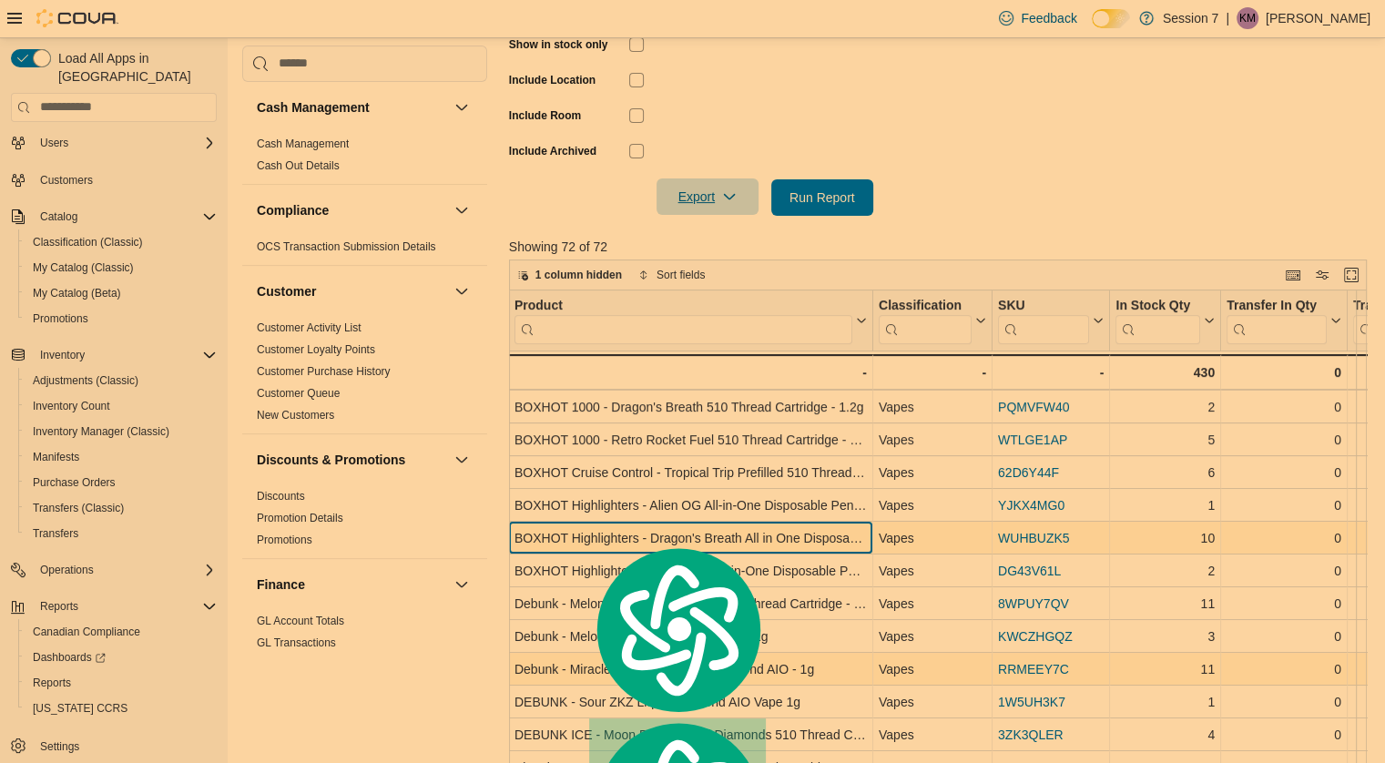
click at [580, 534] on div "BOXHOT Highlighters - Dragon's Breath All in One Disposable Pen - 1g" at bounding box center [690, 538] width 352 height 22
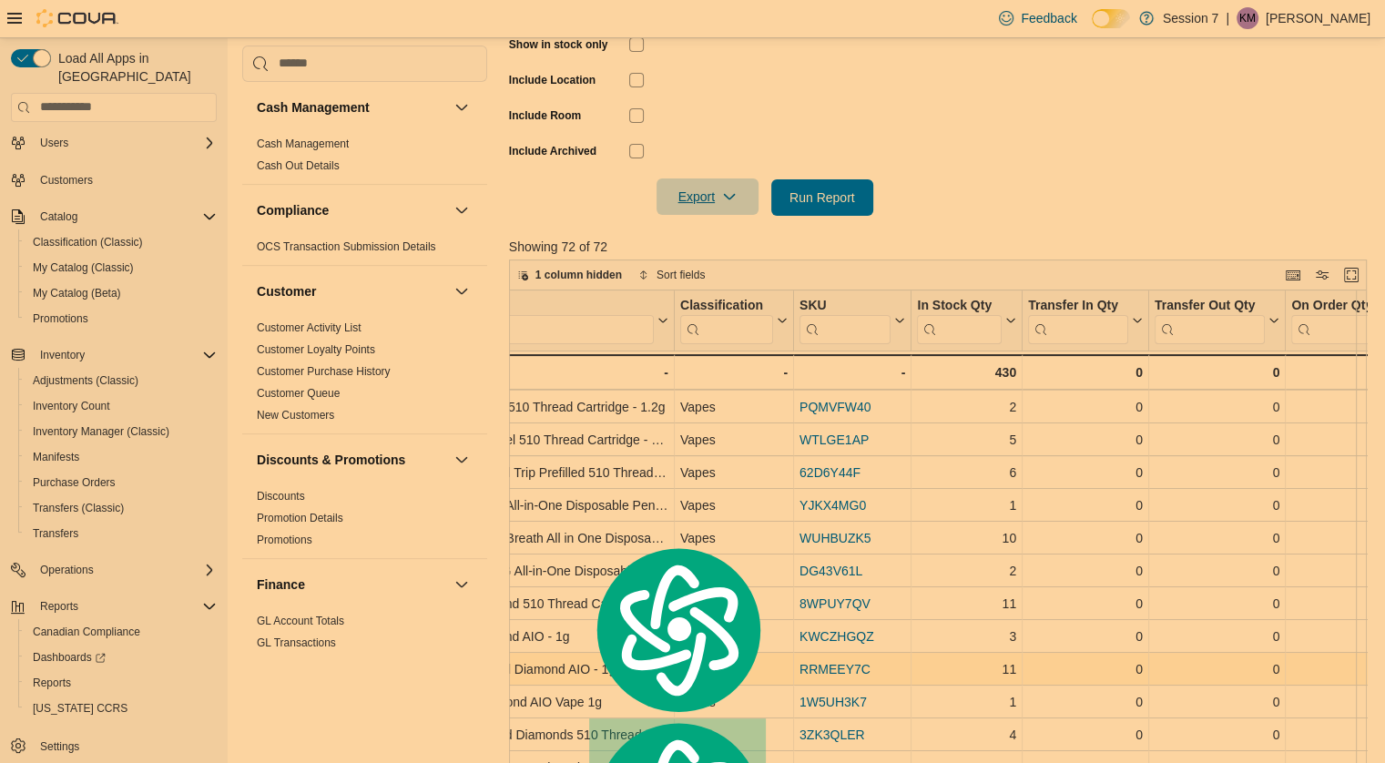
scroll to position [589, 186]
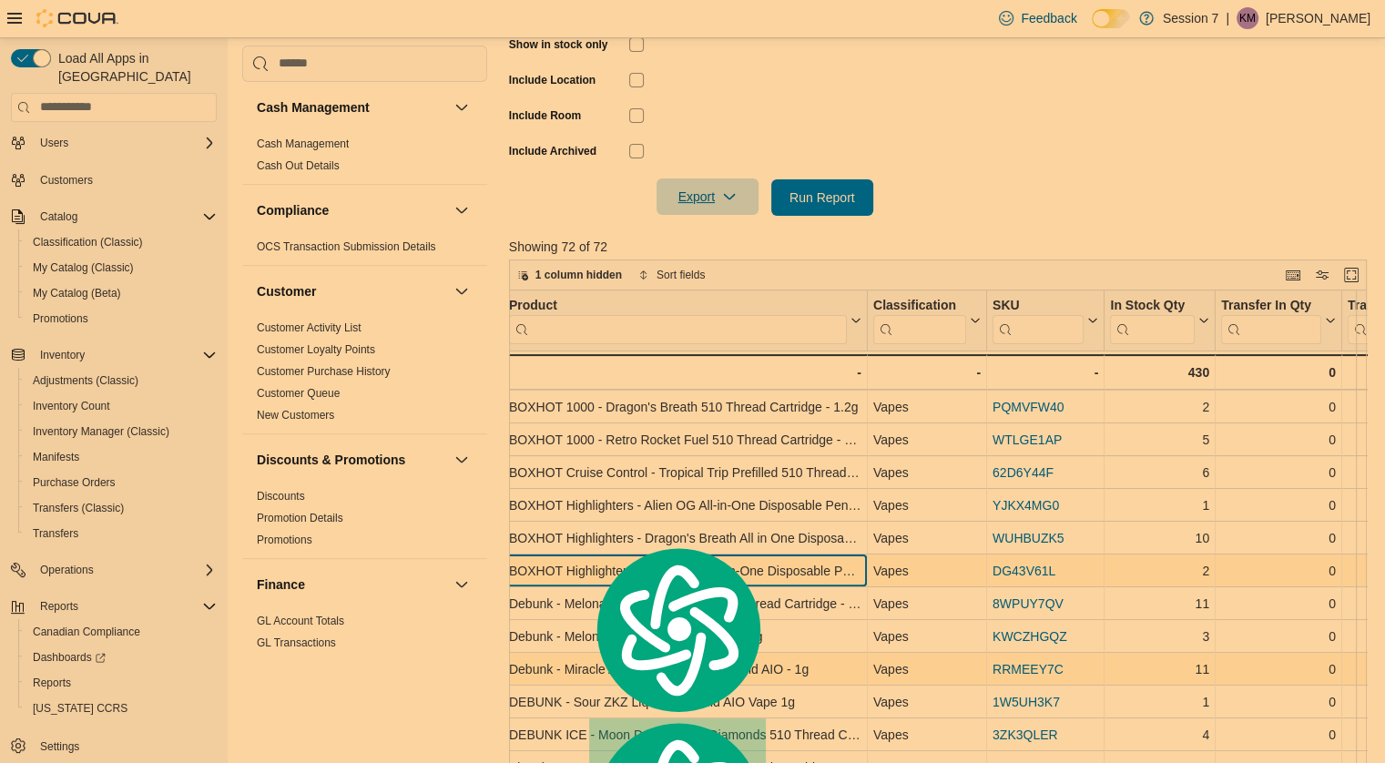
click at [703, 578] on div "BOXHOT Highlighters - Peach OG All-in-One Disposable Pen - 1g" at bounding box center [685, 571] width 352 height 22
click at [703, 578] on div "Location Click to view column header actions Product Click to view column heade…" at bounding box center [942, 563] width 867 height 547
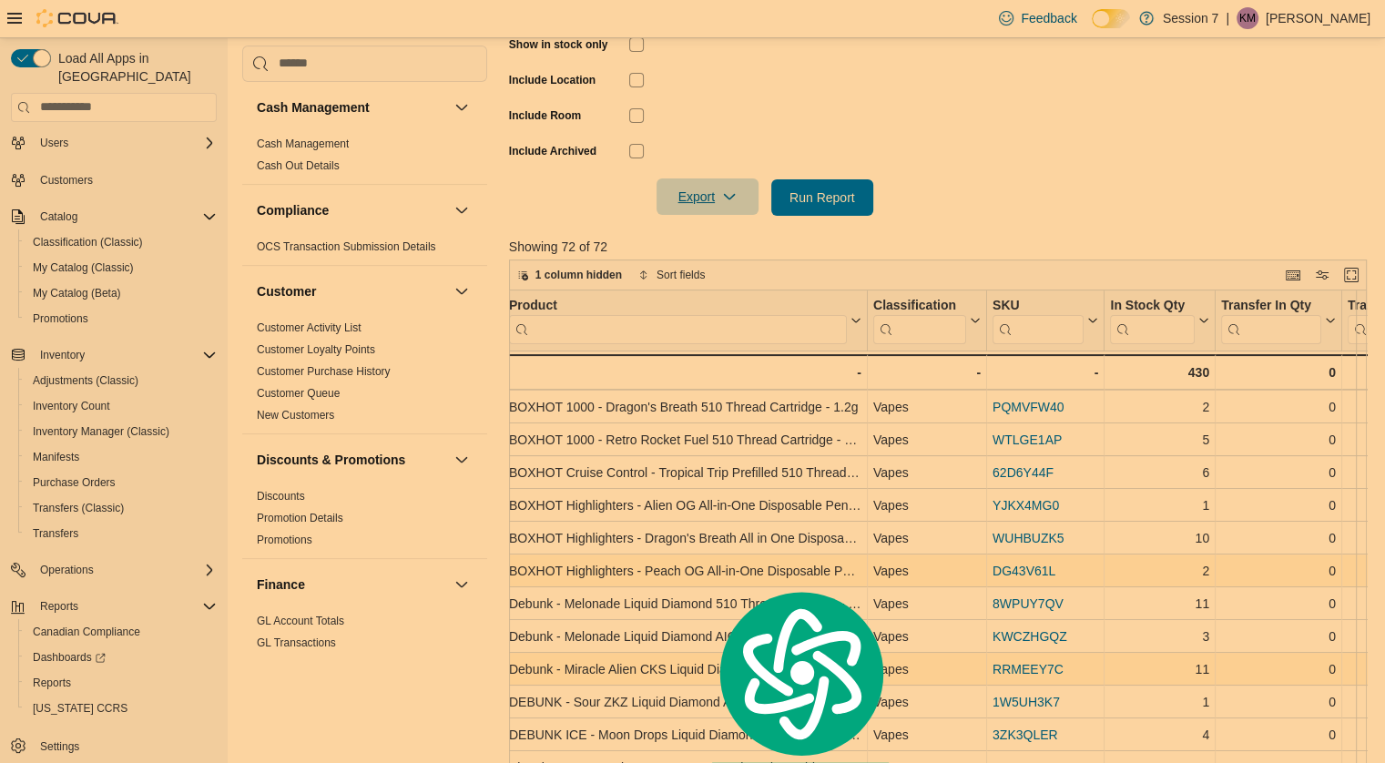
scroll to position [589, 180]
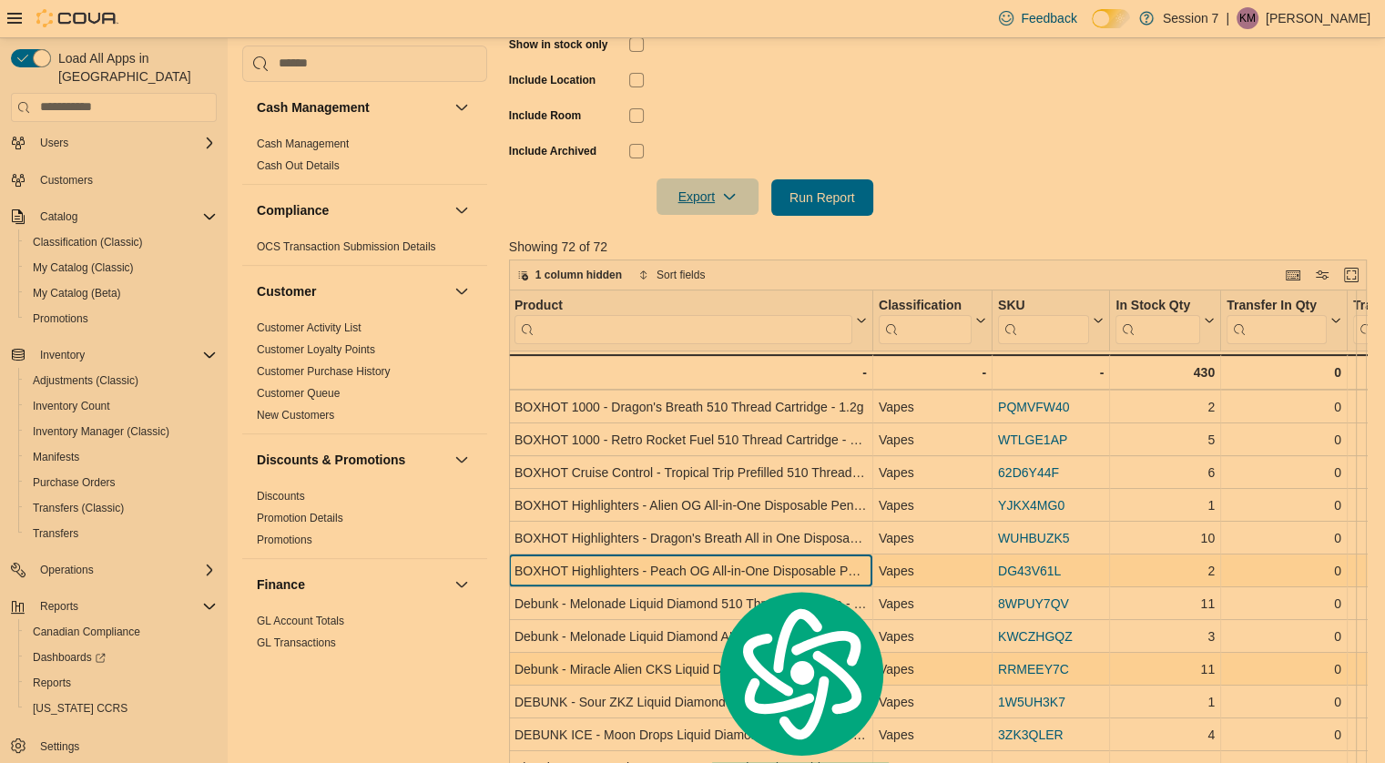
click at [700, 571] on div "BOXHOT Highlighters - Peach OG All-in-One Disposable Pen - 1g" at bounding box center [690, 571] width 352 height 22
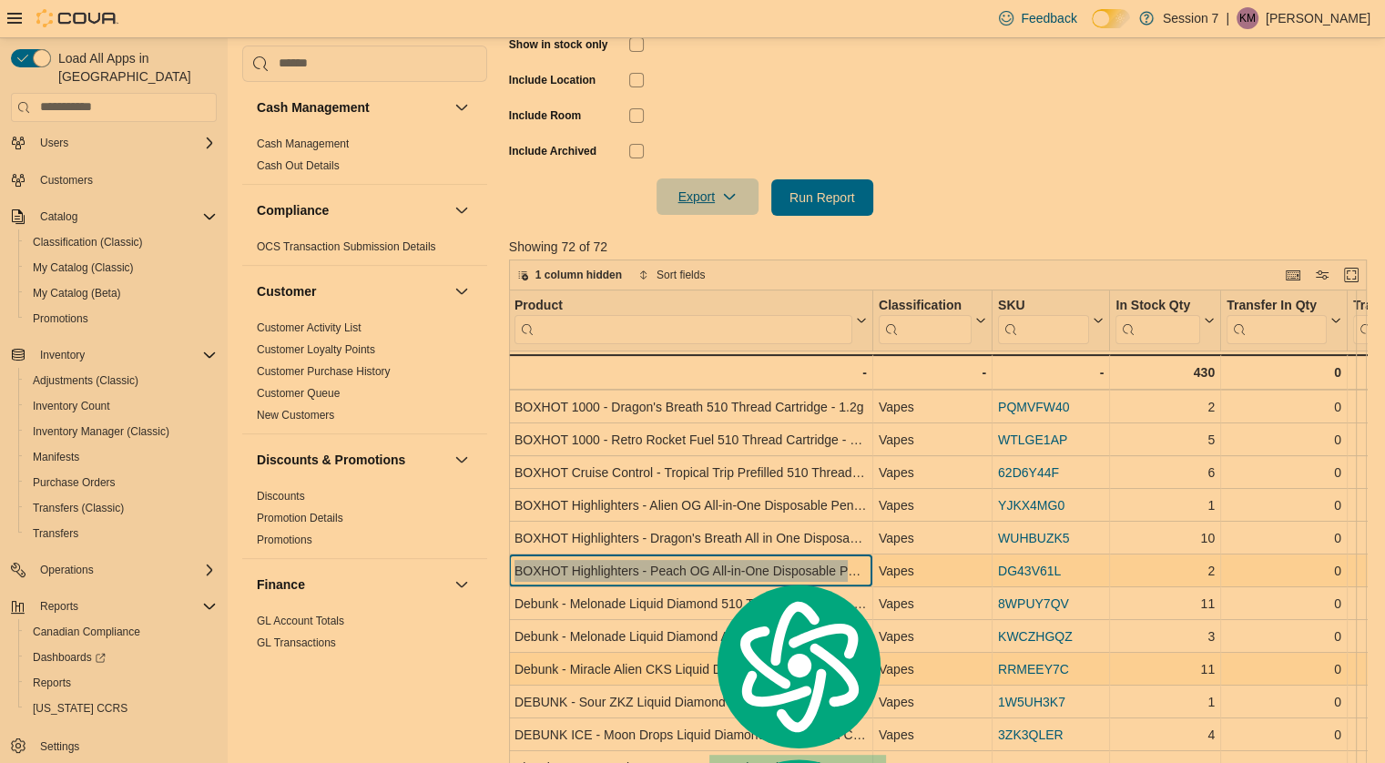
click at [700, 571] on div "BOXHOT Highlighters - Peach OG All-in-One Disposable Pen - 1g" at bounding box center [690, 571] width 352 height 22
click at [646, 578] on div "BOXHOT Highlighters - Peach OG All-in-One Disposable Pen - 1g" at bounding box center [690, 571] width 352 height 22
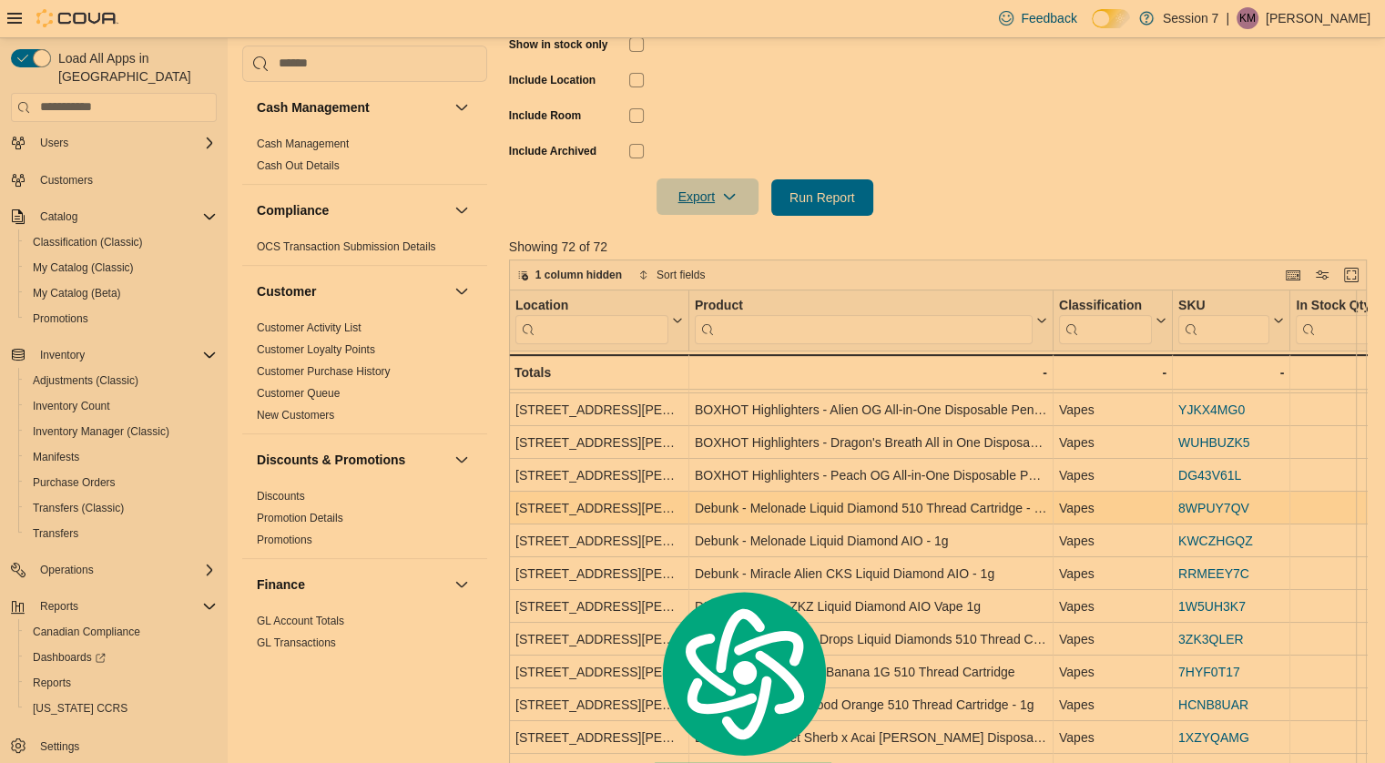
scroll to position [687, 0]
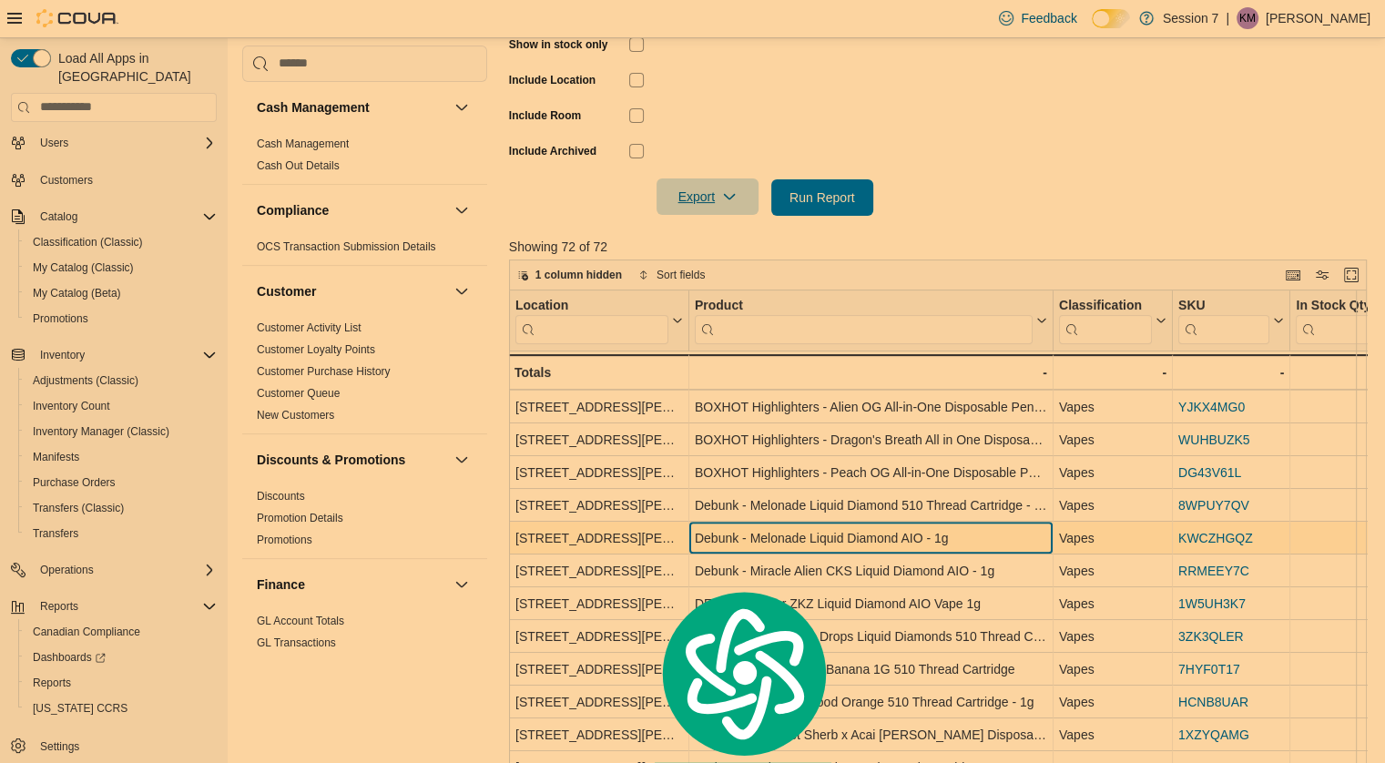
click at [874, 543] on div "Debunk - Melonade Liquid Diamond AIO - 1g" at bounding box center [871, 538] width 352 height 22
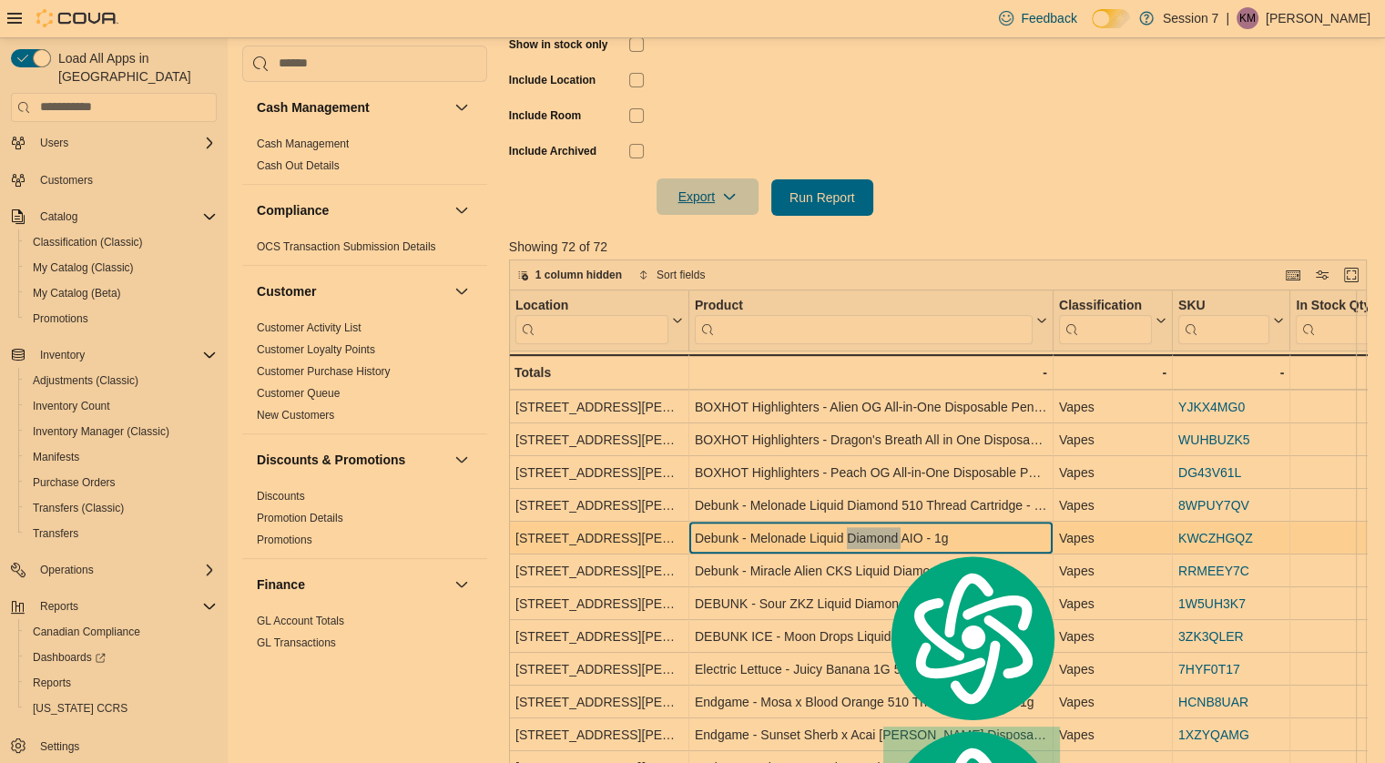
click at [874, 543] on div "Debunk - Melonade Liquid Diamond AIO - 1g" at bounding box center [871, 538] width 352 height 22
click at [1012, 542] on div "Debunk - Melonade Liquid Diamond AIO - 1g" at bounding box center [871, 538] width 352 height 22
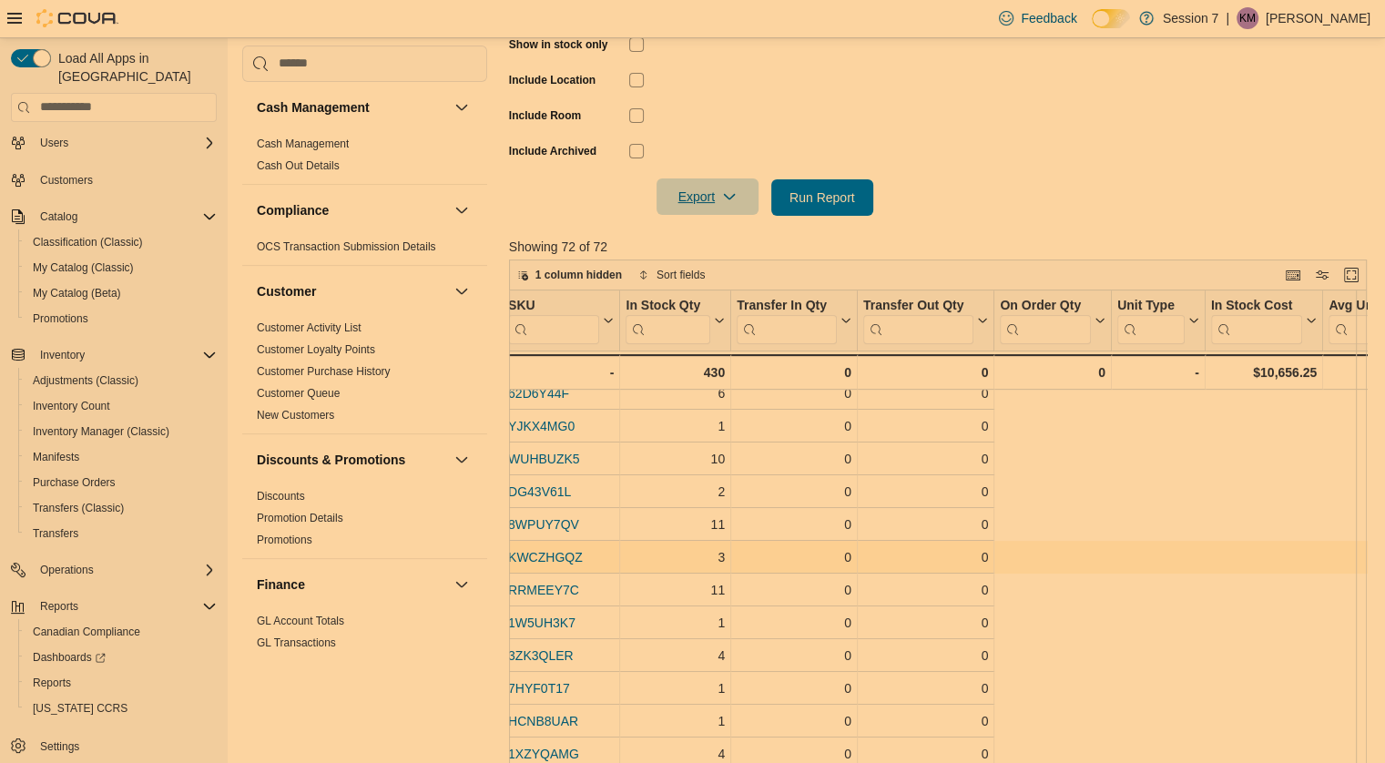
scroll to position [688, 0]
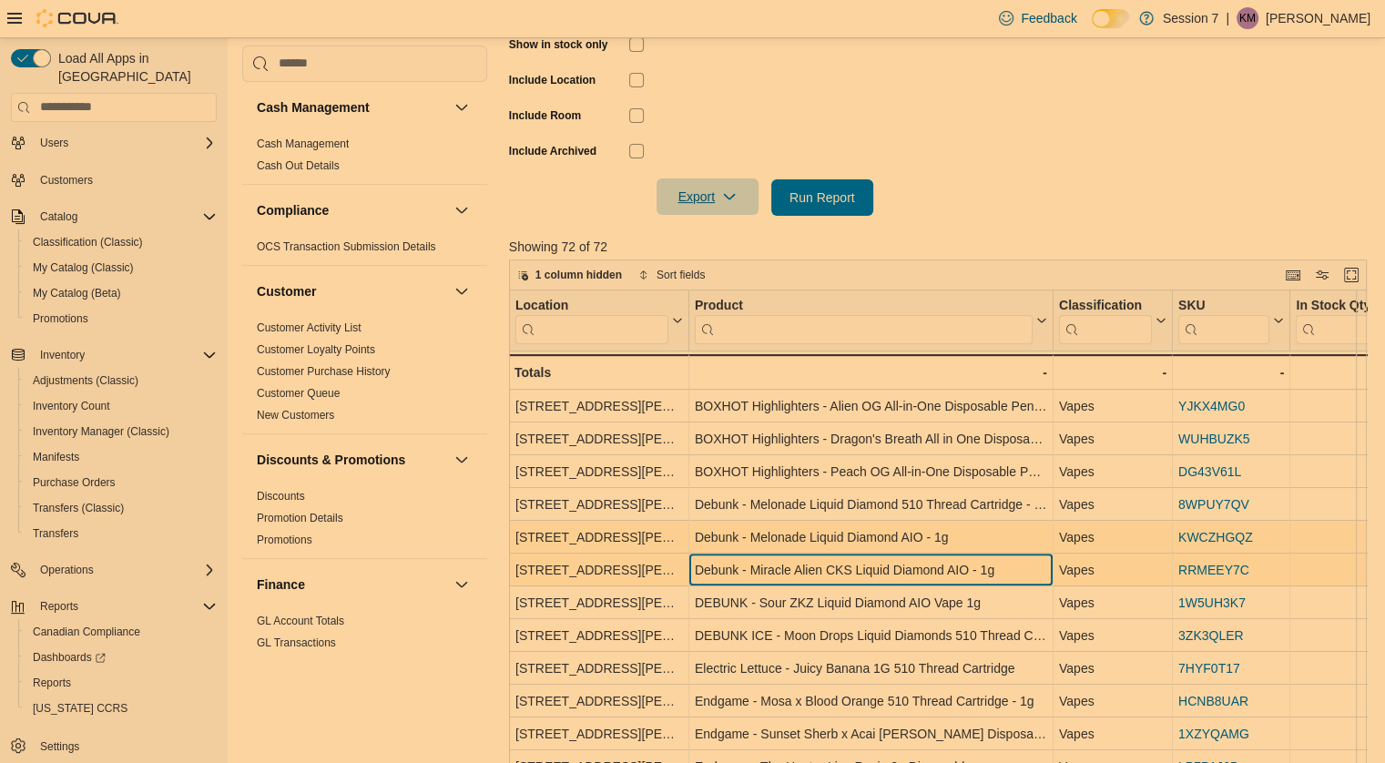
click at [744, 564] on div "Debunk - Miracle Alien CKS Liquid Diamond AIO - 1g" at bounding box center [871, 570] width 352 height 22
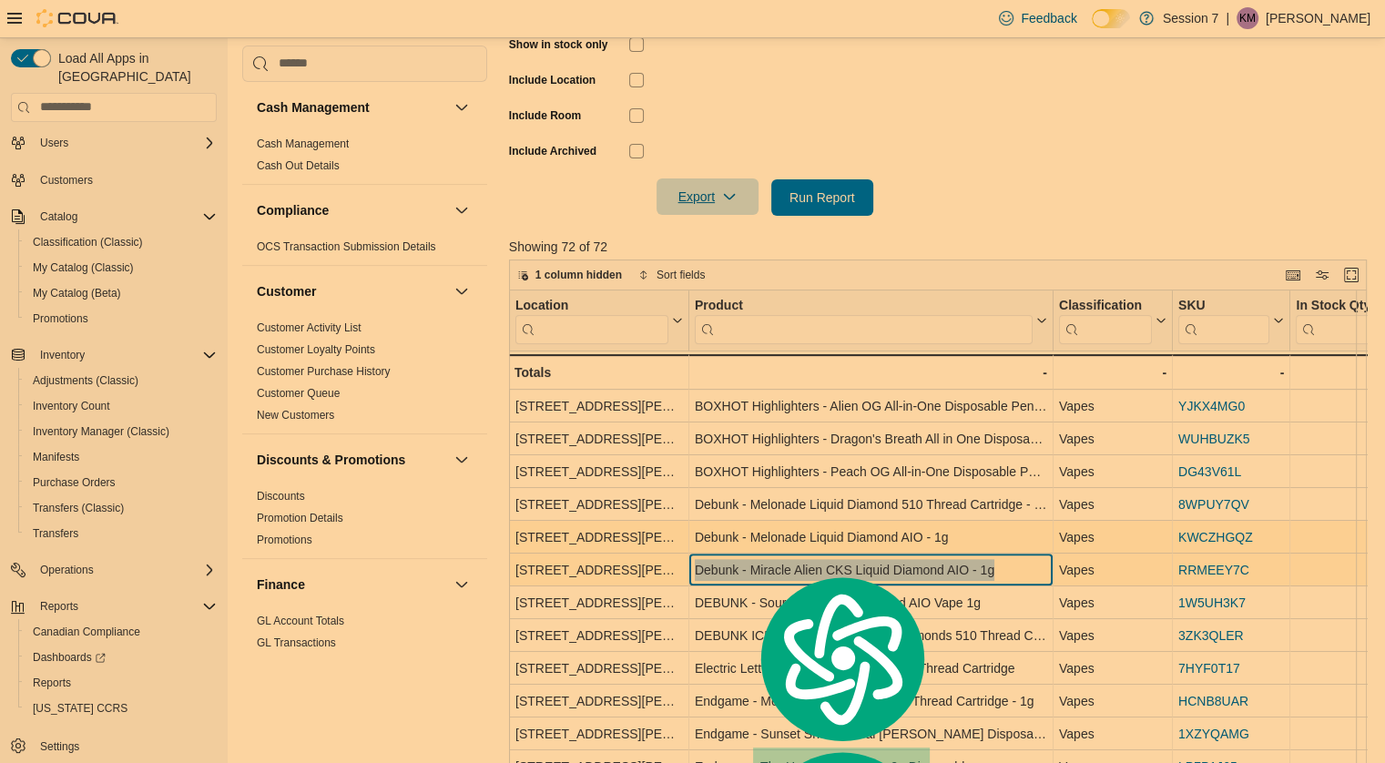
click at [744, 564] on div "Debunk - Miracle Alien CKS Liquid Diamond AIO - 1g" at bounding box center [871, 570] width 352 height 22
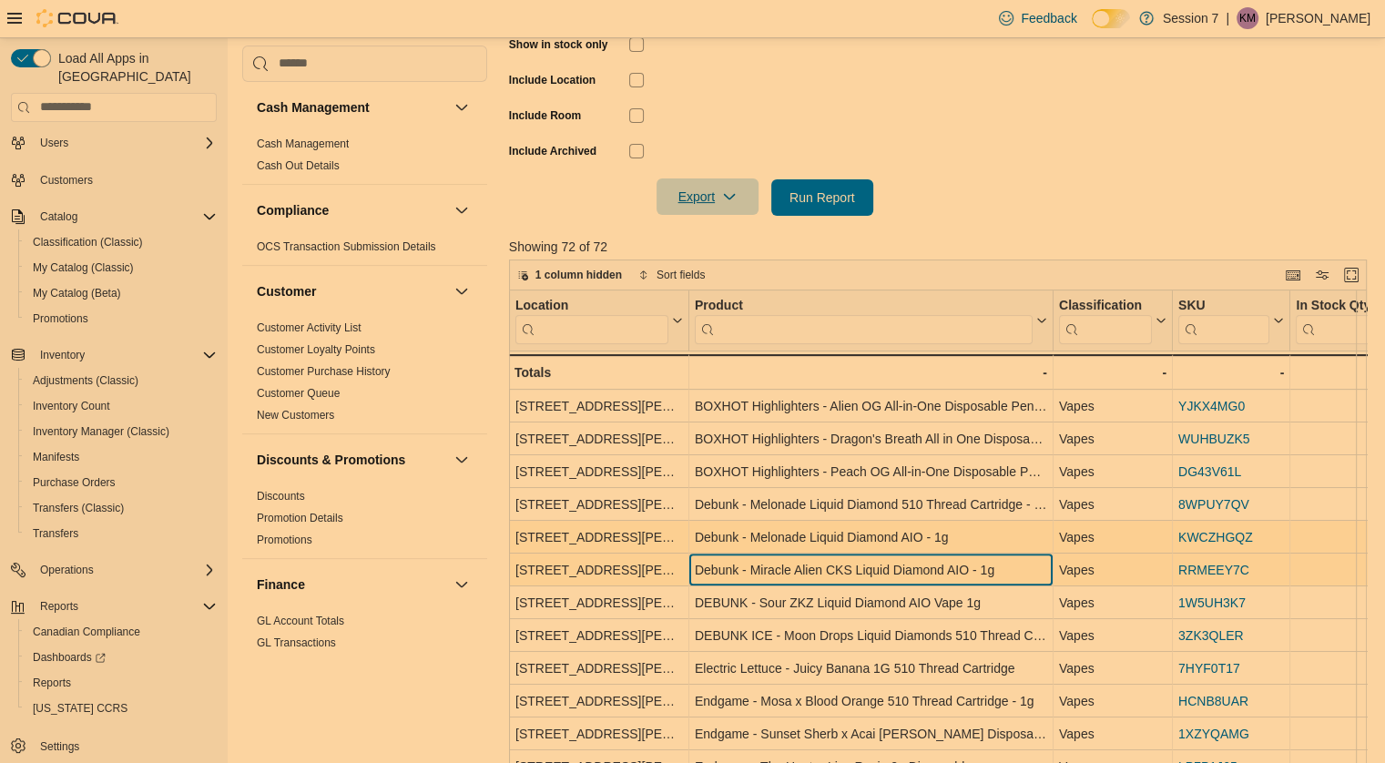
click at [744, 564] on div "Debunk - Miracle Alien CKS Liquid Diamond AIO - 1g" at bounding box center [871, 570] width 352 height 22
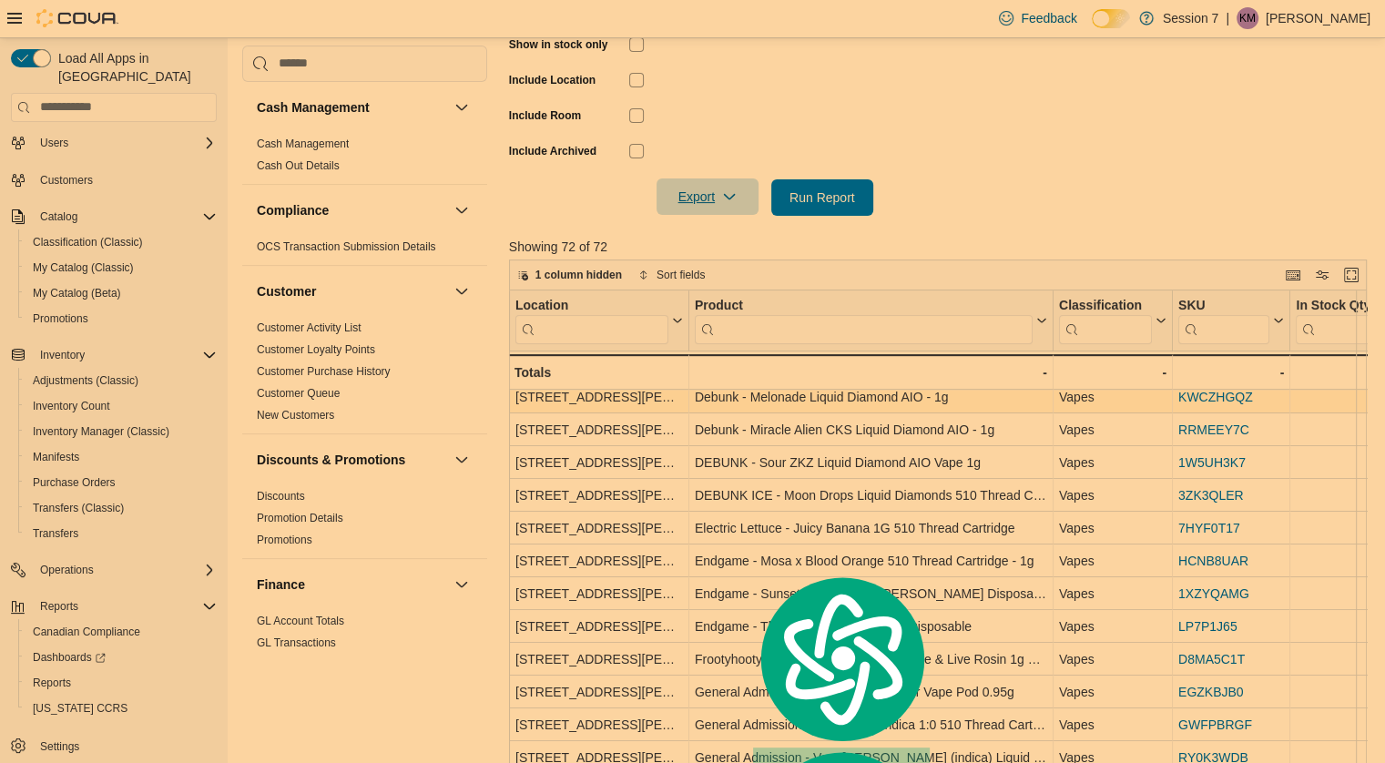
scroll to position [827, 0]
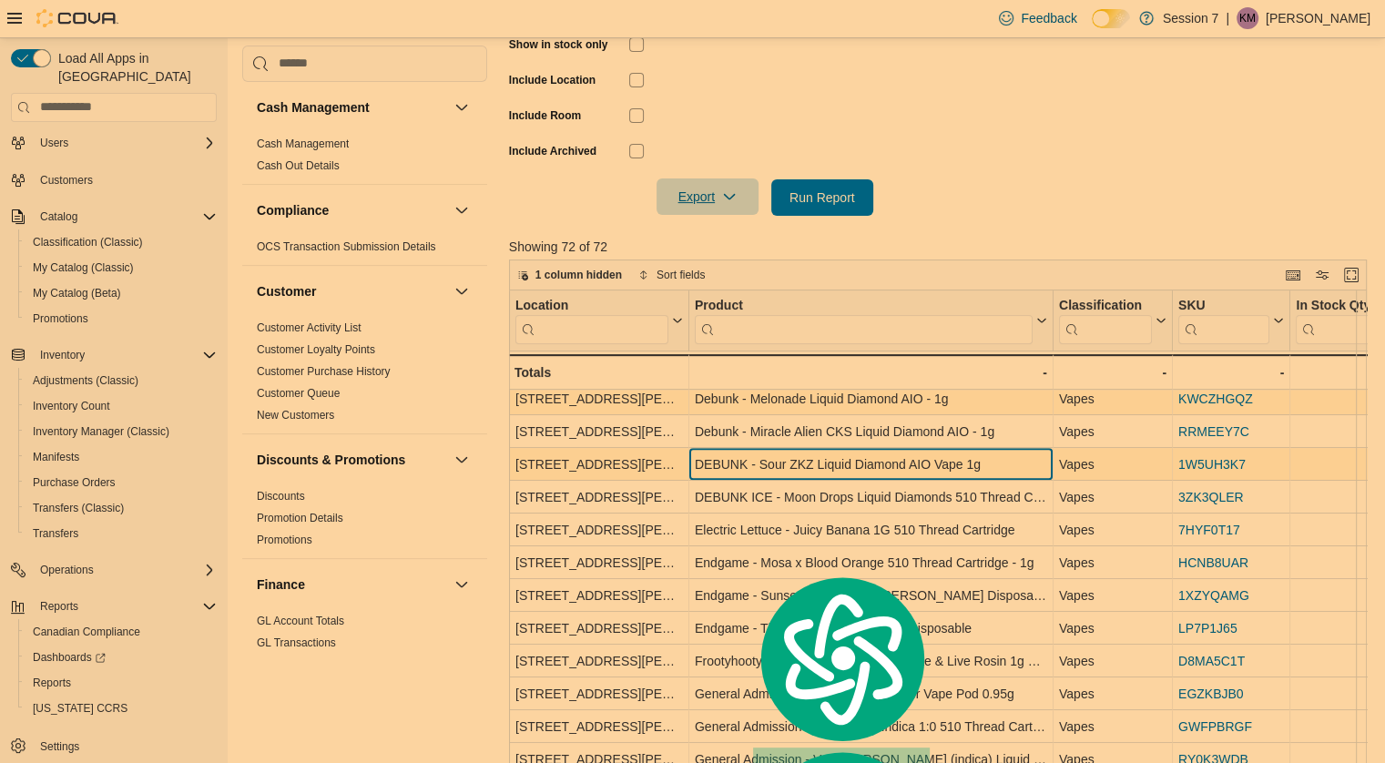
click at [791, 467] on div "DEBUNK - Sour ZKZ Liquid Diamond AIO Vape 1g" at bounding box center [871, 464] width 352 height 22
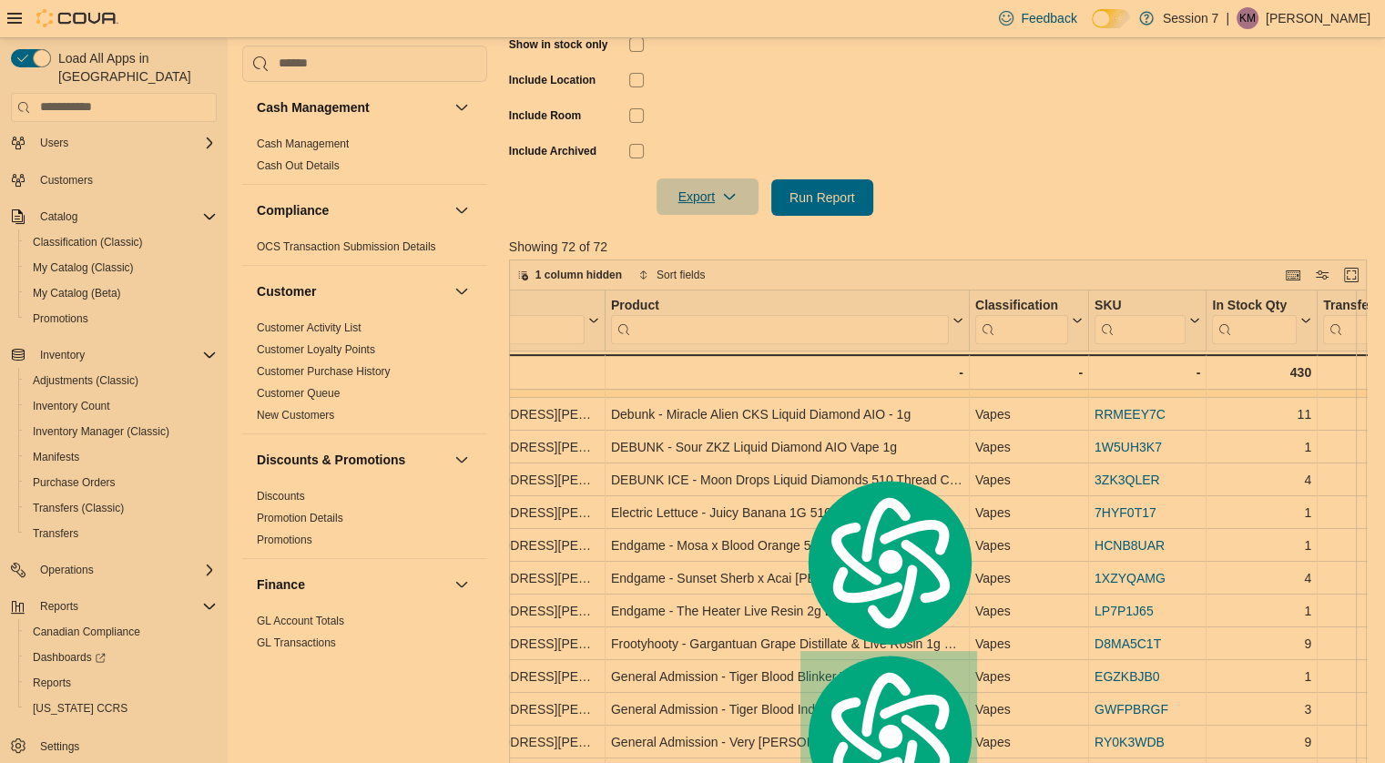
scroll to position [834, 87]
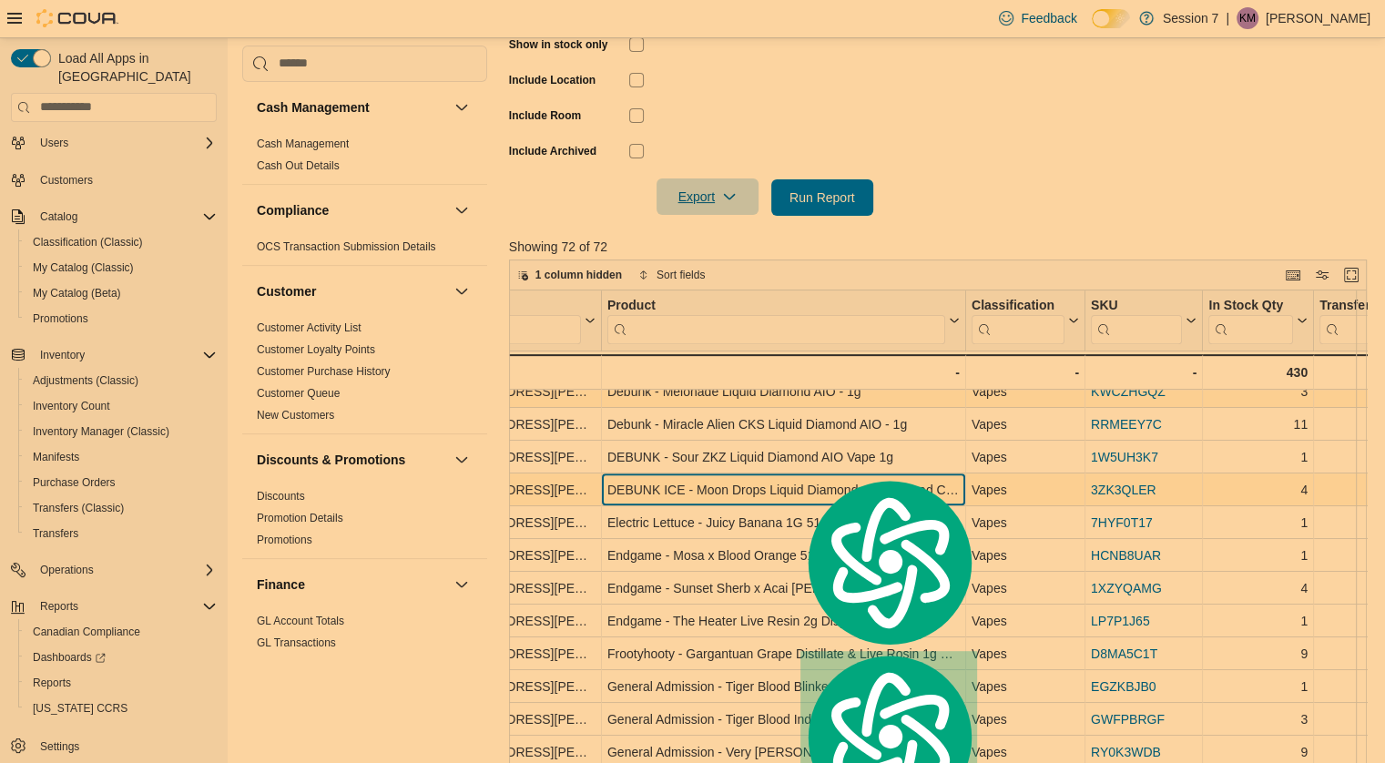
click at [671, 494] on div "DEBUNK ICE - Moon Drops Liquid Diamonds 510 Thread Cartridge - 1g" at bounding box center [783, 490] width 352 height 22
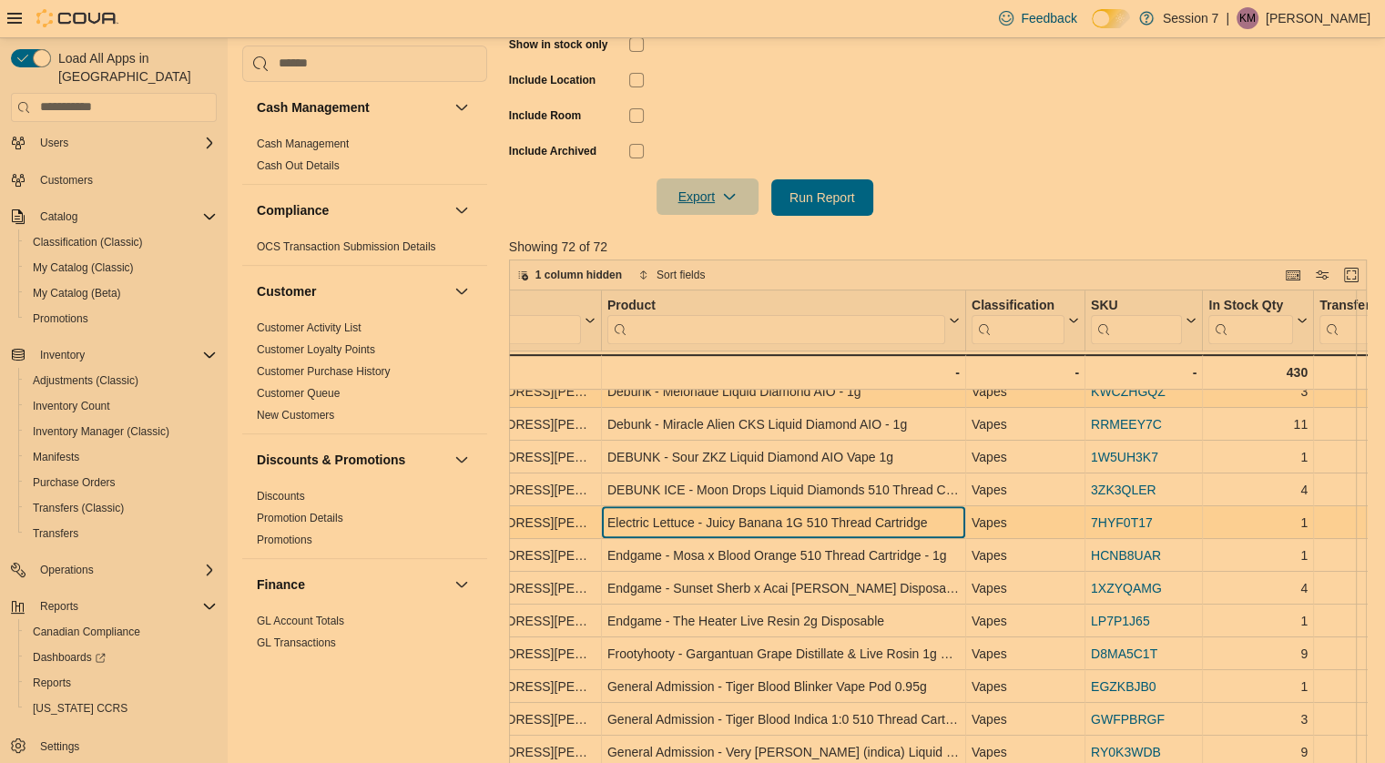
click at [683, 521] on div "Electric Lettuce - Juicy Banana 1G 510 Thread Cartridge" at bounding box center [783, 523] width 352 height 22
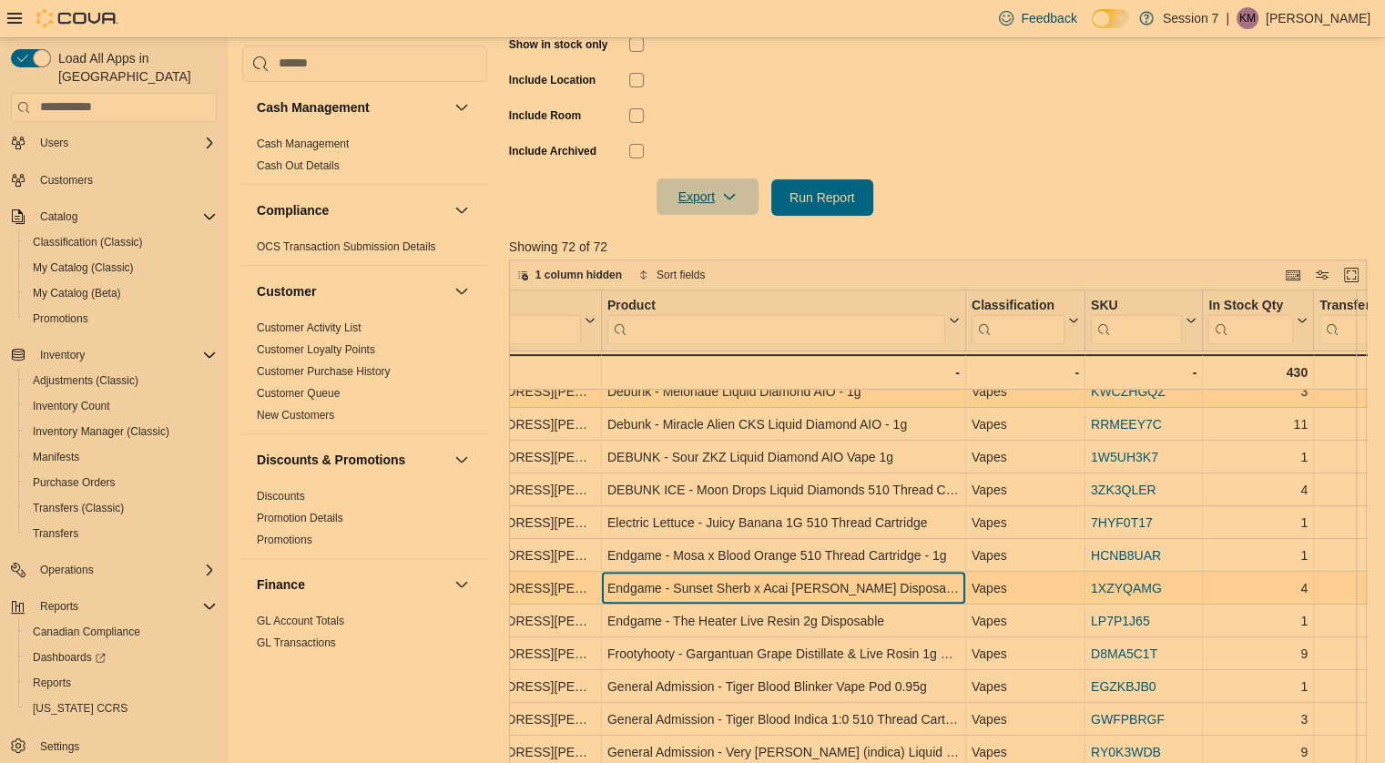
click at [686, 577] on div "Endgame - Sunset Sherb x Acai Berry G. Disposable - 1g" at bounding box center [783, 588] width 352 height 22
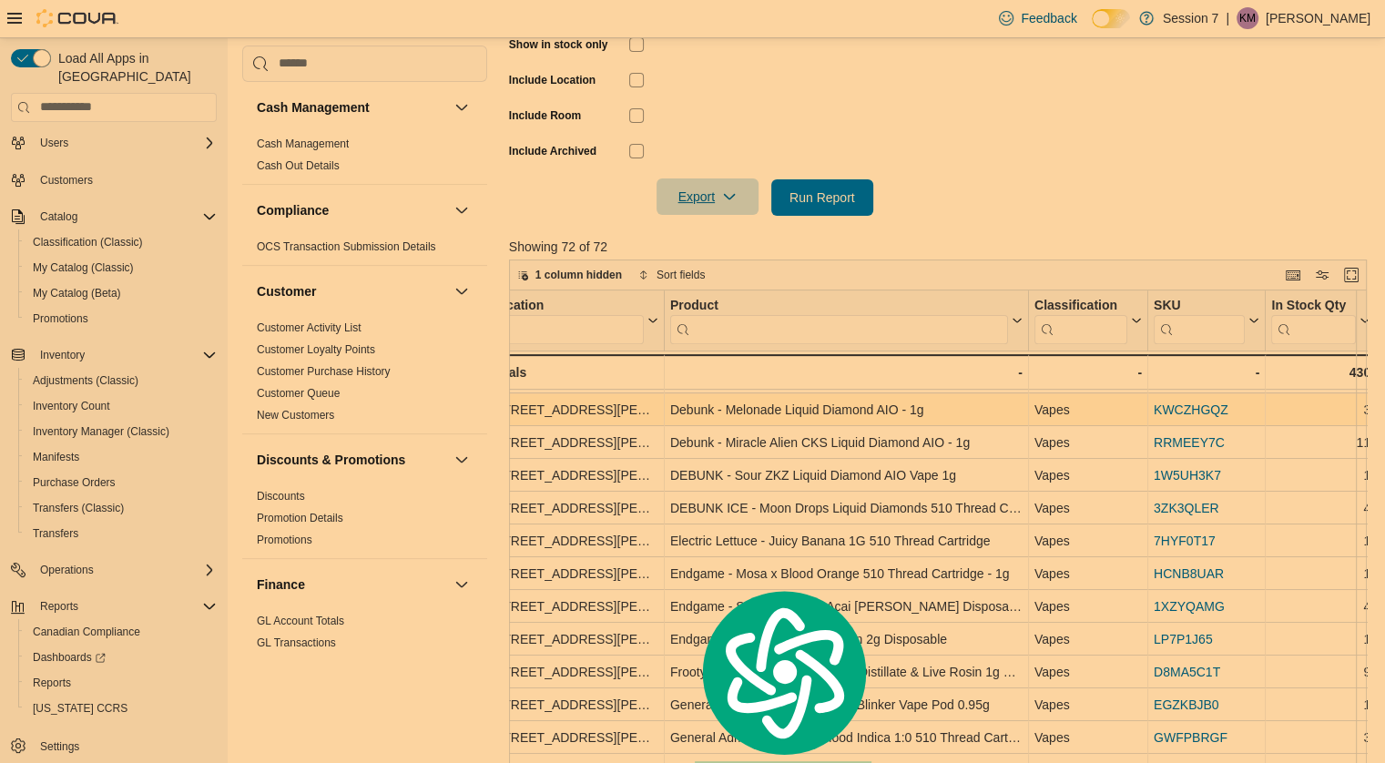
scroll to position [816, 0]
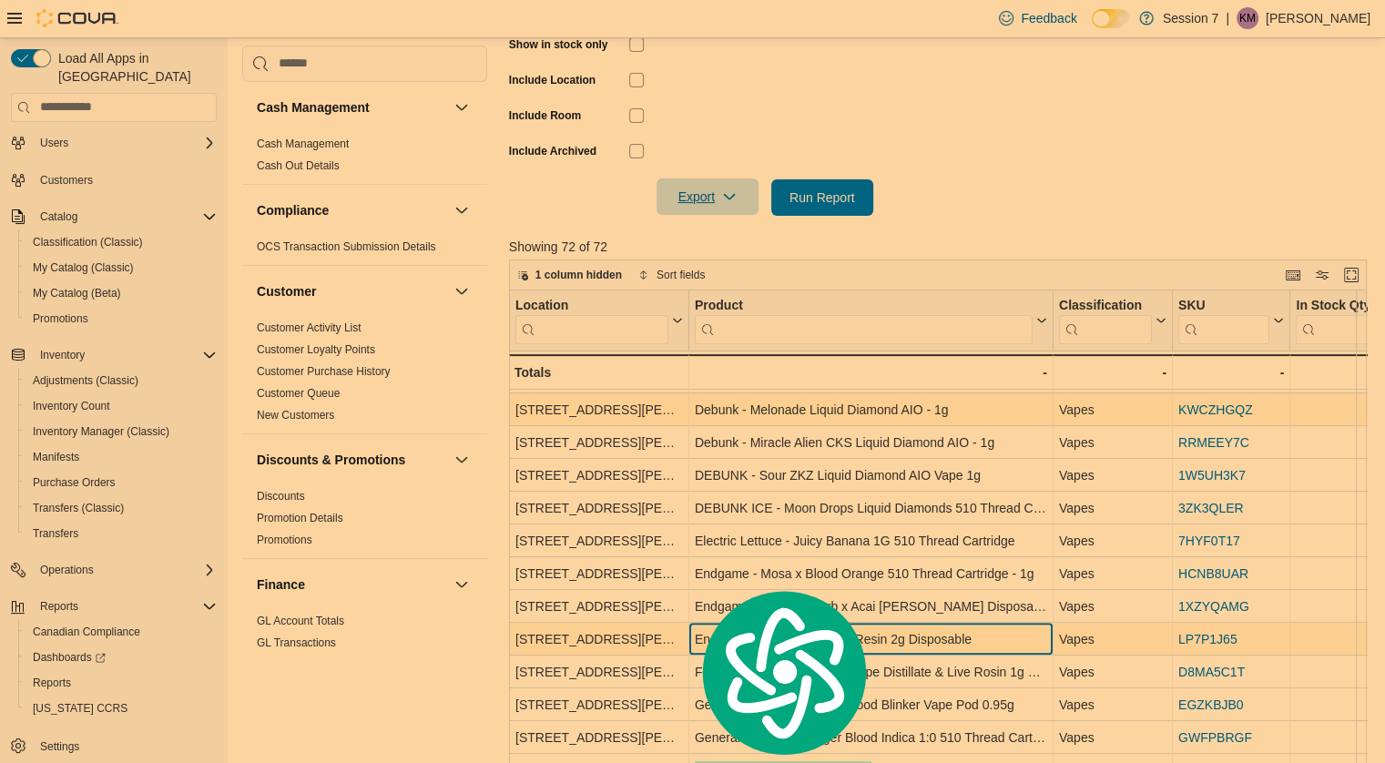
click at [820, 635] on div "Endgame - The Heater Live Resin 2g Disposable" at bounding box center [871, 639] width 352 height 22
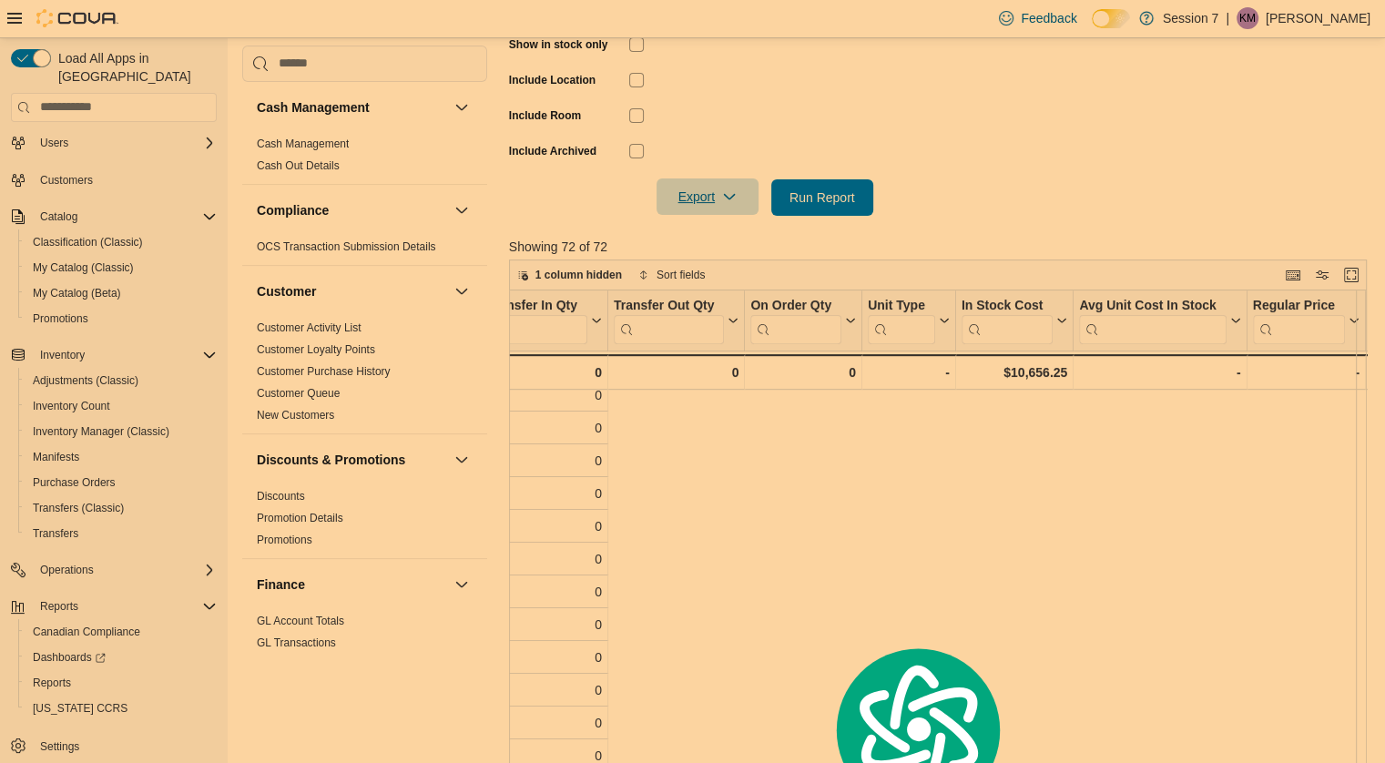
scroll to position [863, 0]
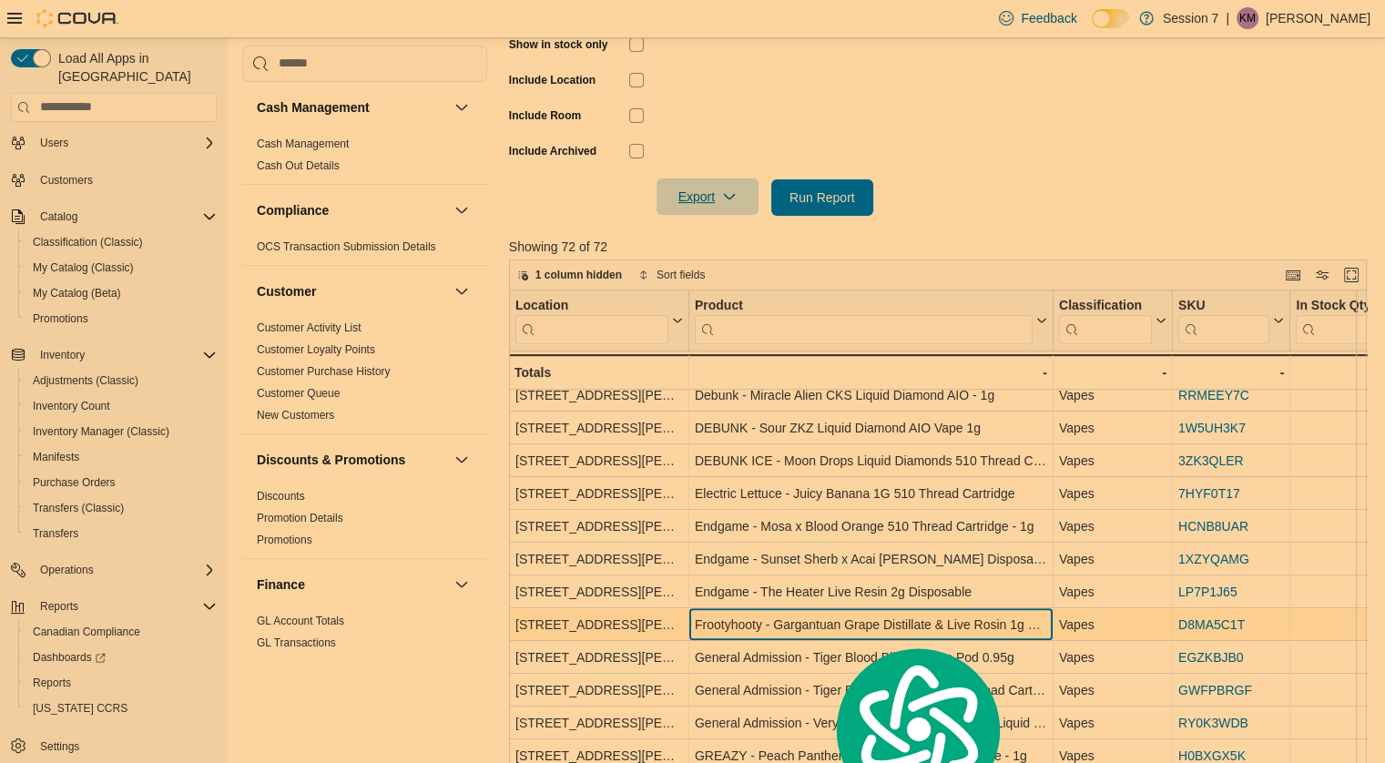
click at [773, 624] on div "Frootyhooty - Gargantuan Grape Distillate & Live Rosin 1g Disposable Vape" at bounding box center [871, 625] width 352 height 22
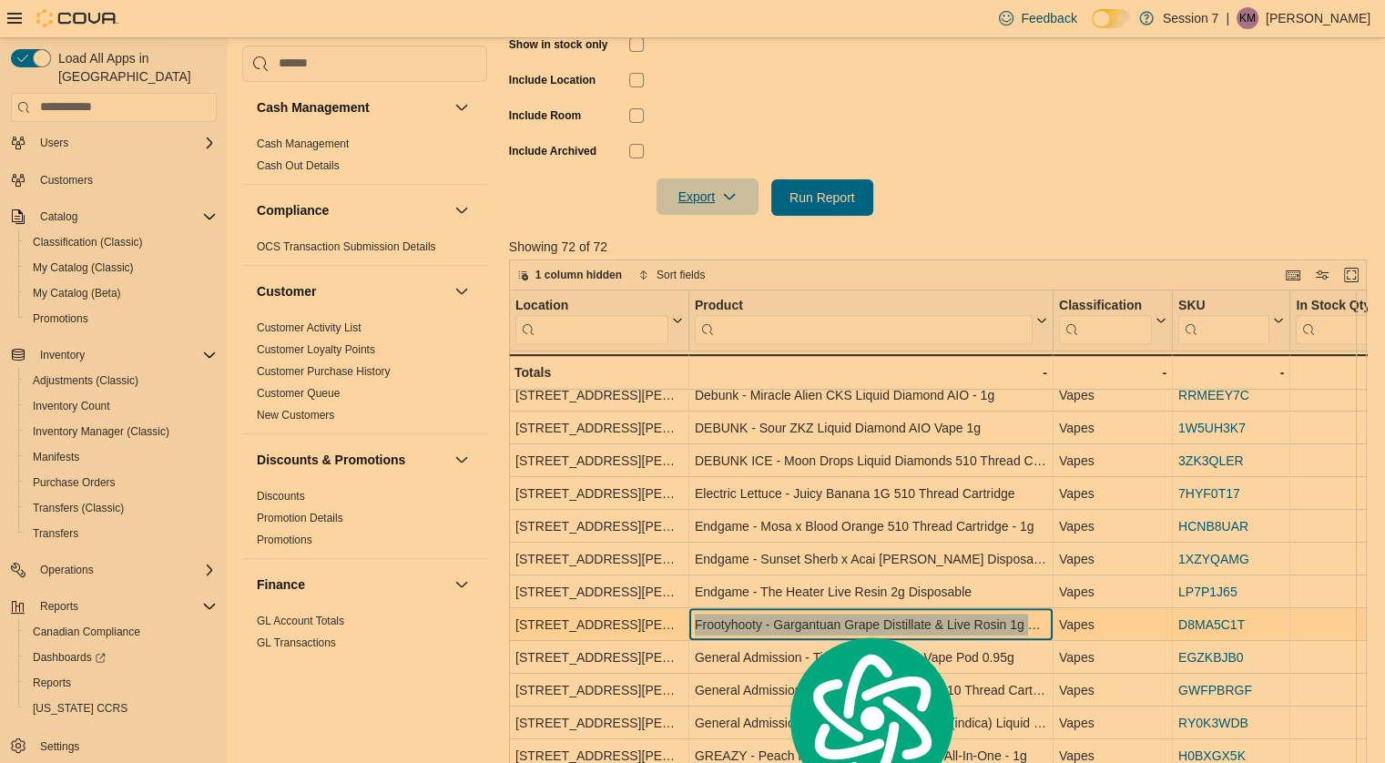
click at [773, 624] on div "Frootyhooty - Gargantuan Grape Distillate & Live Rosin 1g Disposable Vape" at bounding box center [871, 625] width 352 height 22
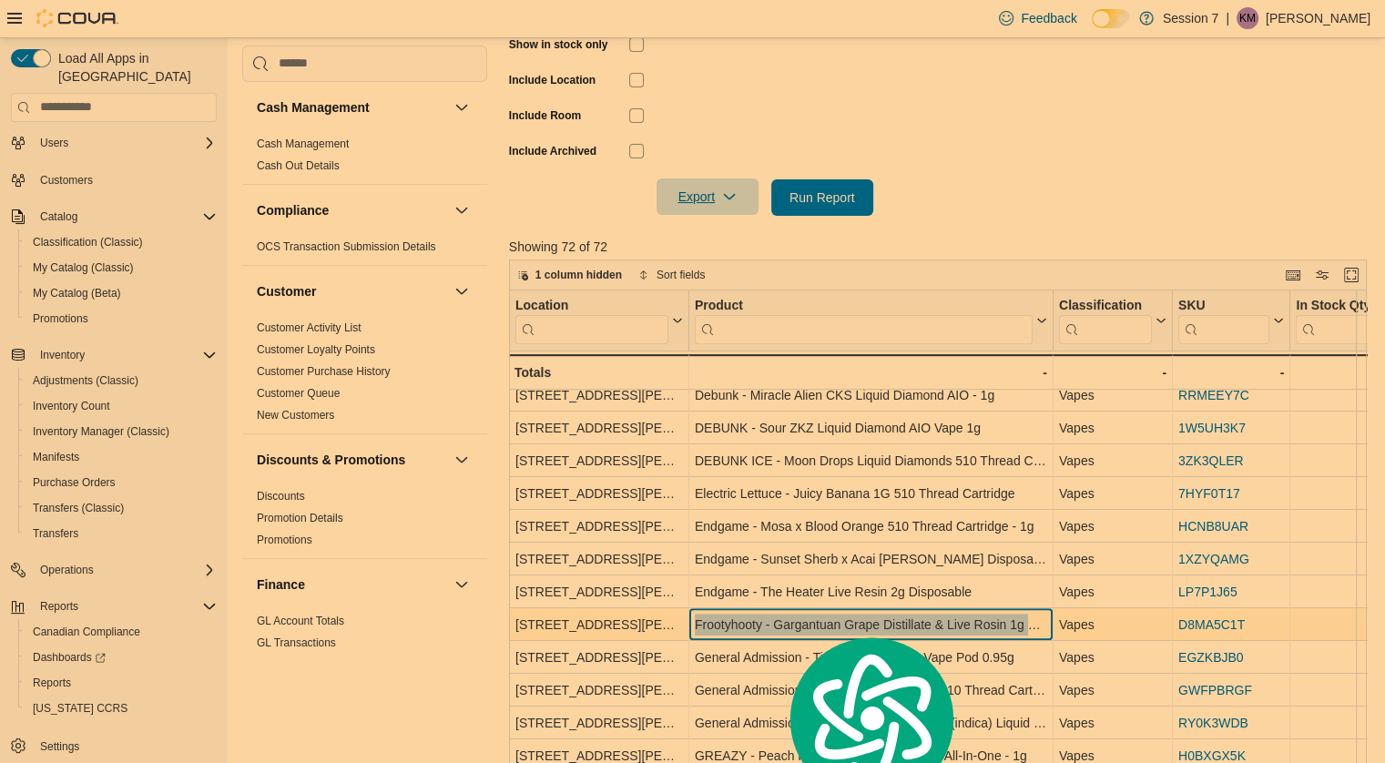
click at [773, 624] on div "Frootyhooty - Gargantuan Grape Distillate & Live Rosin 1g Disposable Vape" at bounding box center [871, 625] width 352 height 22
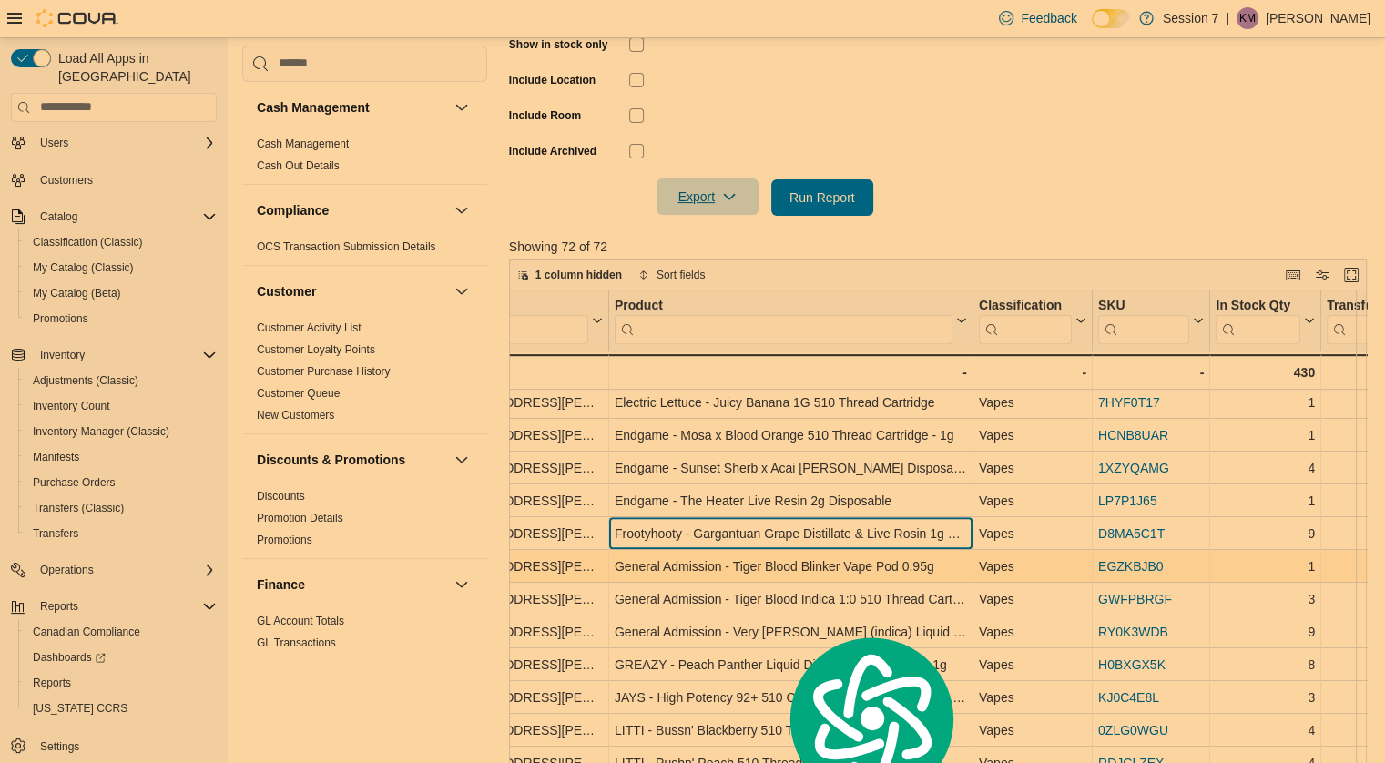
scroll to position [954, 80]
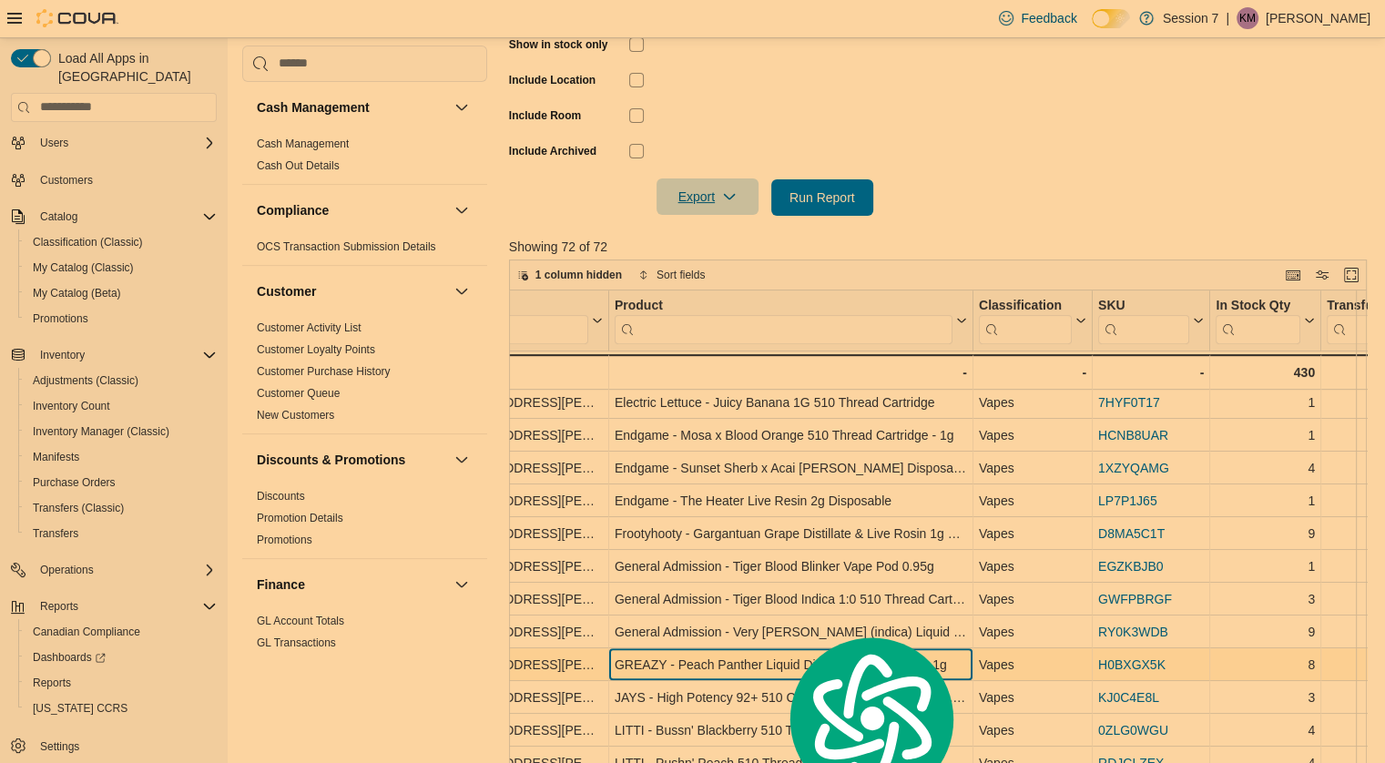
click at [685, 667] on div "GREAZY - Peach Panther Liquid Diamonds All-In-One - 1g" at bounding box center [791, 665] width 352 height 22
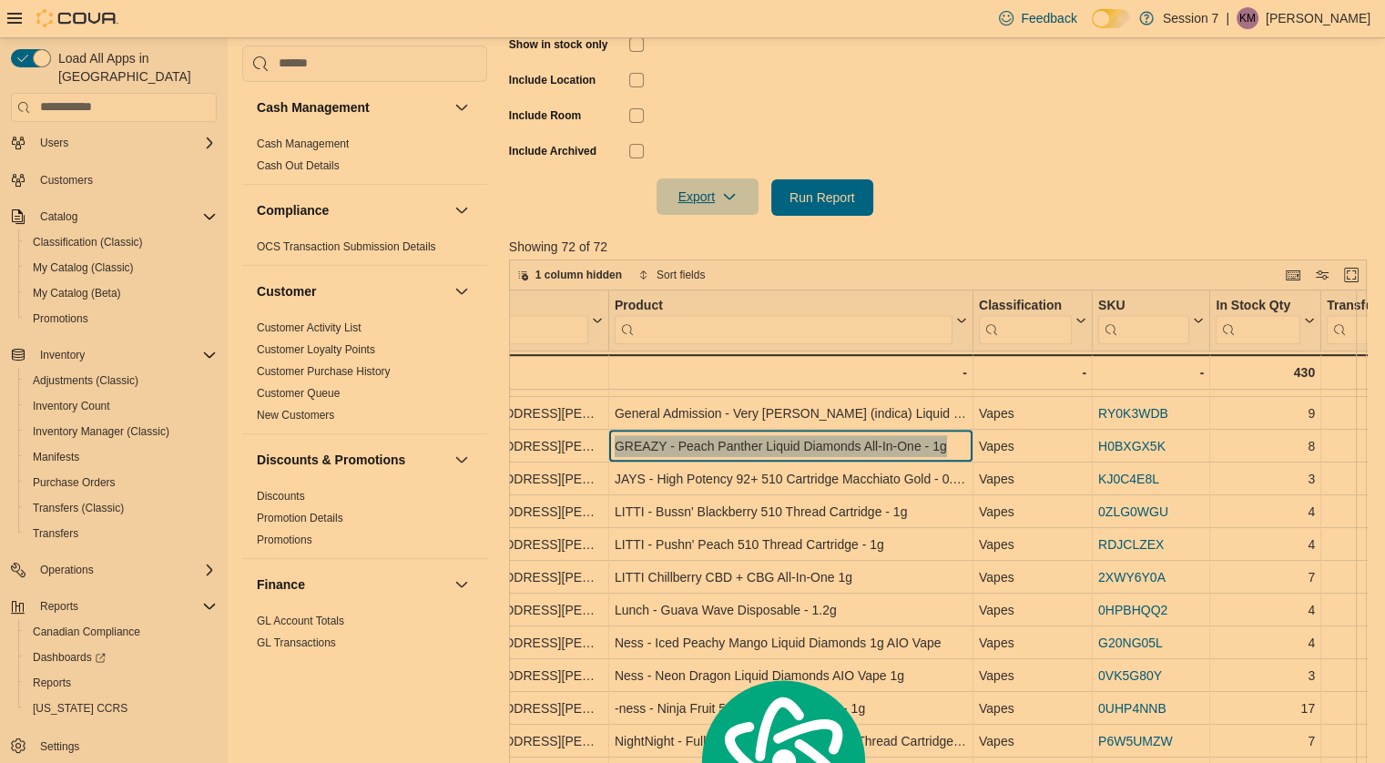
scroll to position [1190, 80]
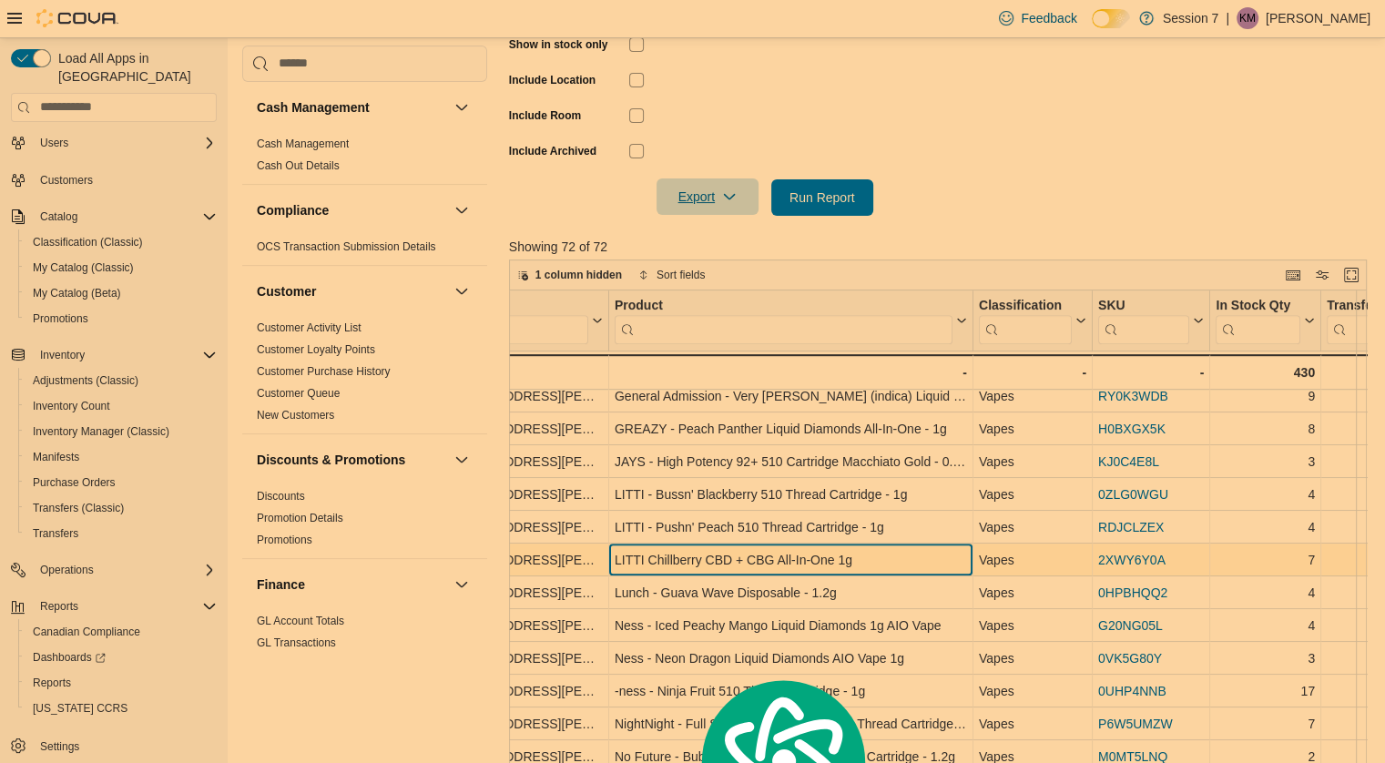
click at [778, 560] on div "LITTI Chillberry CBD + CBG All-In-One 1g" at bounding box center [791, 560] width 352 height 22
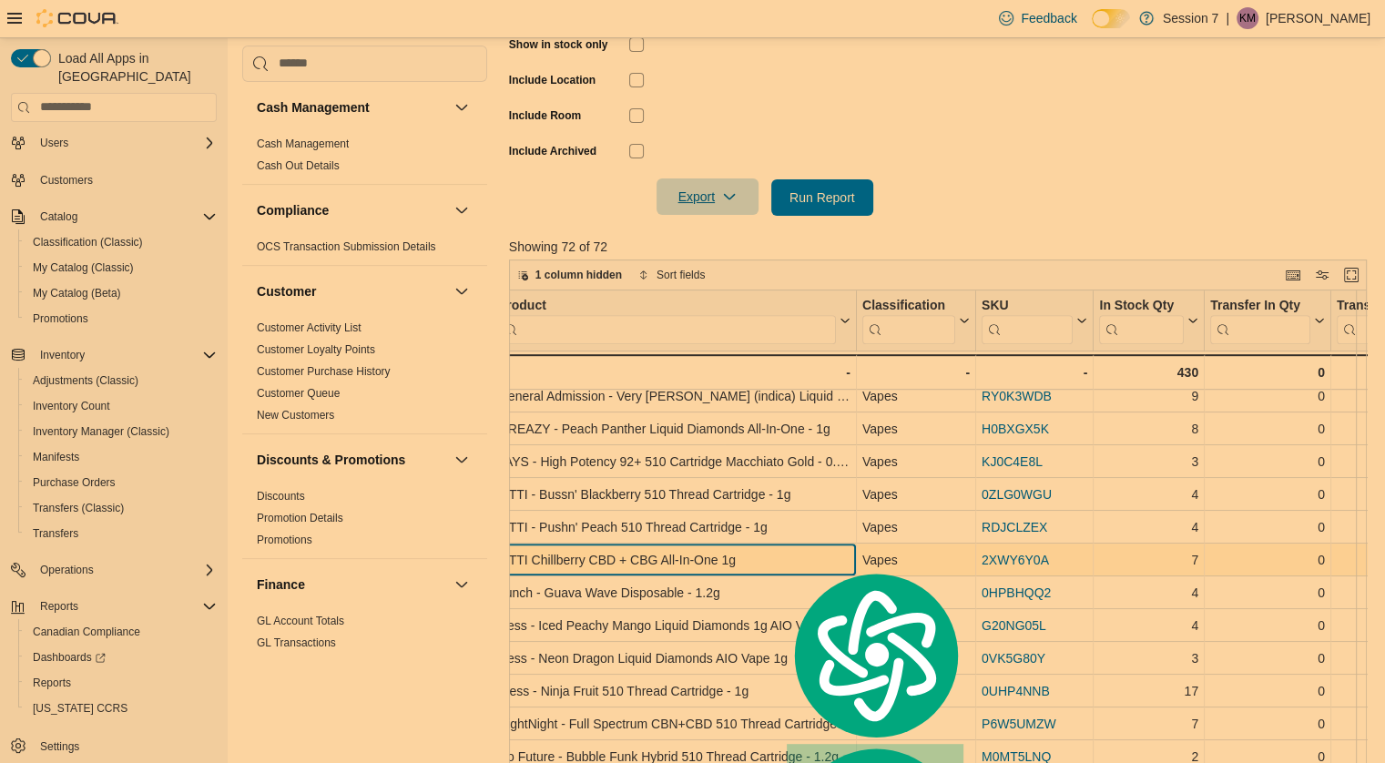
scroll to position [1190, 137]
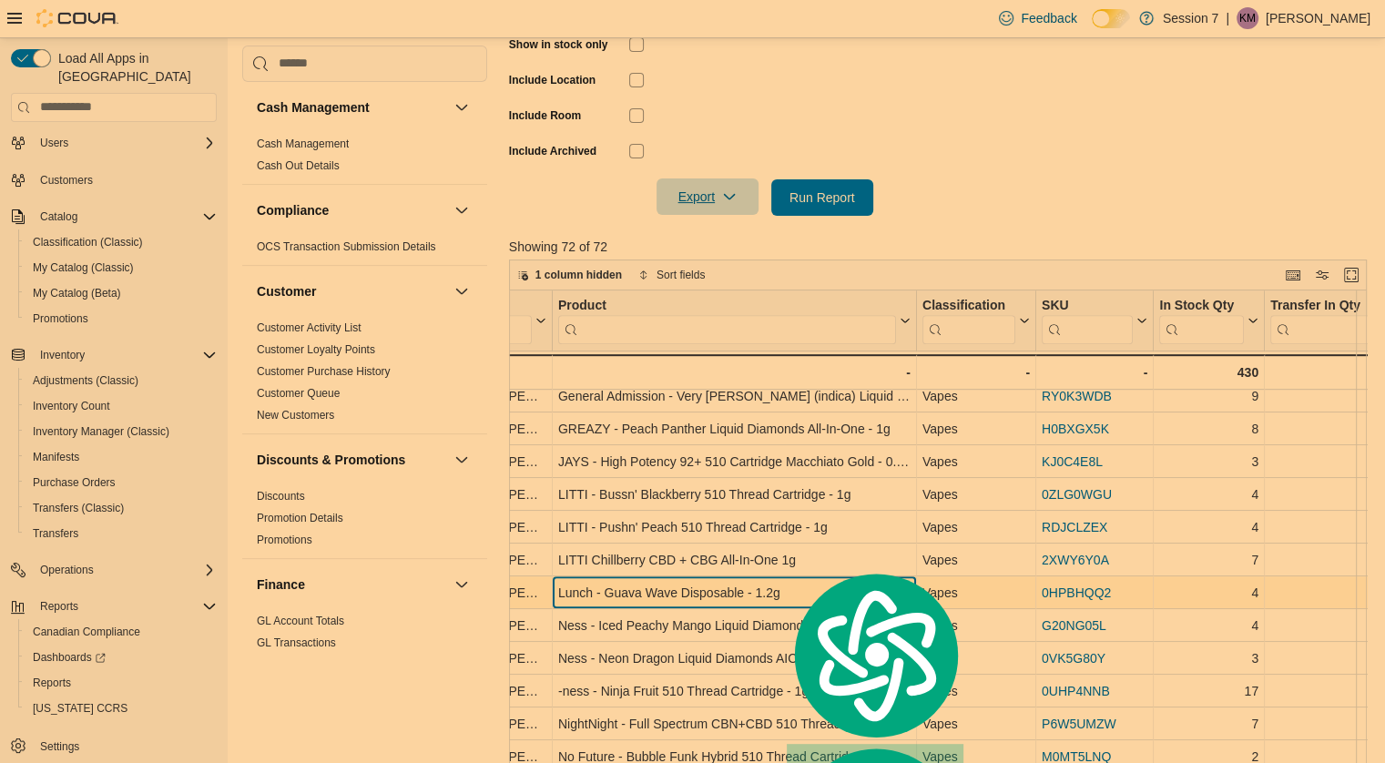
click at [679, 596] on div "Lunch - Guava Wave Disposable - 1.2g" at bounding box center [734, 593] width 352 height 22
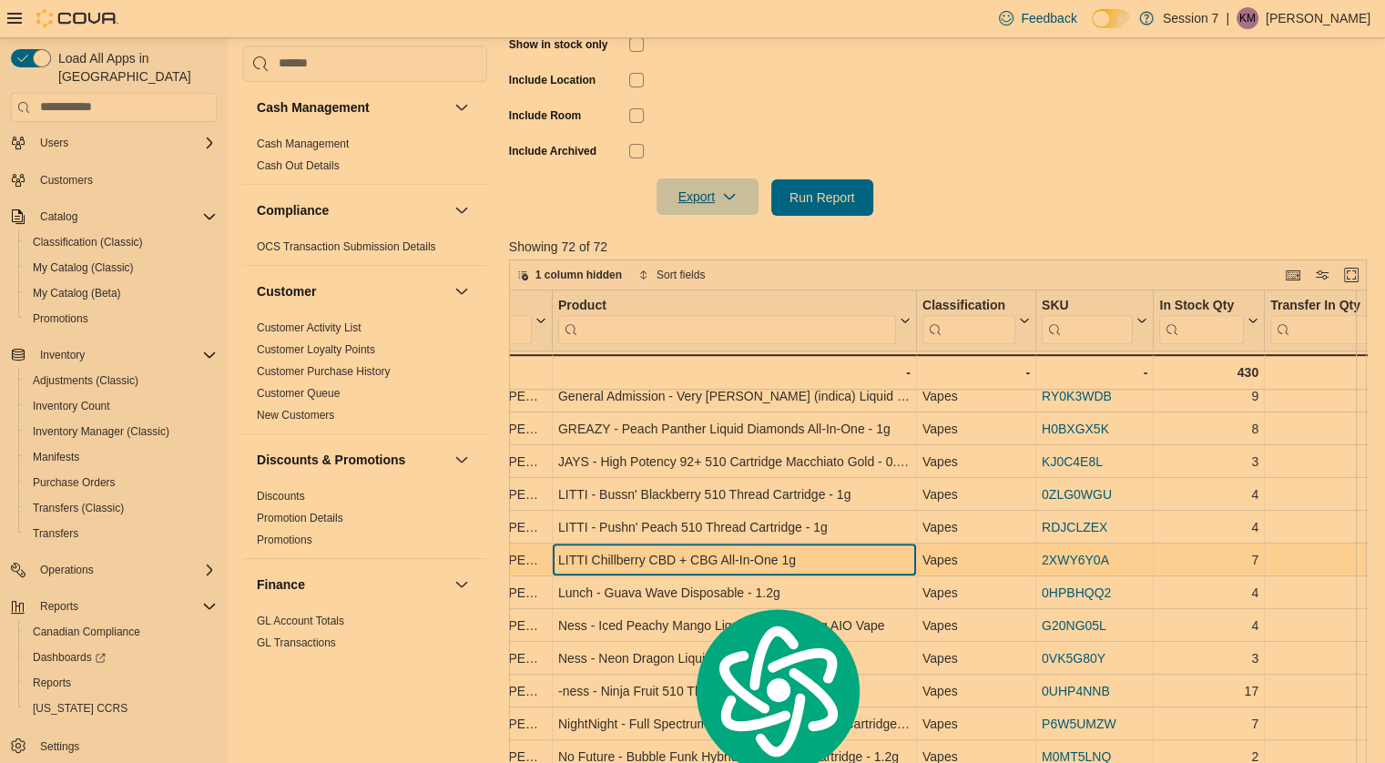
click at [882, 563] on div "LITTI Chillberry CBD + CBG All-In-One 1g" at bounding box center [734, 560] width 352 height 22
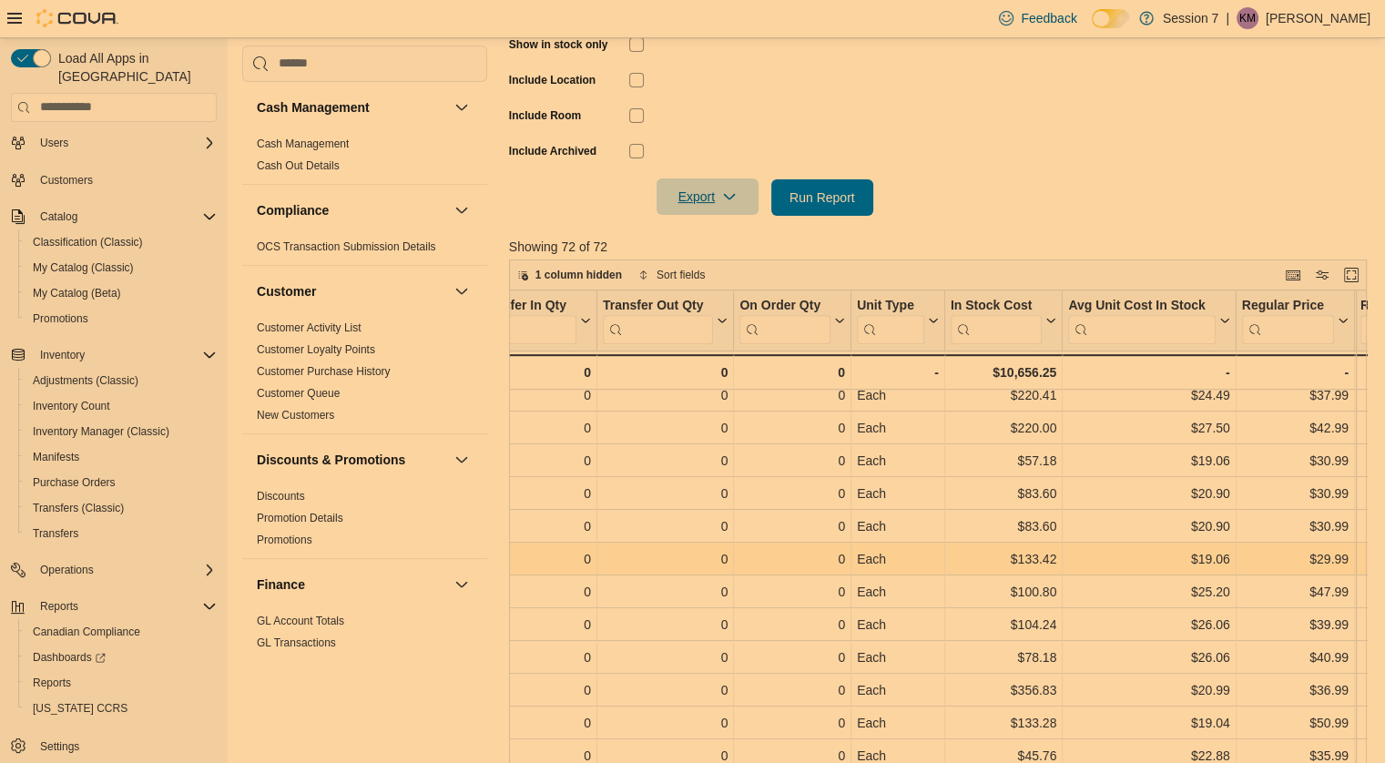
scroll to position [1200, 932]
